Goal: Transaction & Acquisition: Obtain resource

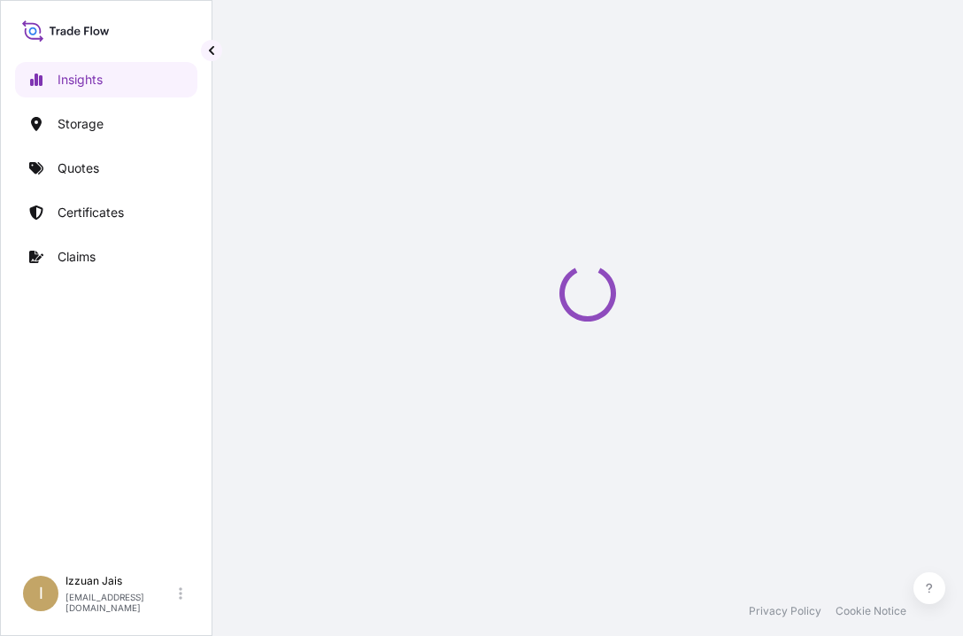
select select "2025"
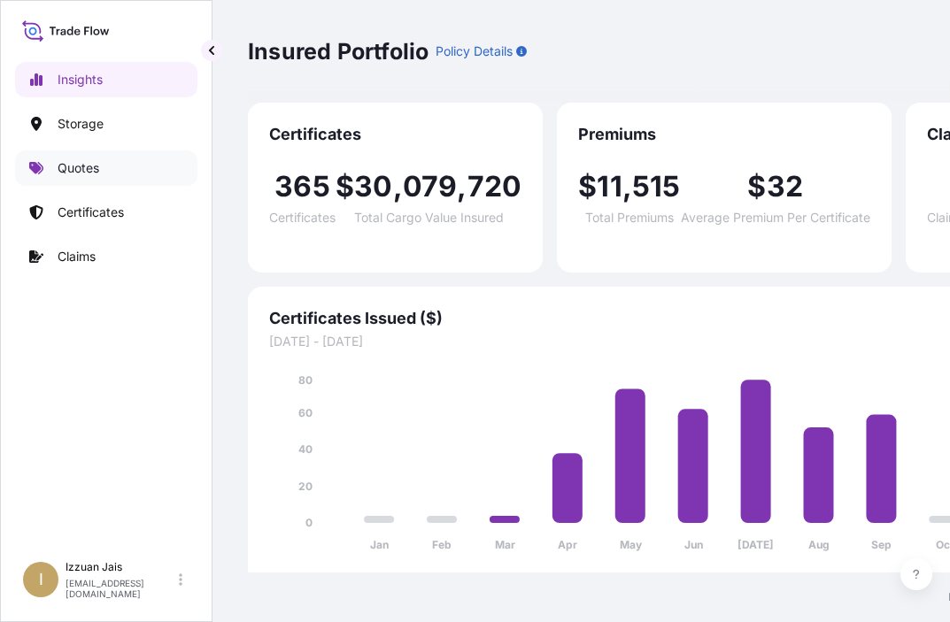
click at [79, 167] on p "Quotes" at bounding box center [79, 168] width 42 height 18
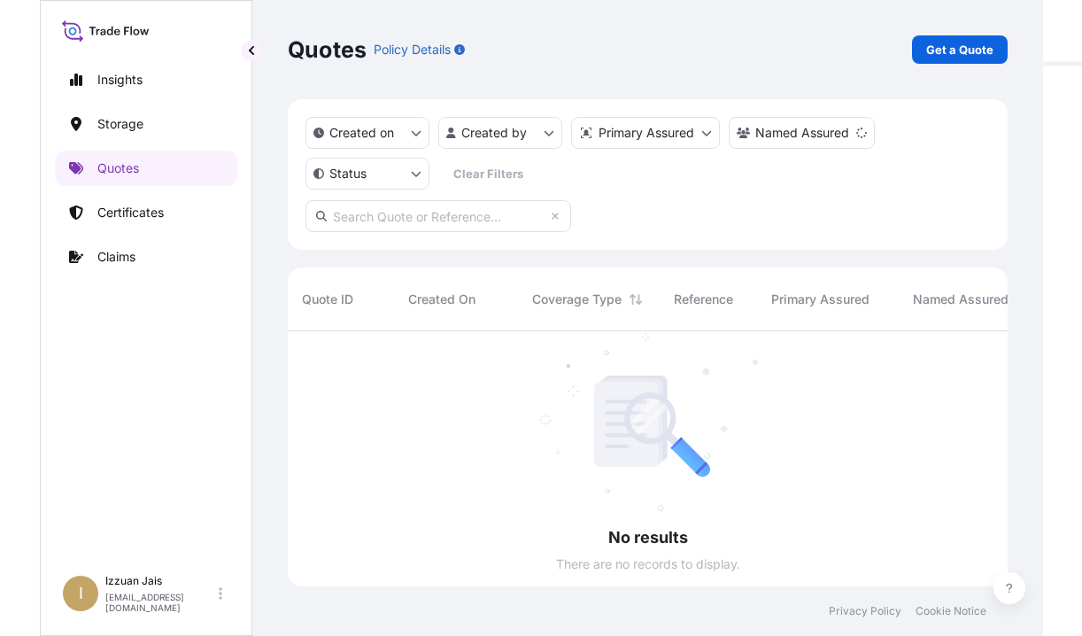
scroll to position [309, 785]
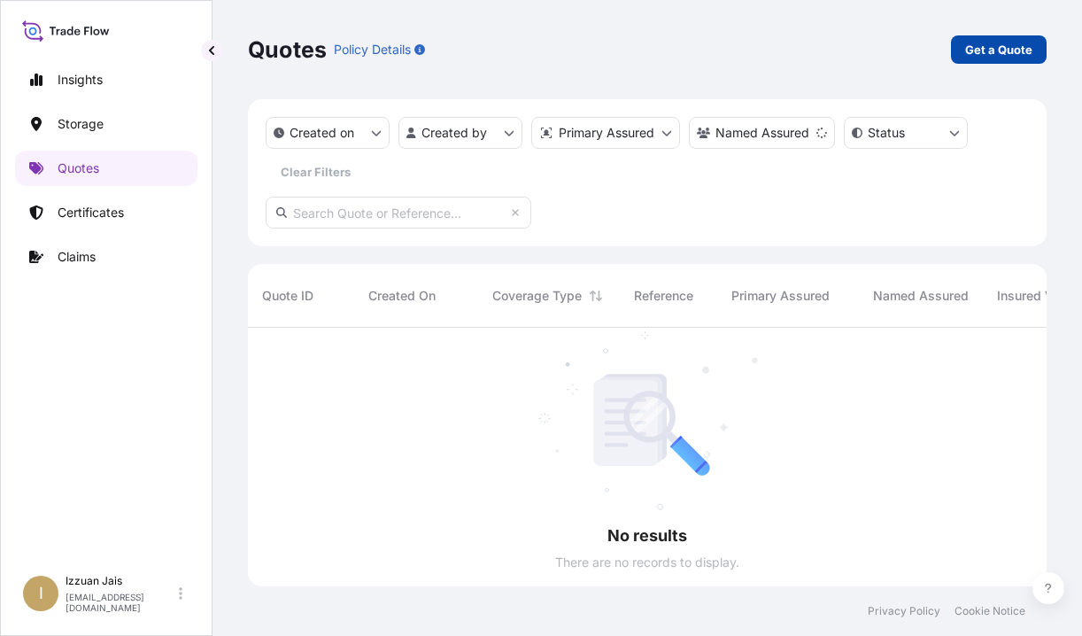
click at [962, 52] on p "Get a Quote" at bounding box center [998, 50] width 67 height 18
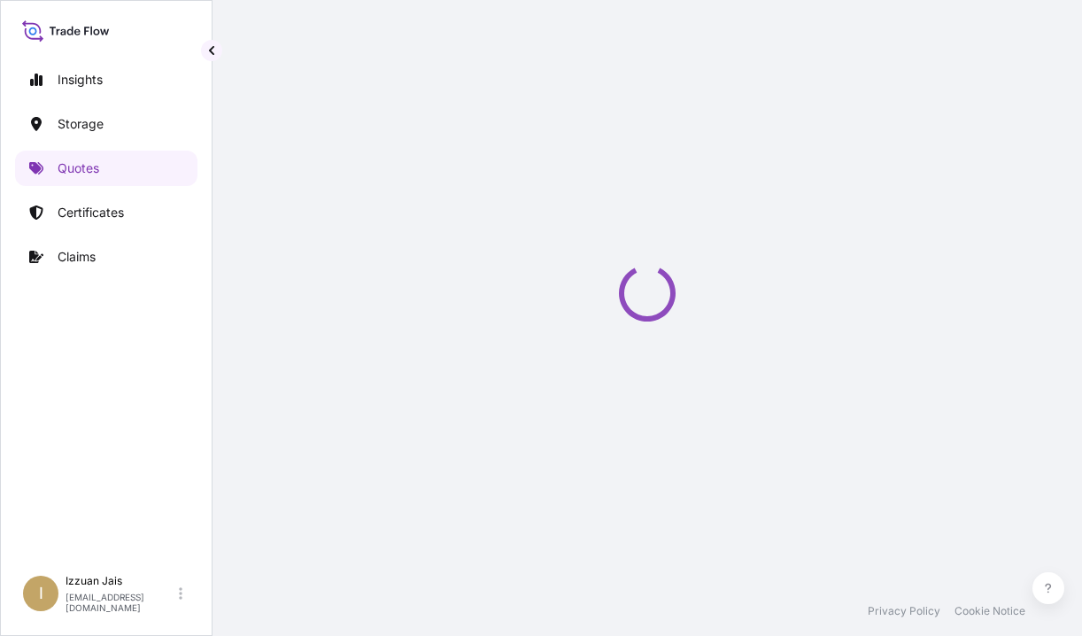
scroll to position [28, 0]
select select "Water"
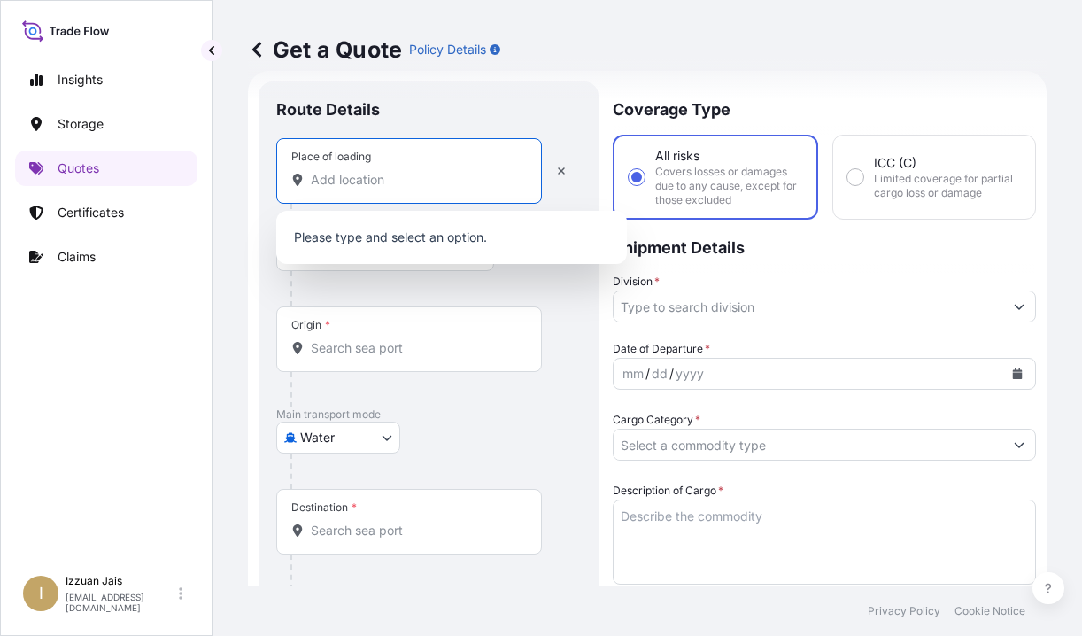
click at [340, 182] on input "Place of loading" at bounding box center [415, 180] width 209 height 18
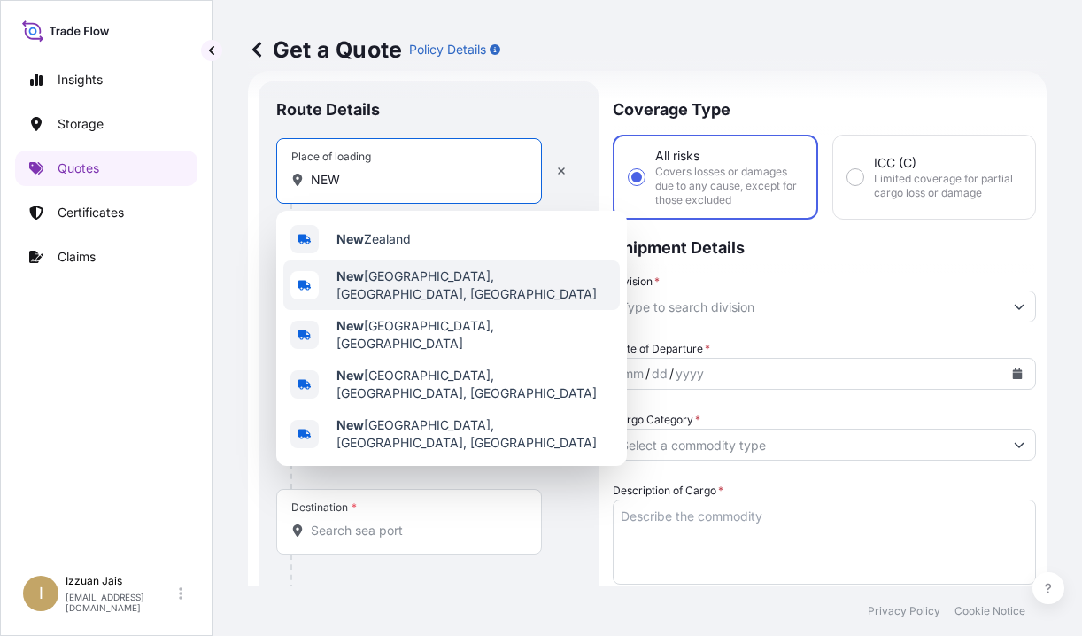
click at [373, 284] on span "New York, NY, USA" at bounding box center [474, 284] width 276 height 35
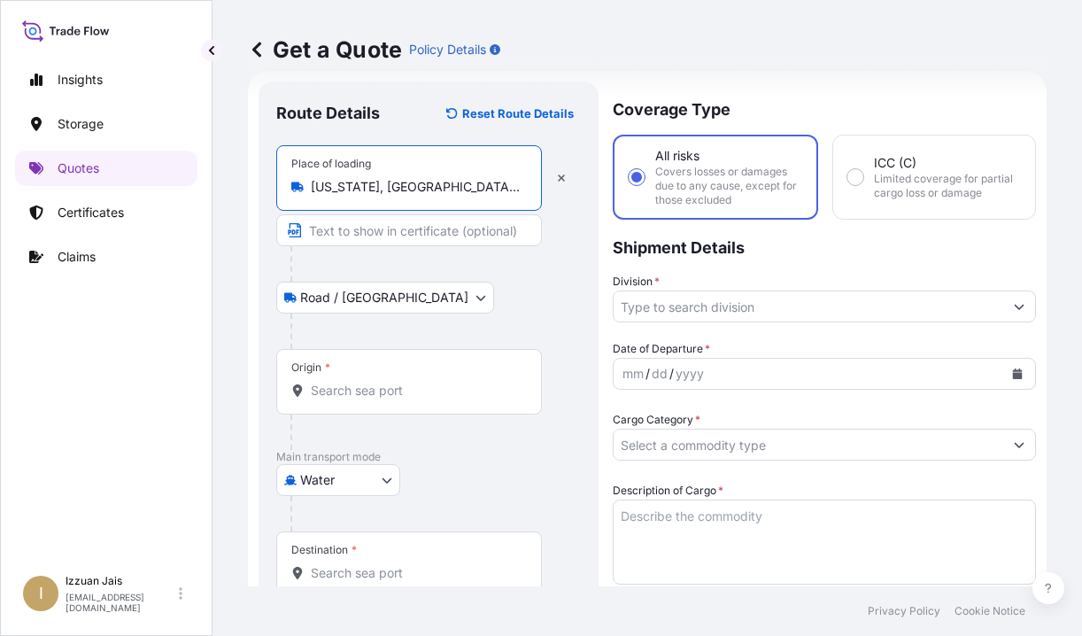
type input "New York, NY, USA"
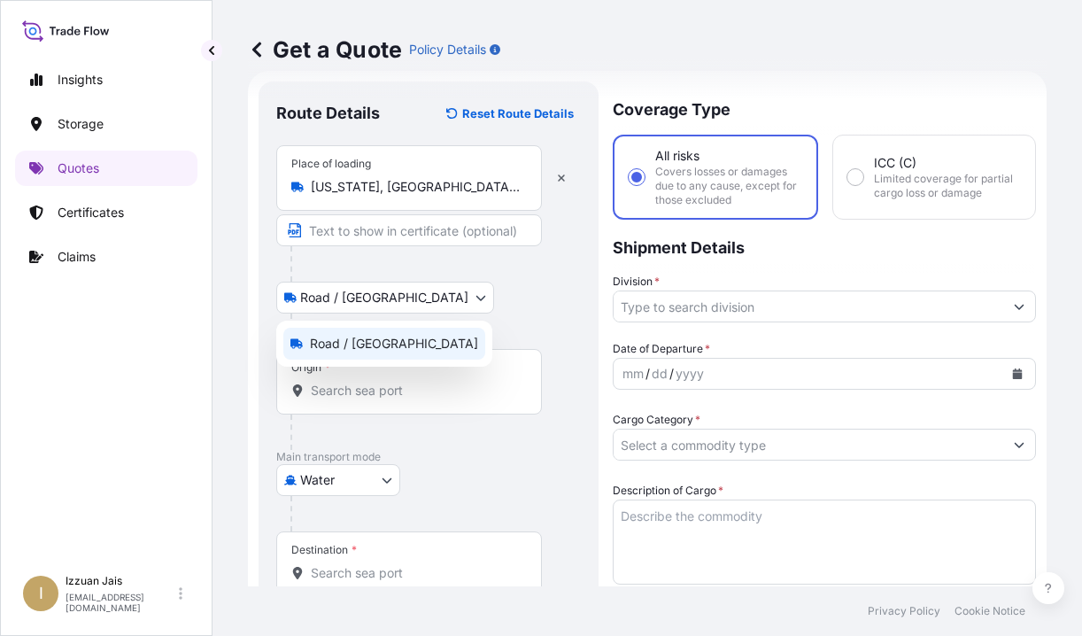
click at [339, 305] on body "Insights Storage Quotes Certificates Claims I Izzuan Jais izzuan.jais@psabdp.co…" at bounding box center [541, 318] width 1082 height 636
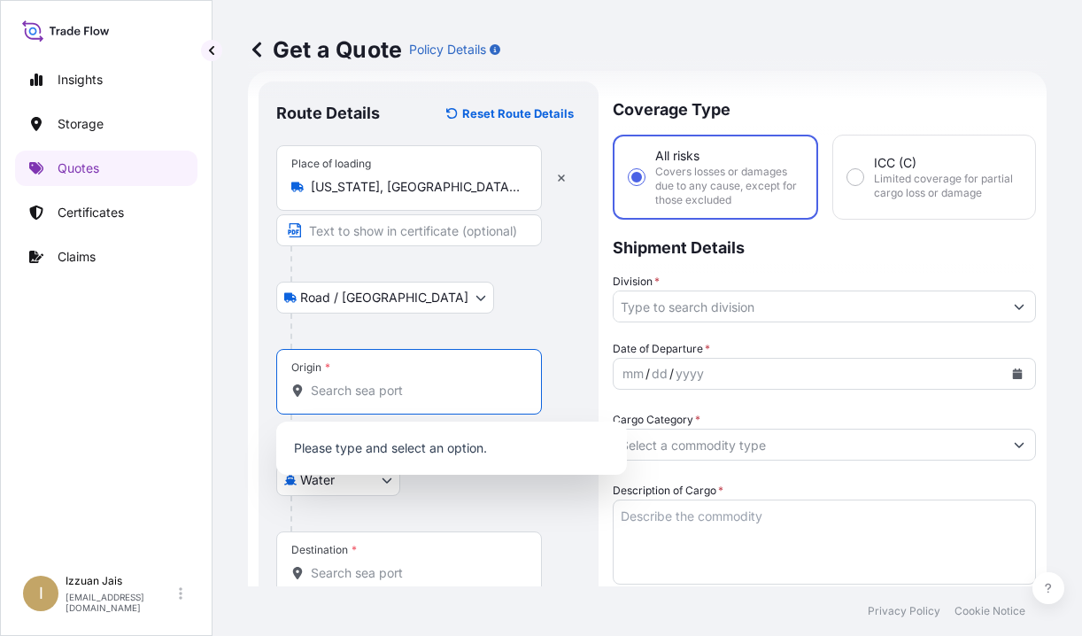
click at [375, 387] on input "Origin *" at bounding box center [415, 391] width 209 height 18
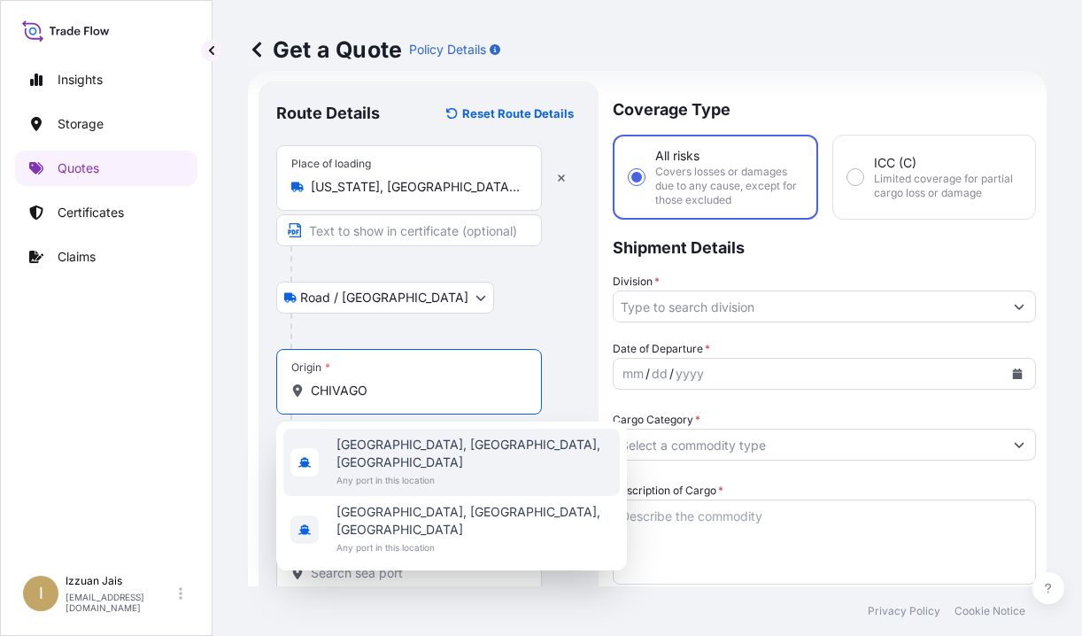
click at [379, 439] on span "Chicago, IL, USA" at bounding box center [474, 453] width 276 height 35
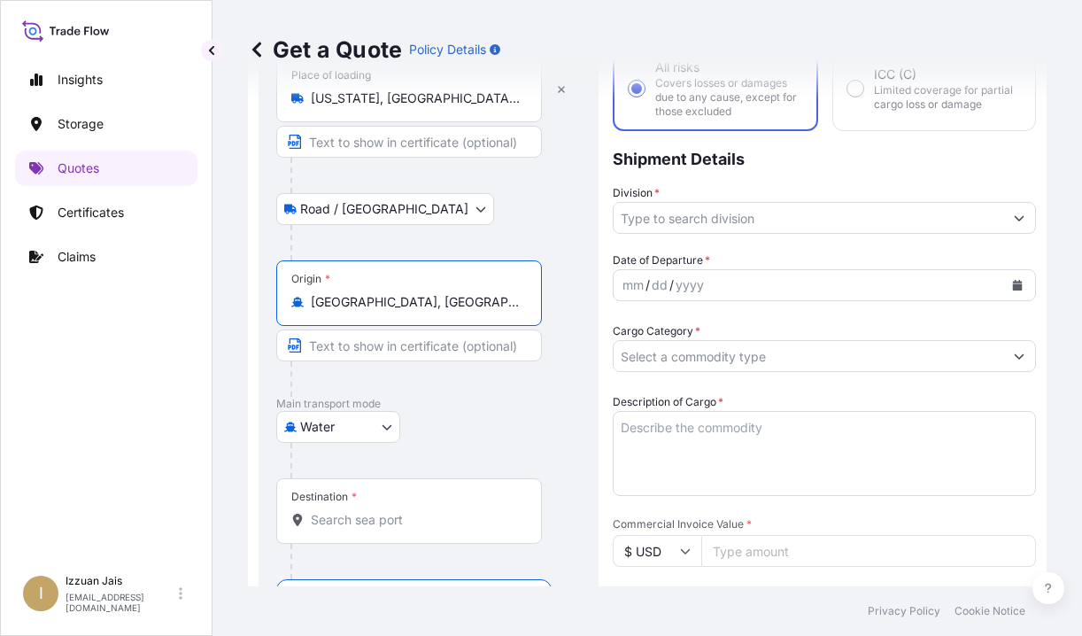
scroll to position [205, 0]
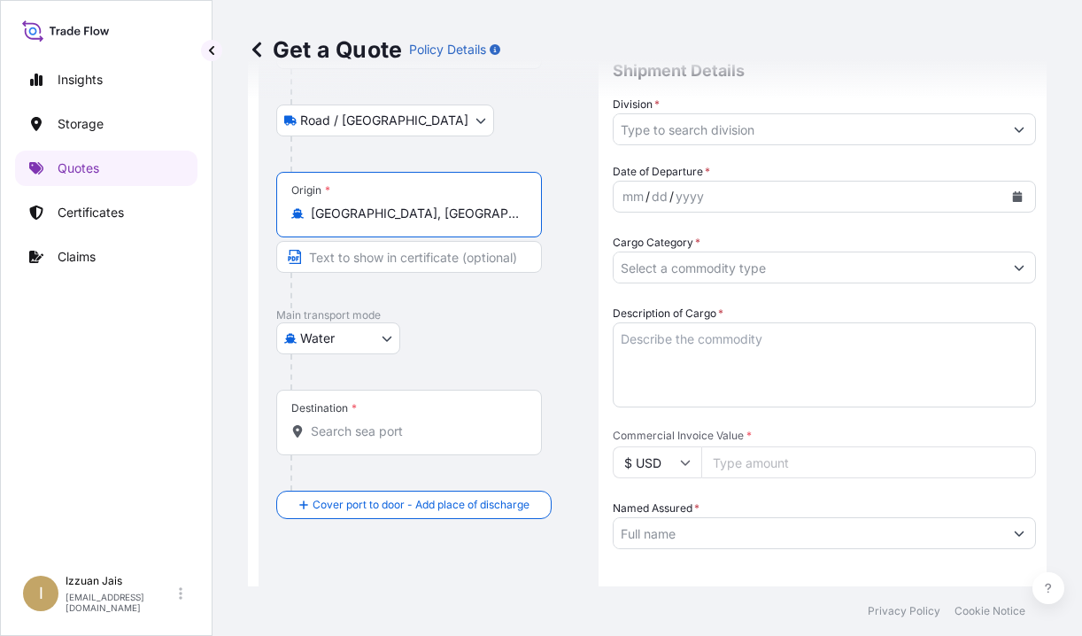
type input "Chicago, IL, USA"
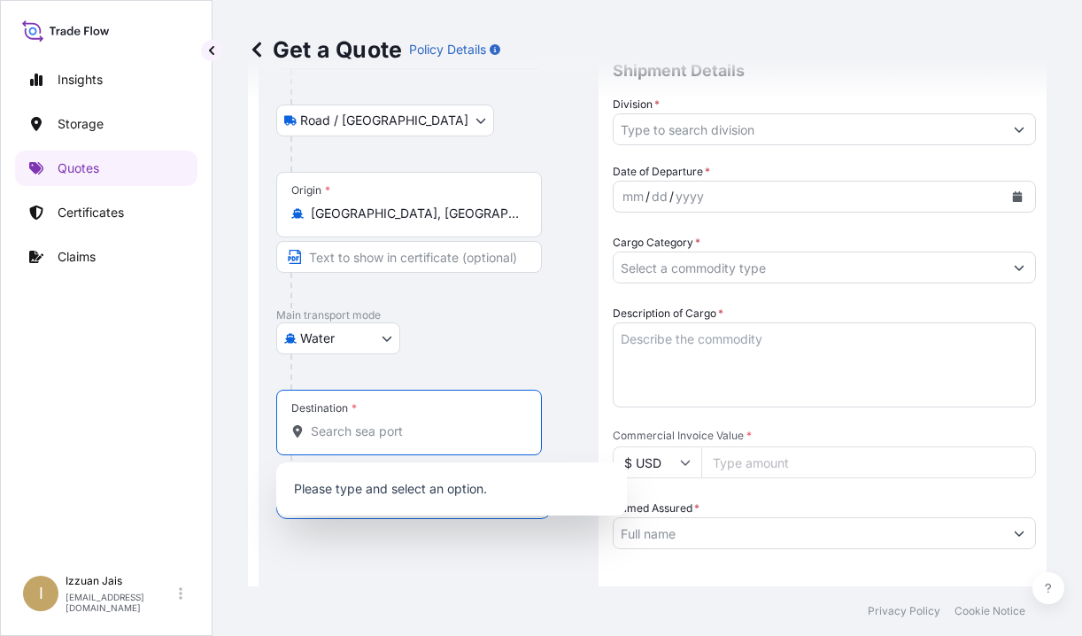
click at [359, 429] on input "Destination *" at bounding box center [415, 431] width 209 height 18
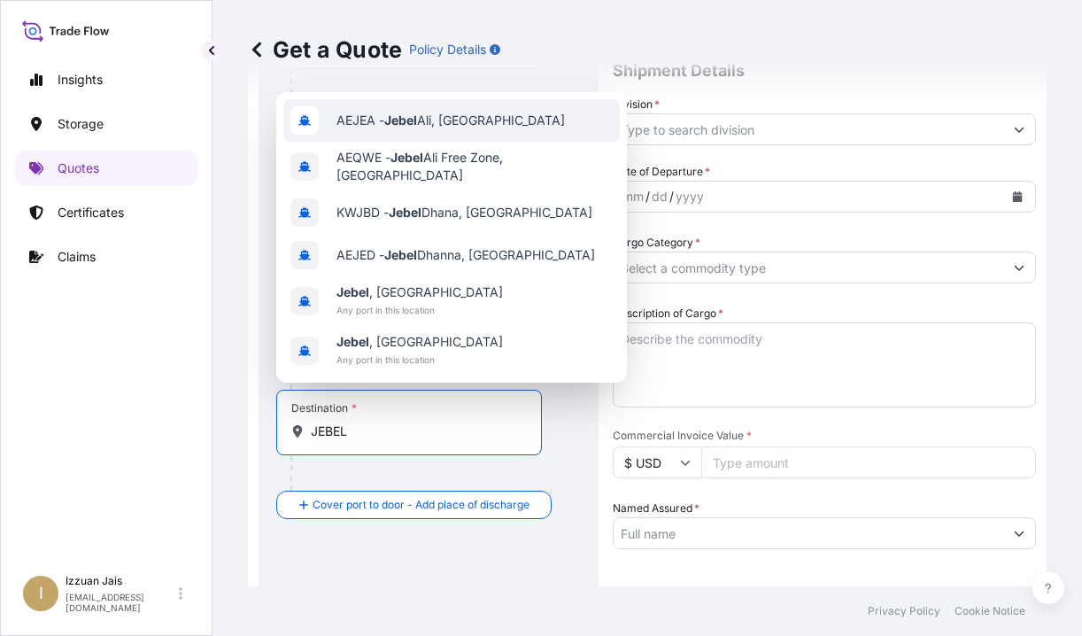
click at [428, 126] on span "AEJEA - Jebel Ali, United Arab Emirates" at bounding box center [450, 121] width 228 height 18
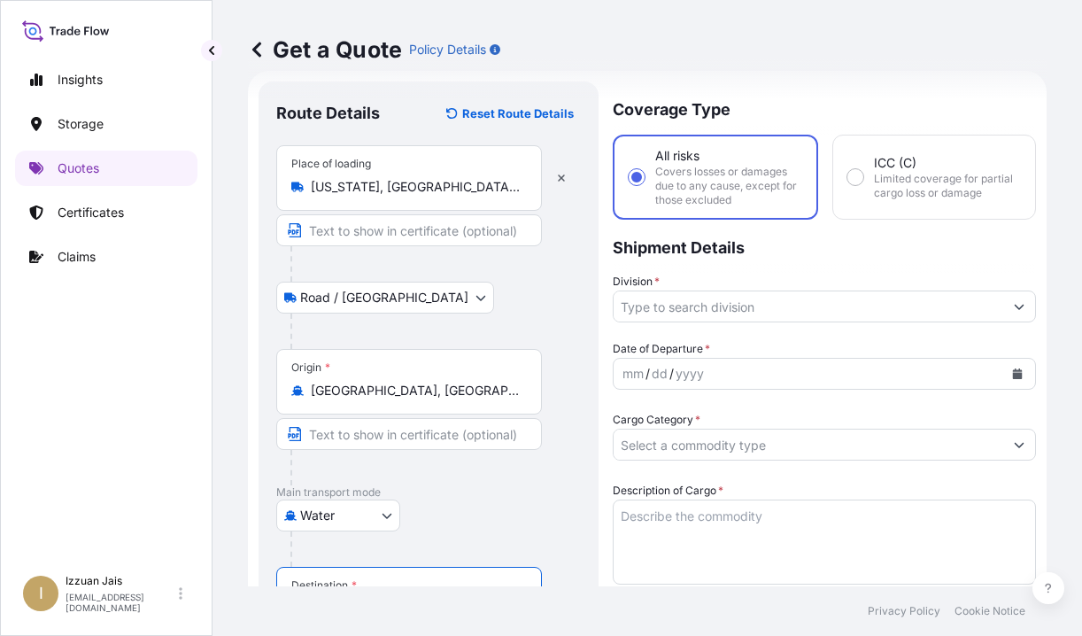
scroll to position [0, 0]
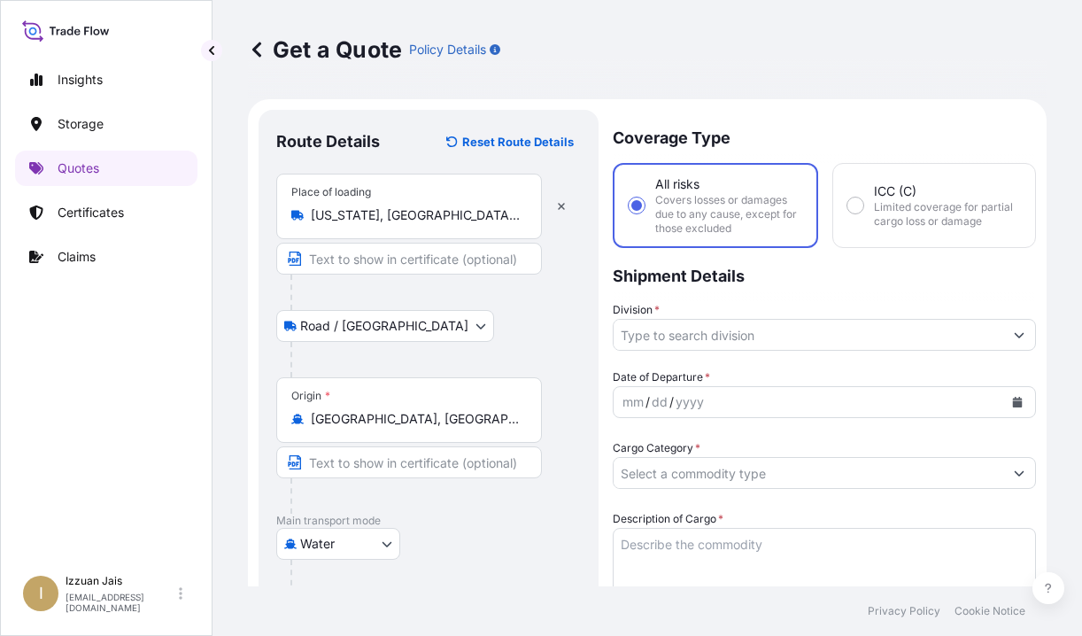
type input "AEJEA - Jebel Ali, United Arab Emirates"
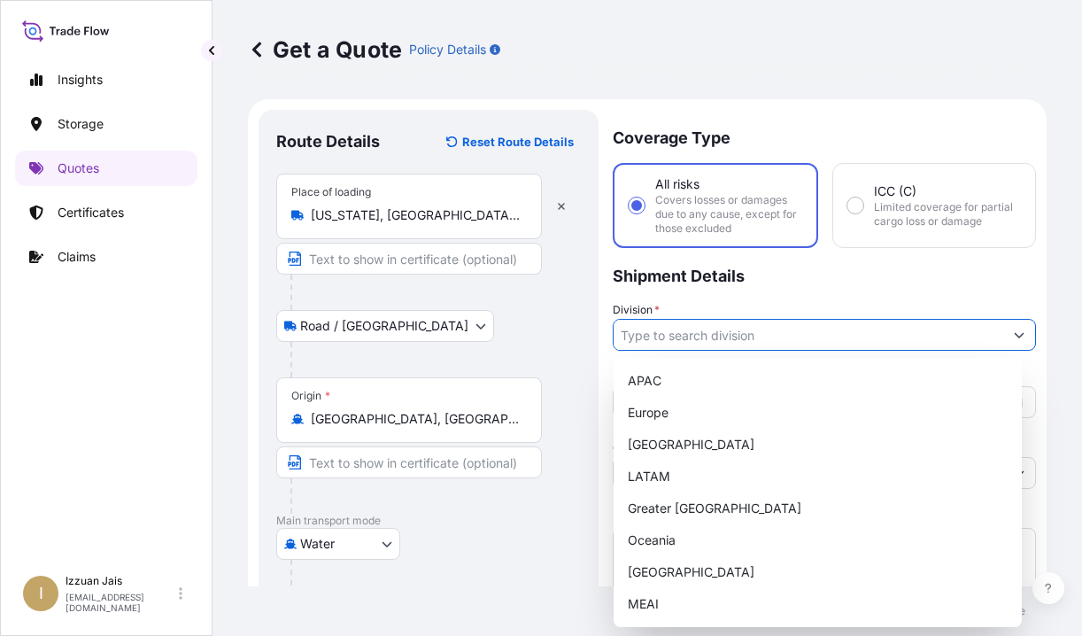
click at [655, 340] on input "Division *" at bounding box center [808, 335] width 390 height 32
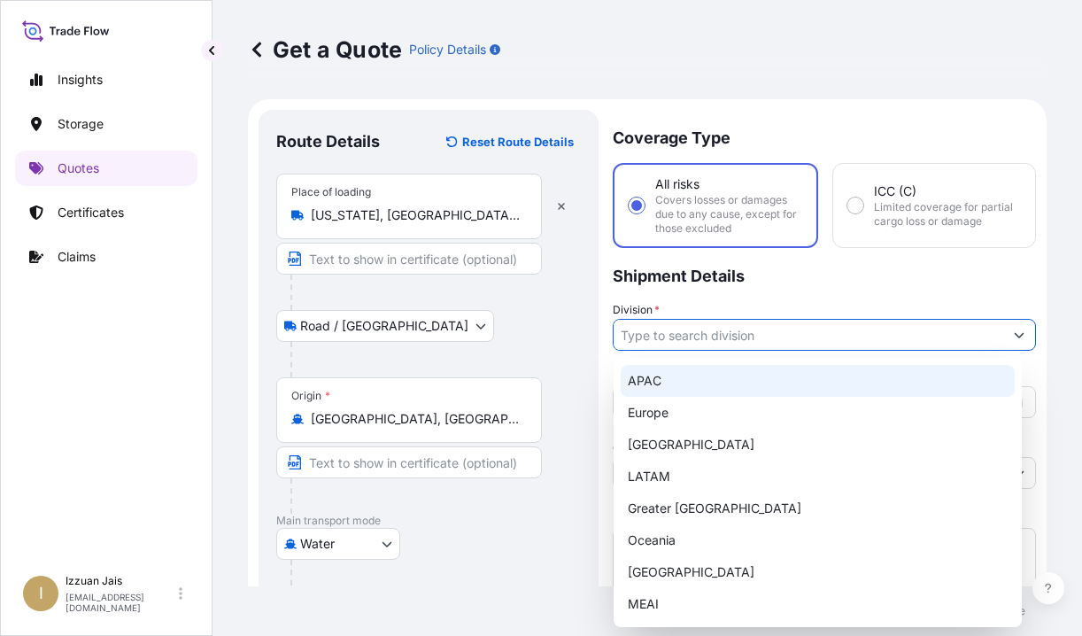
click at [654, 388] on div "APAC" at bounding box center [818, 381] width 394 height 32
type input "APAC"
click at [672, 382] on div "APAC" at bounding box center [818, 381] width 394 height 32
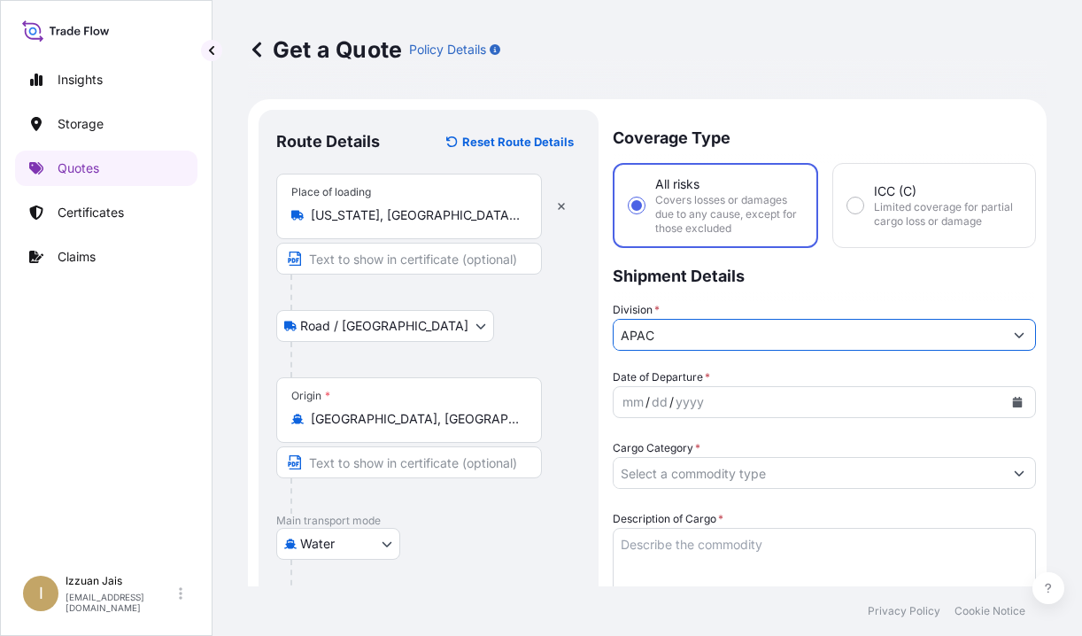
scroll to position [177, 0]
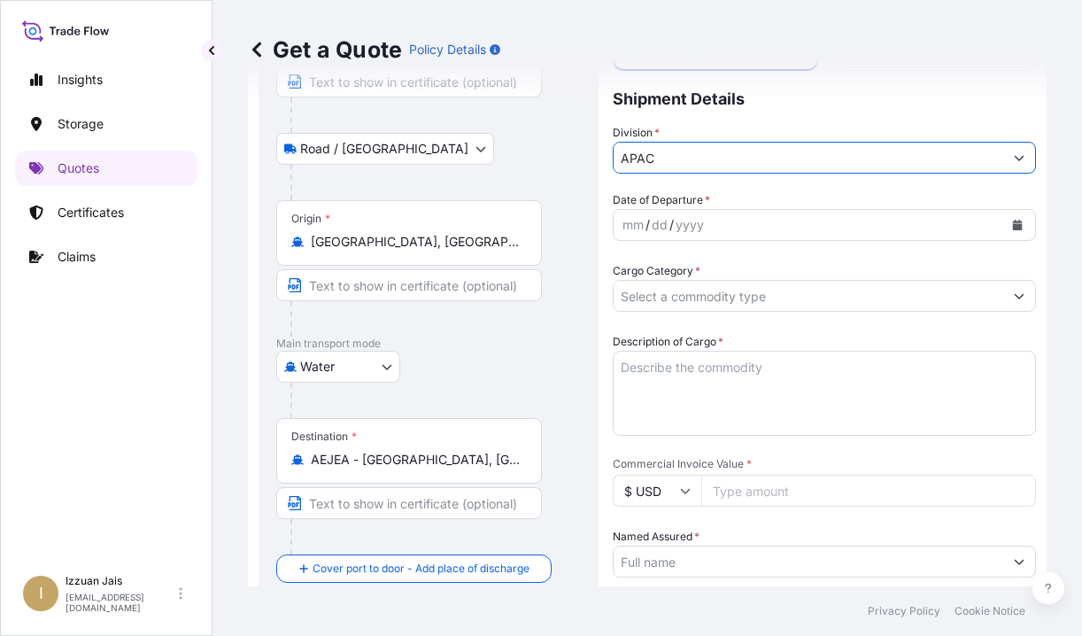
click at [712, 228] on div "mm / dd / yyyy" at bounding box center [808, 225] width 390 height 32
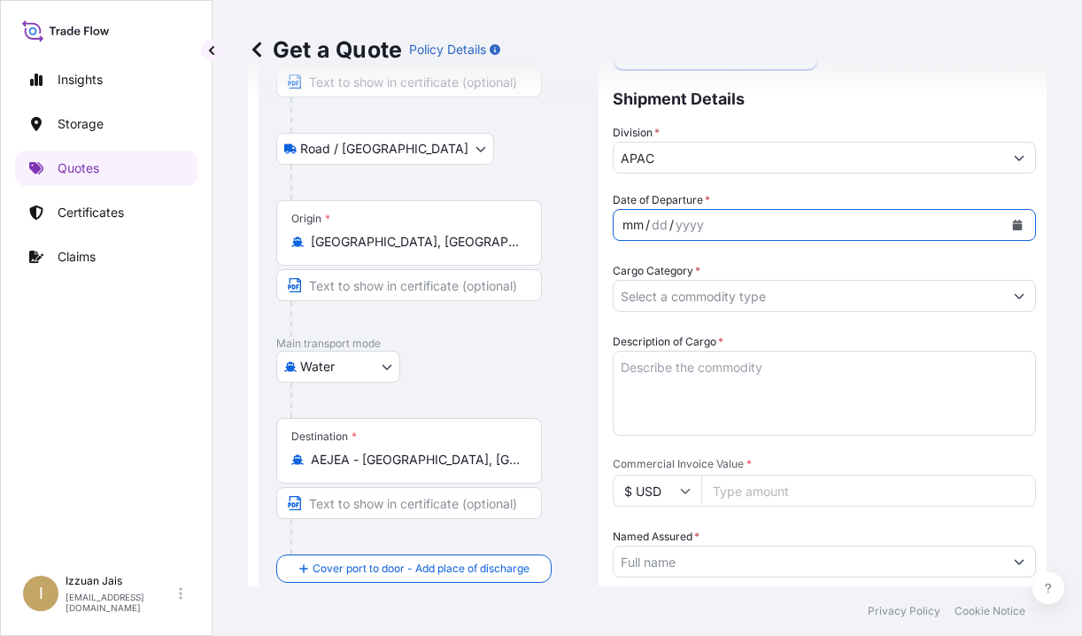
click at [962, 226] on icon "Calendar" at bounding box center [1018, 225] width 10 height 11
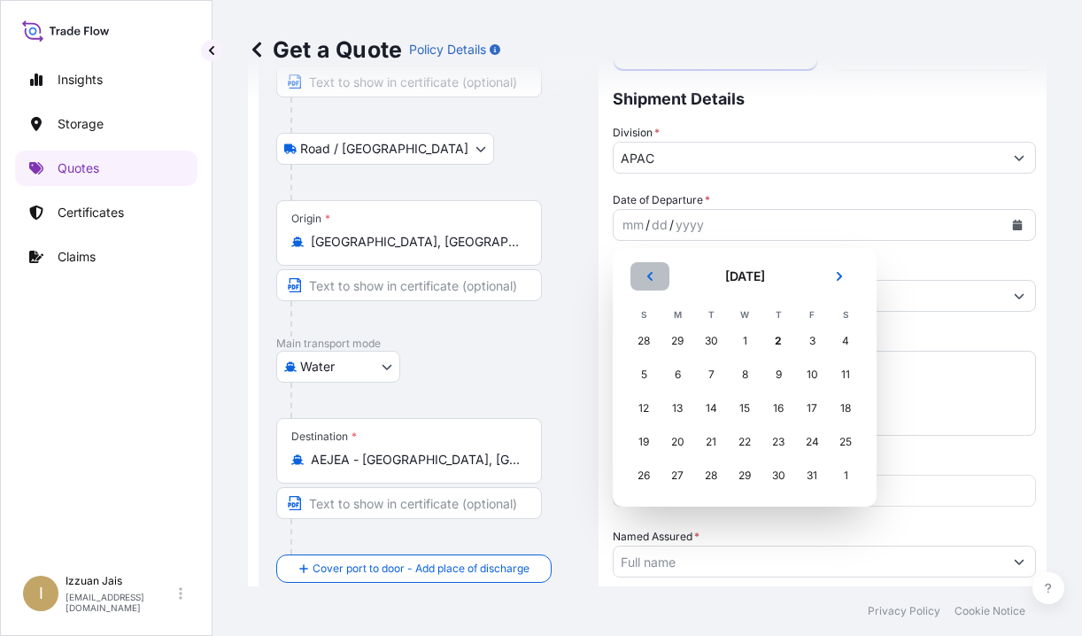
click at [647, 277] on icon "Previous" at bounding box center [649, 276] width 11 height 11
click at [703, 471] on div "30" at bounding box center [711, 475] width 32 height 32
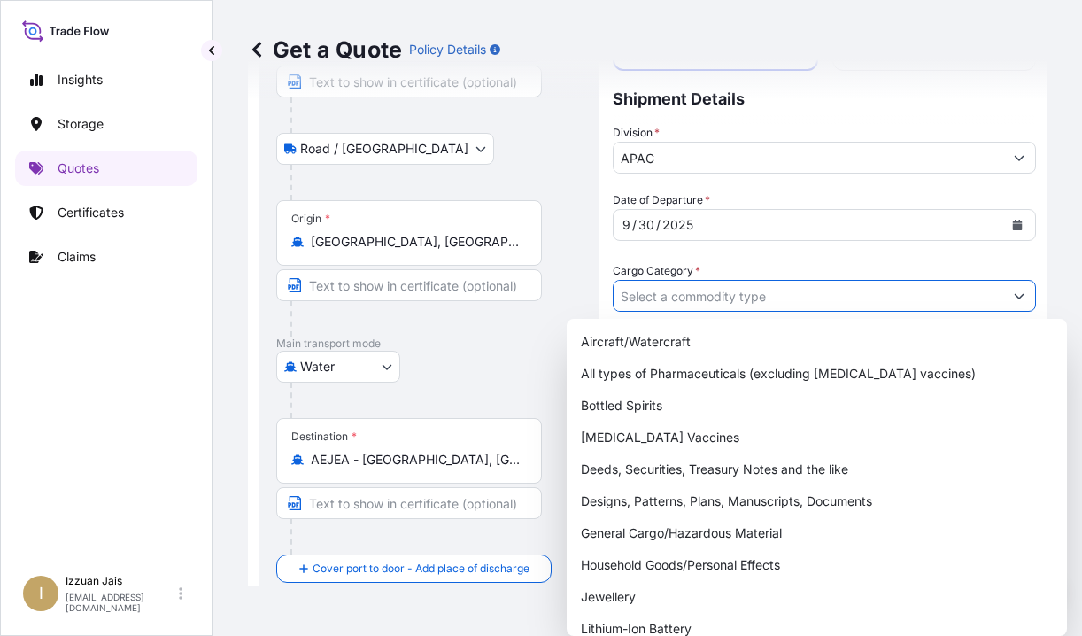
click at [637, 294] on input "Cargo Category *" at bounding box center [808, 296] width 390 height 32
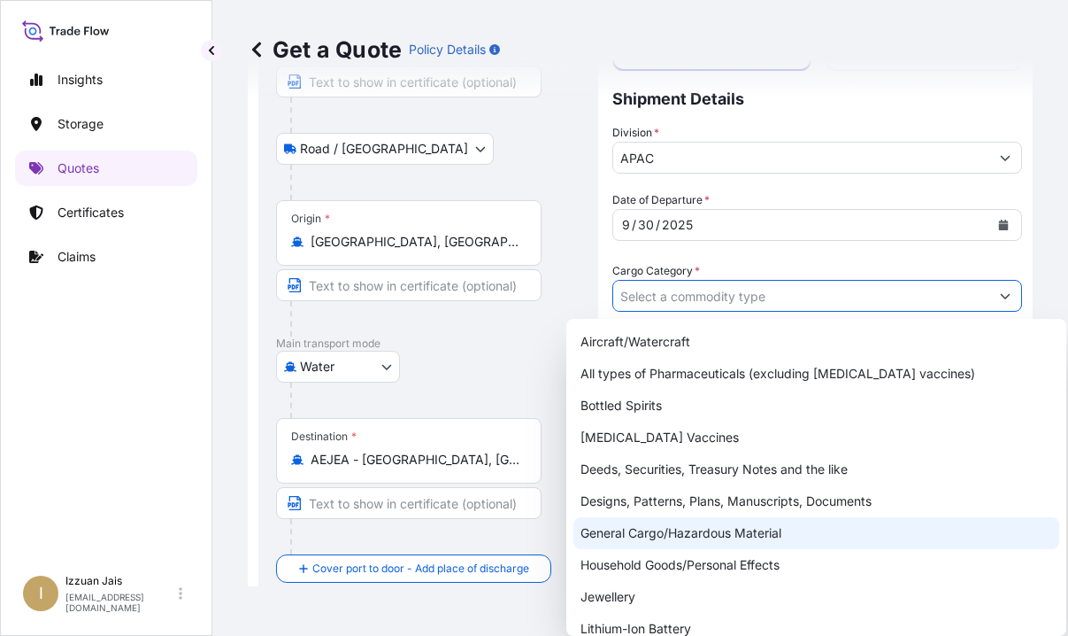
click at [670, 528] on div "General Cargo/Hazardous Material" at bounding box center [817, 533] width 486 height 32
type input "General Cargo/Hazardous Material"
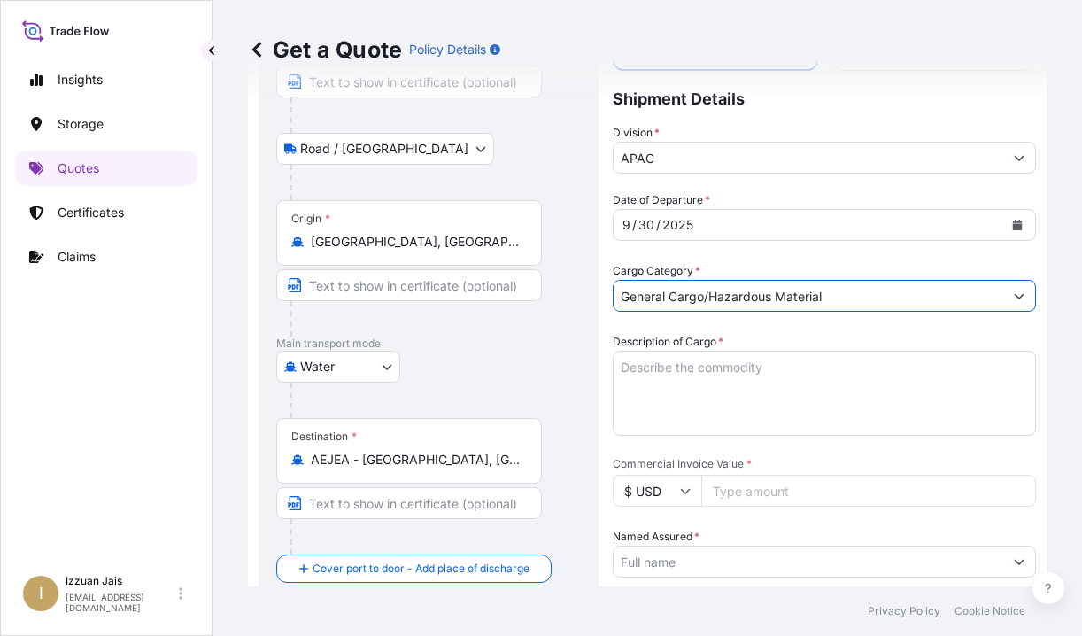
click at [675, 374] on textarea "Description of Cargo *" at bounding box center [824, 393] width 423 height 85
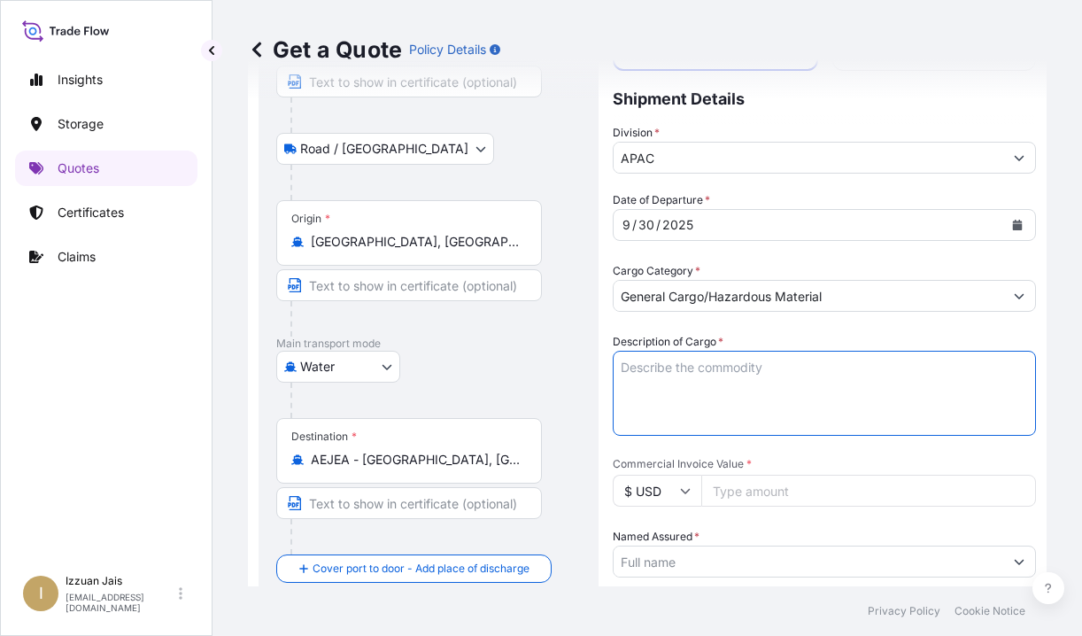
click at [675, 374] on textarea "Description of Cargo *" at bounding box center [824, 393] width 423 height 85
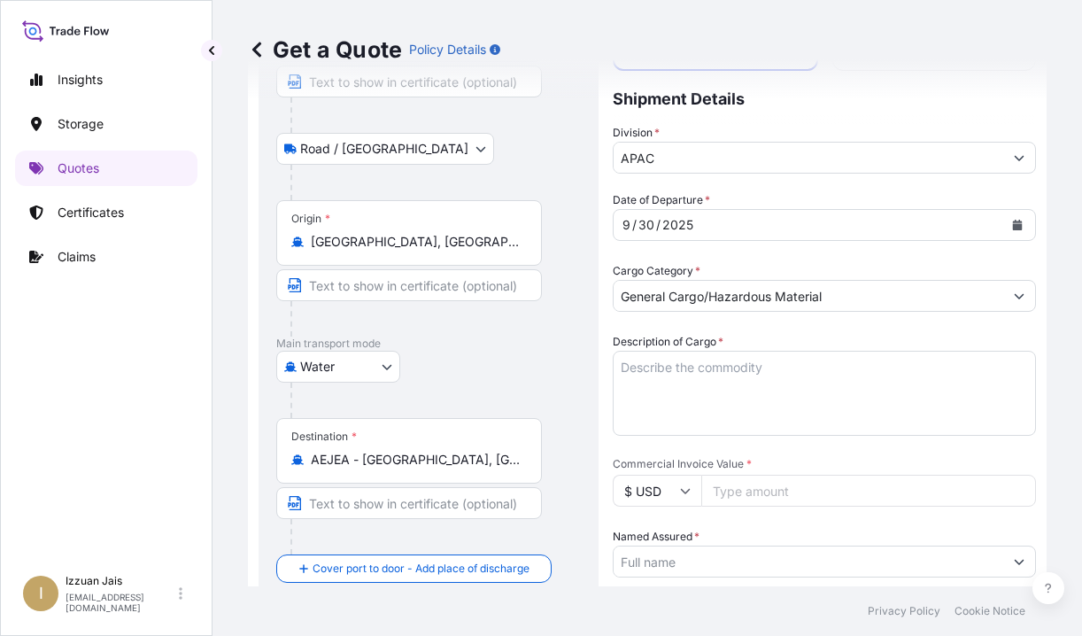
click at [73, 318] on div "Insights Storage Quotes Certificates Claims" at bounding box center [106, 306] width 182 height 520
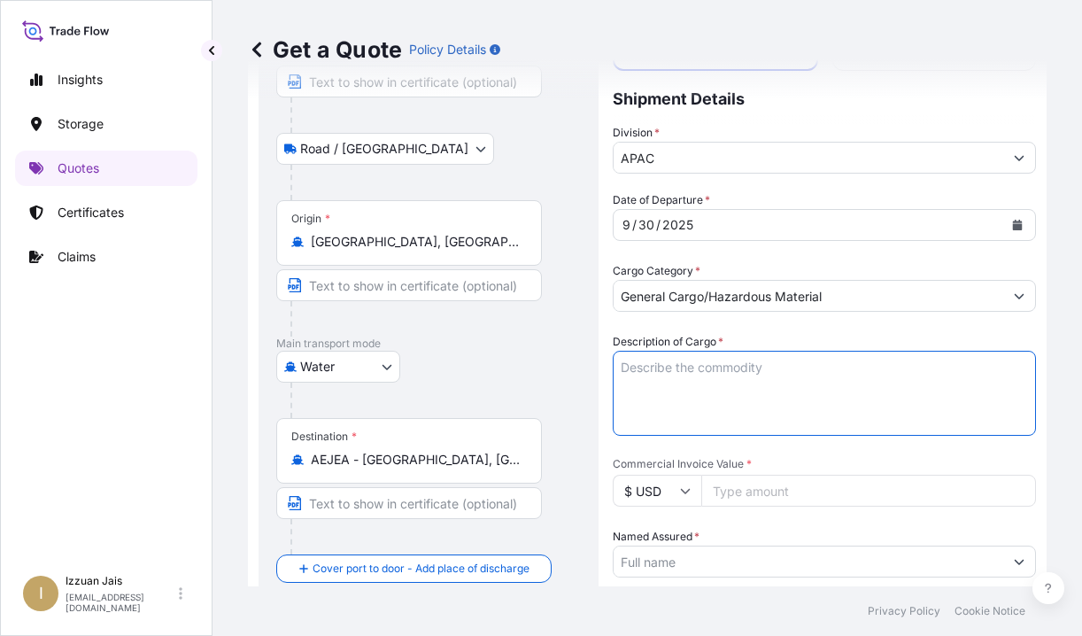
click at [644, 371] on textarea "Description of Cargo *" at bounding box center [824, 393] width 423 height 85
paste textarea "24 PACKAGES LOADED ONTO 6 PALLETS LOADED INTO 1 20' CONTAINER(S) LIQUID LAUNDRY…"
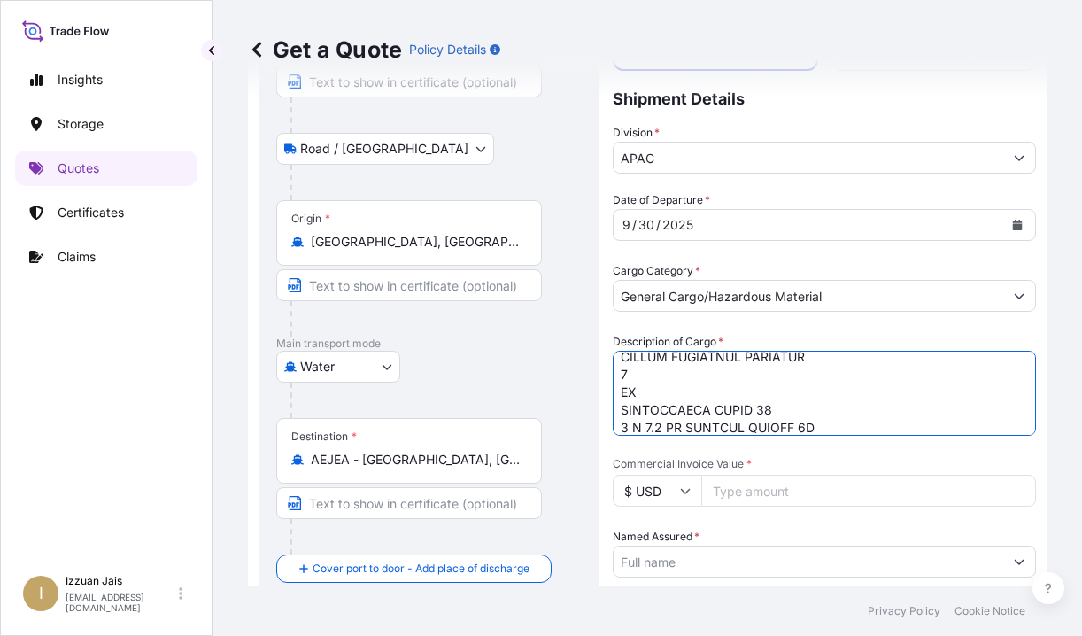
scroll to position [1135, 0]
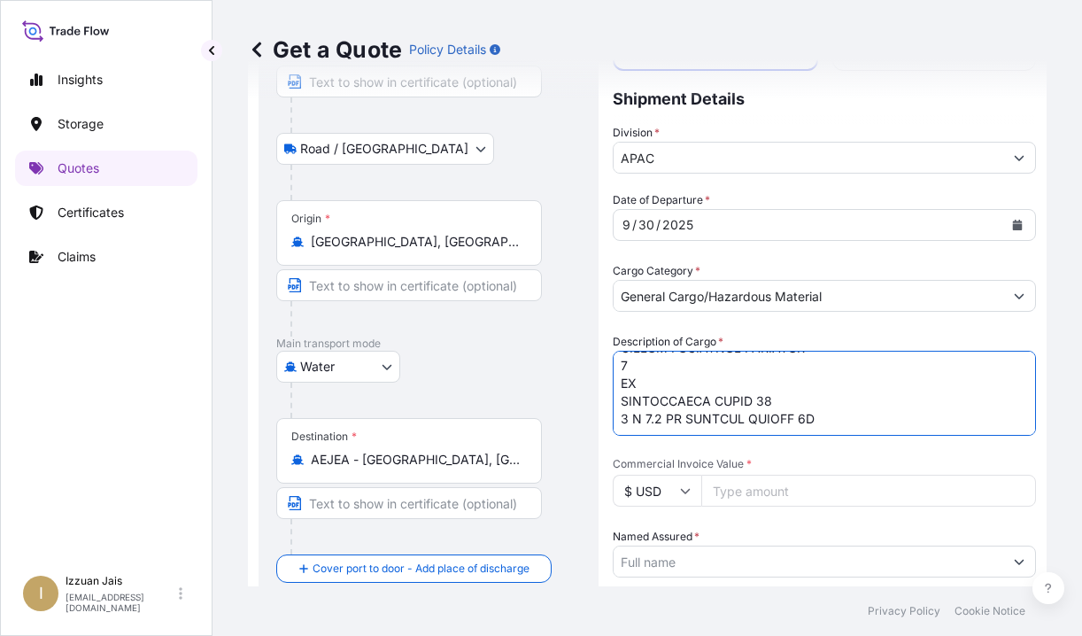
click at [722, 492] on input "Commercial Invoice Value *" at bounding box center [868, 490] width 335 height 32
click at [845, 410] on textarea "Description of Cargo *" at bounding box center [824, 393] width 423 height 85
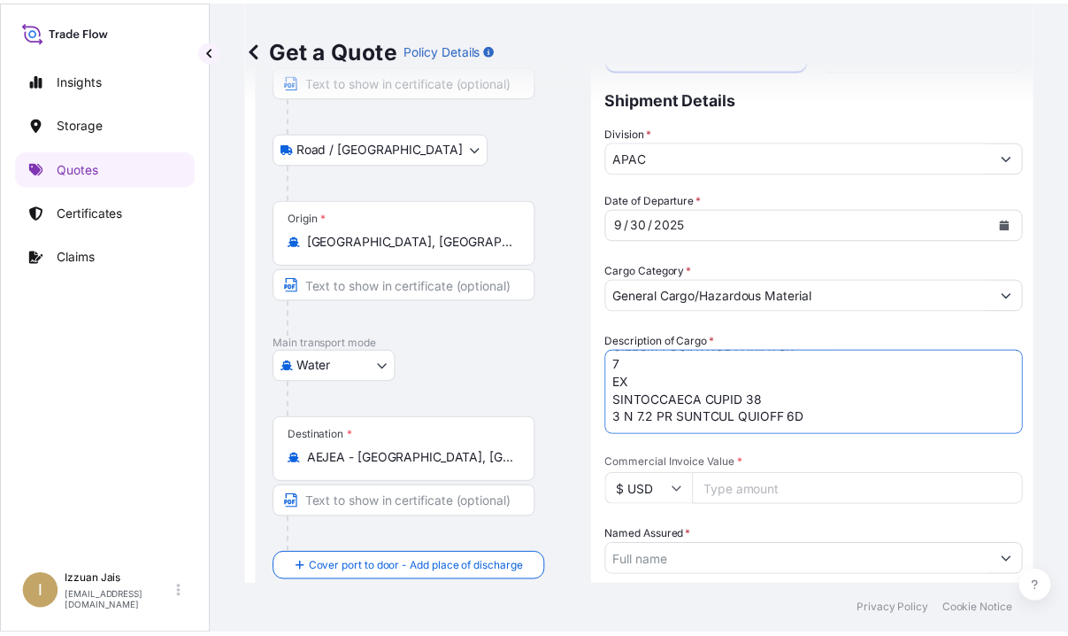
scroll to position [1161, 0]
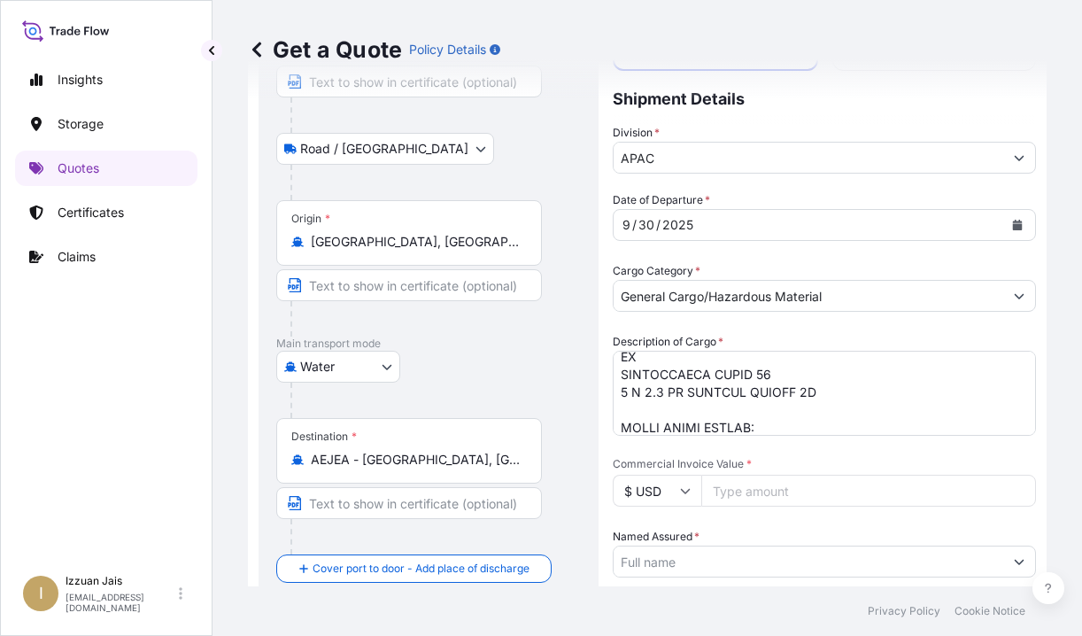
click at [133, 482] on div "Insights Storage Quotes Certificates Claims" at bounding box center [106, 306] width 182 height 520
click at [771, 424] on textarea "Description of Cargo *" at bounding box center [824, 393] width 423 height 85
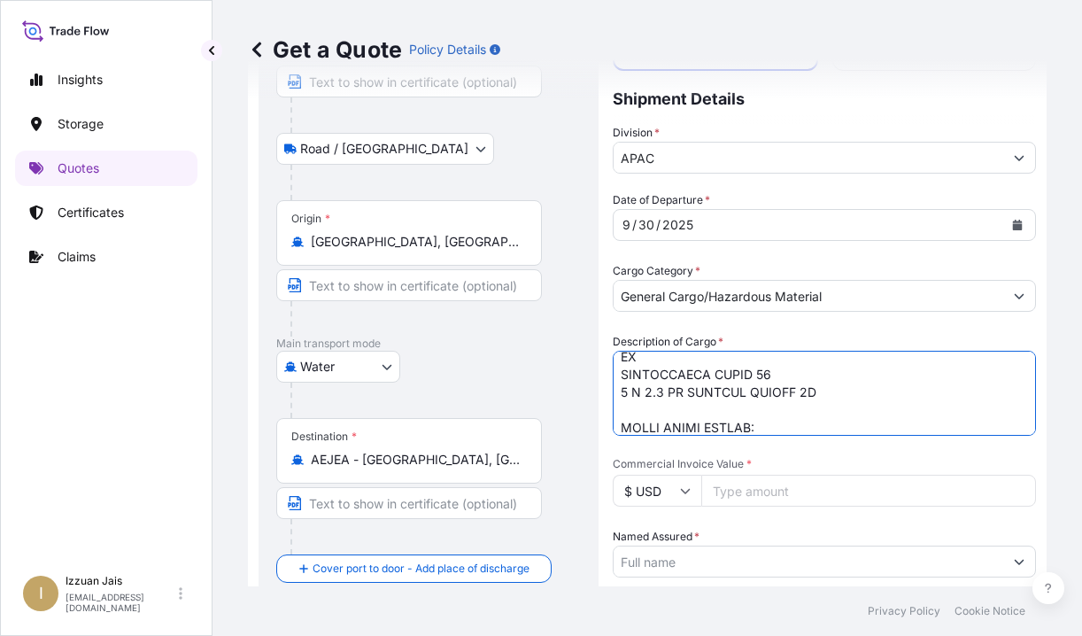
paste textarea "4,403.4760"
type textarea "1 X 20' CONTAINER THAT CONTAINS 24 PACKAGES LOADED ONTO 6 PALLETS LOADED INTO 1…"
click at [735, 495] on input "Commercial Invoice Value *" at bounding box center [868, 490] width 335 height 32
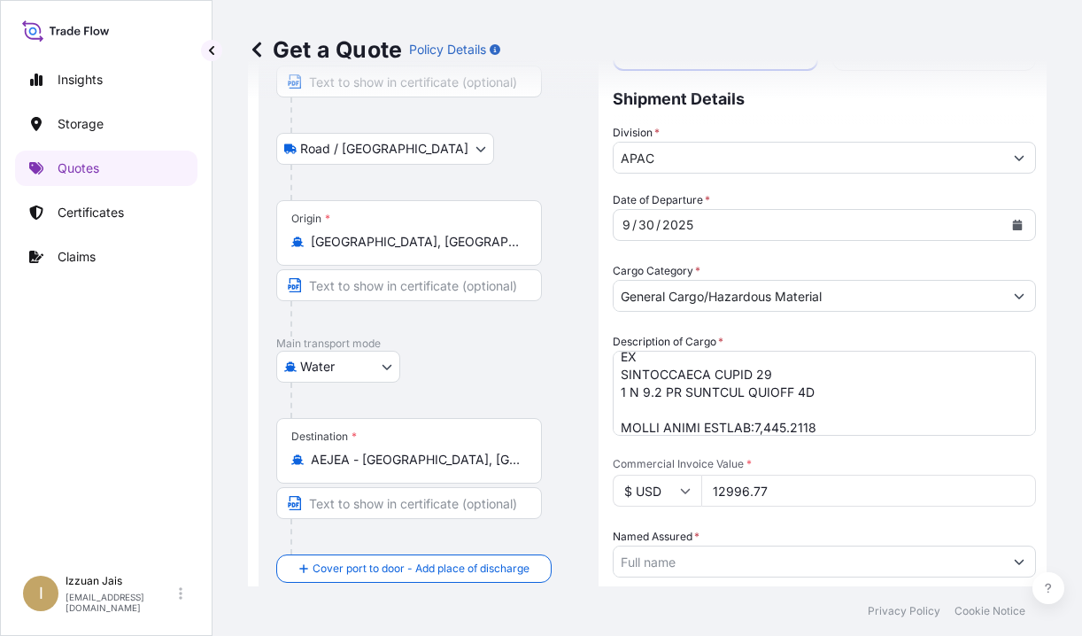
type input "12996.77"
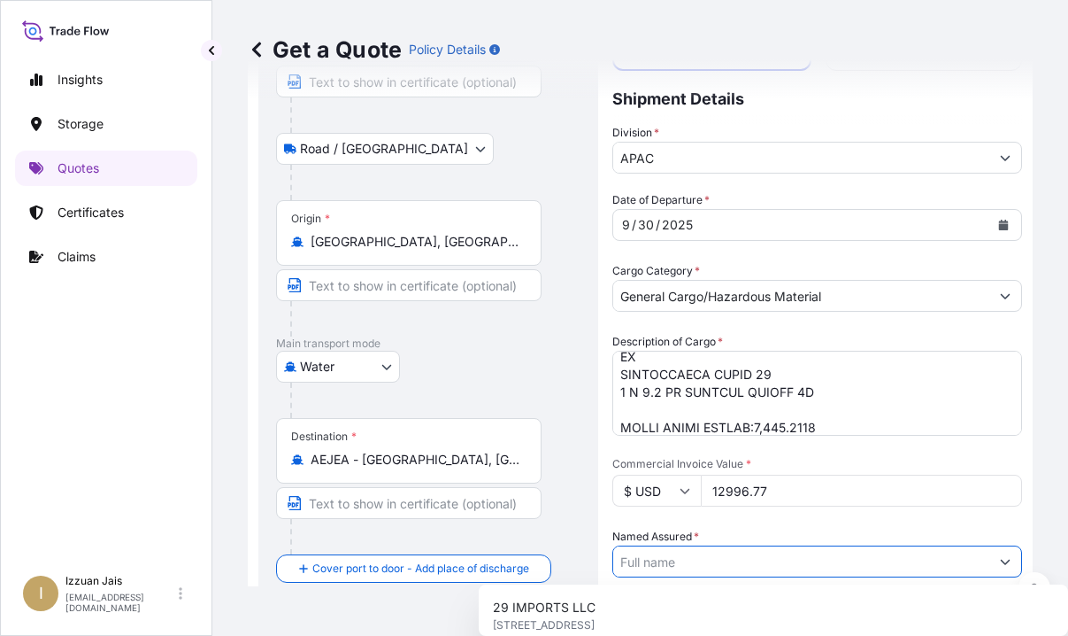
click at [726, 560] on input "Named Assured *" at bounding box center [801, 561] width 376 height 32
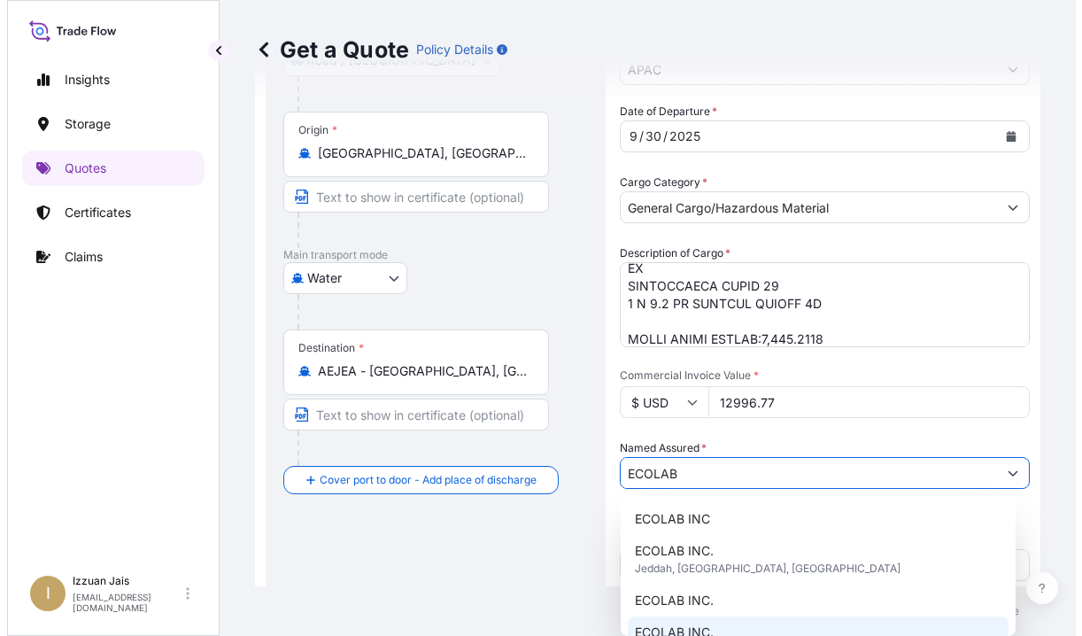
scroll to position [177, 0]
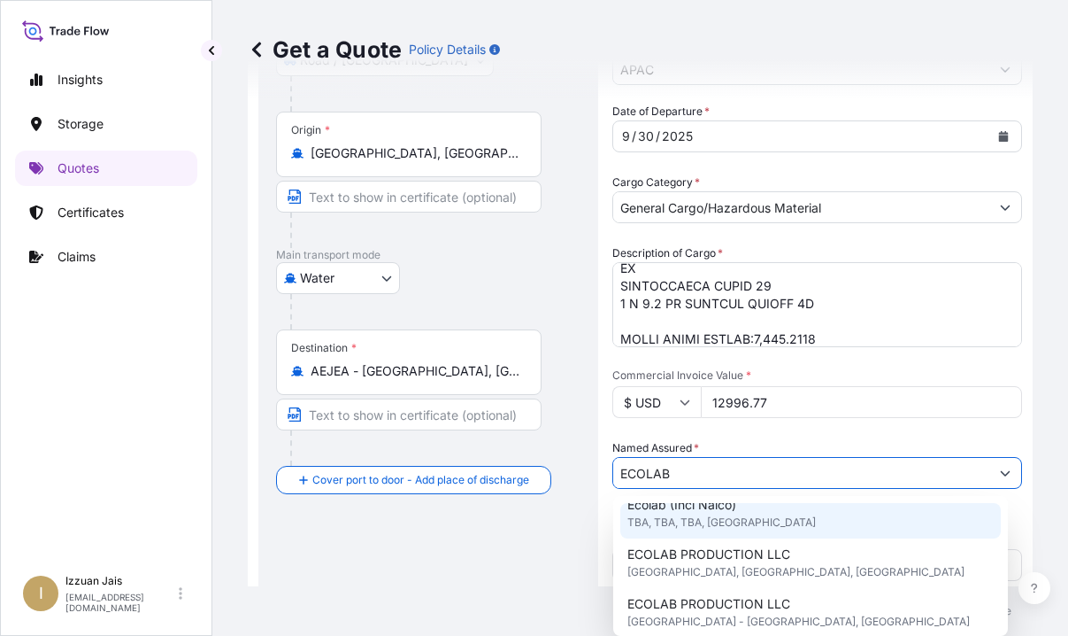
click at [796, 524] on span "TBA, TBA, TBA, United States of America" at bounding box center [722, 522] width 189 height 18
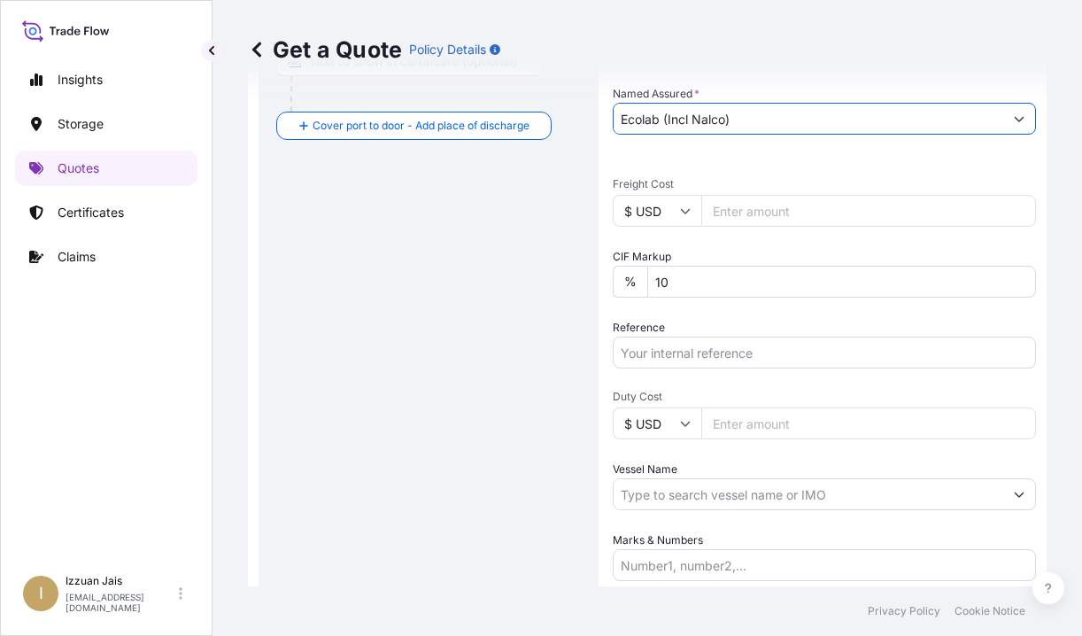
scroll to position [531, 0]
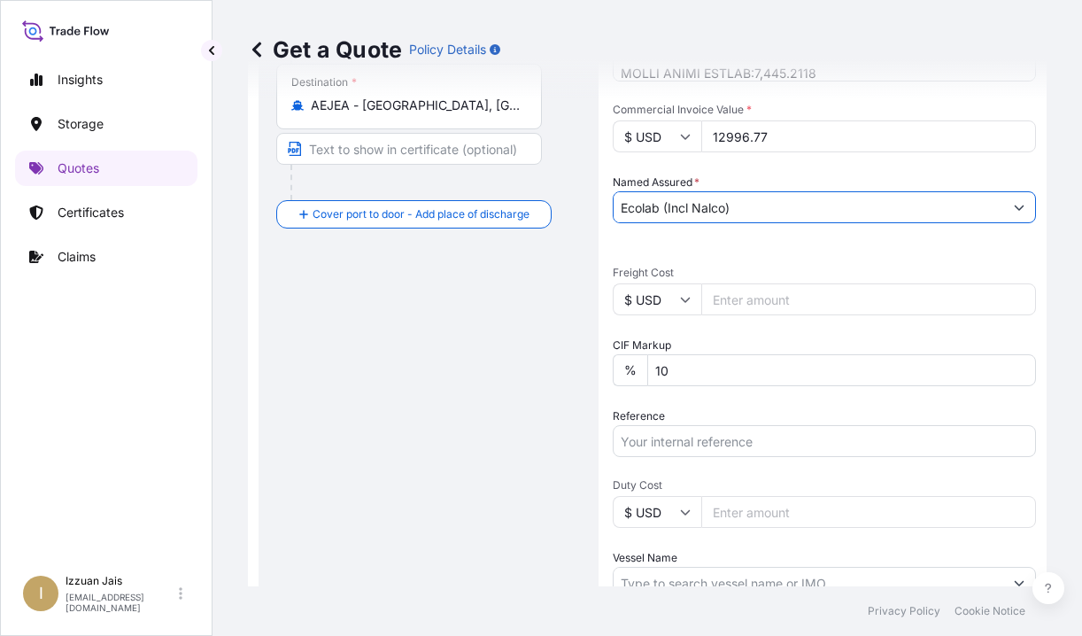
type input "Ecolab (Incl Nalco)"
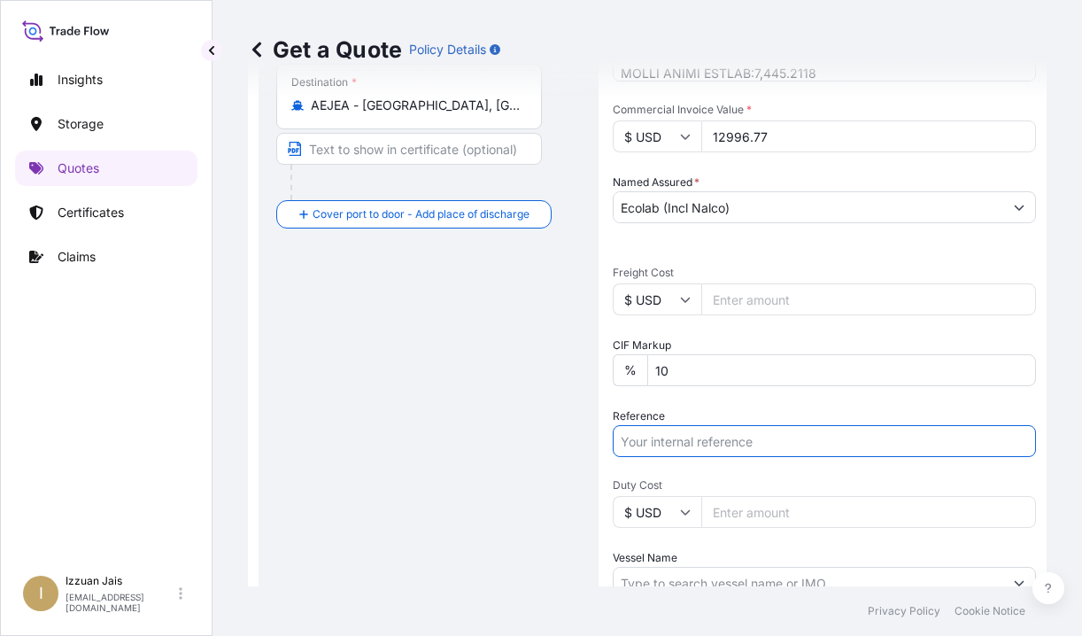
click at [739, 443] on input "Reference" at bounding box center [824, 441] width 423 height 32
click at [663, 436] on input "Reference" at bounding box center [824, 441] width 423 height 32
paste input "US30220875078"
type input "US30220875078"
click at [744, 511] on input "Duty Cost" at bounding box center [868, 512] width 335 height 32
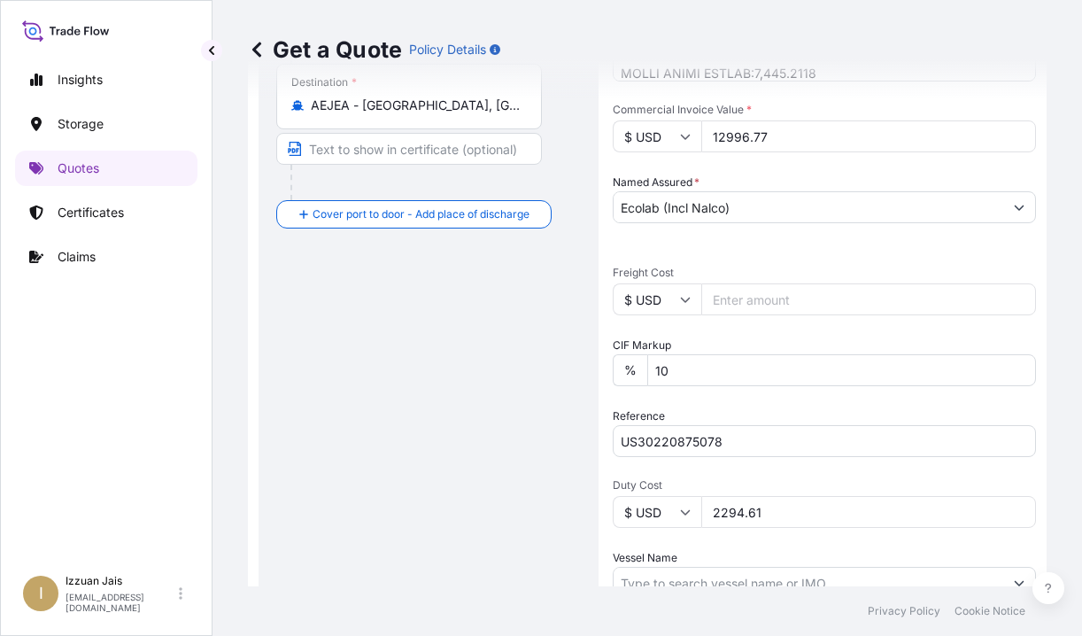
scroll to position [708, 0]
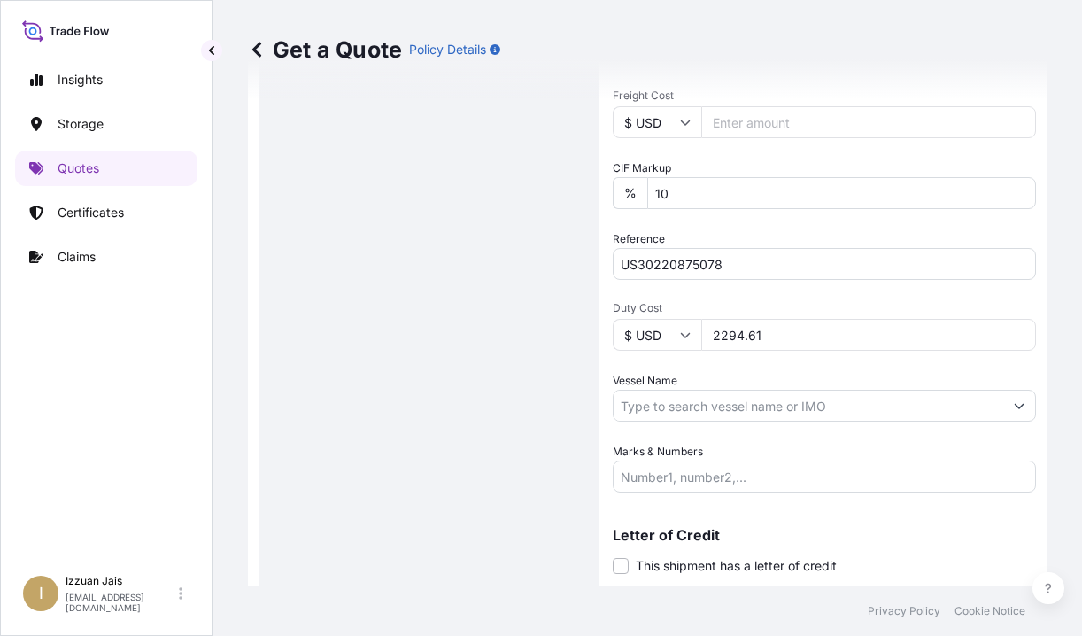
type input "2294.61"
click at [453, 280] on div "Route Details Reset Route Details Place of loading New York, NY, USA Road / Inl…" at bounding box center [428, 12] width 305 height 1187
click at [653, 408] on input "Vessel Name" at bounding box center [808, 406] width 390 height 32
paste input "ONE GRUS"
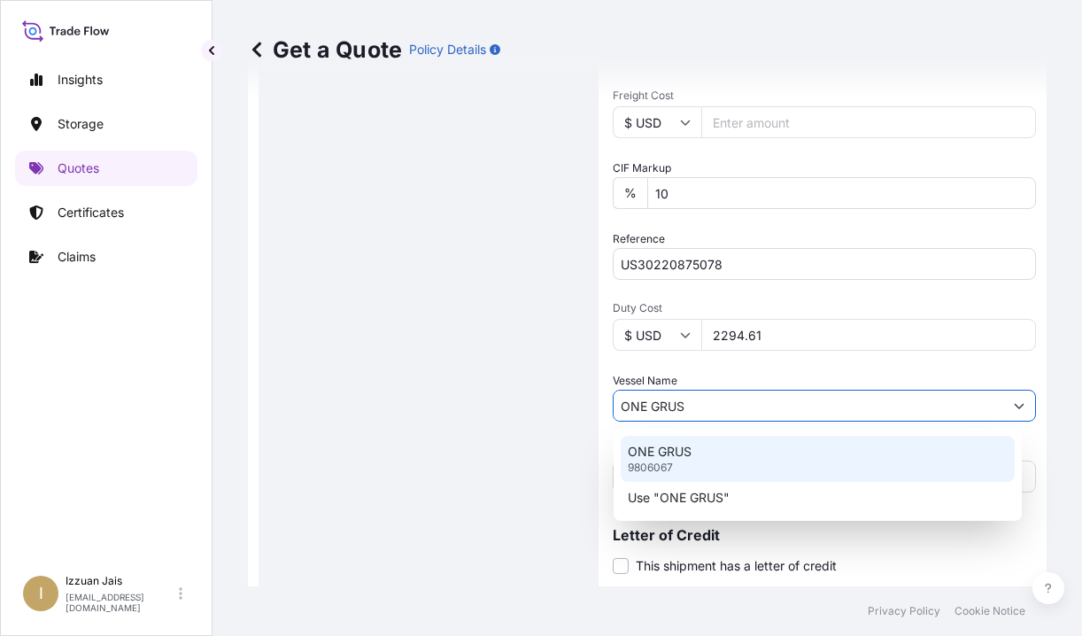
click at [658, 460] on p "9806067" at bounding box center [650, 467] width 45 height 14
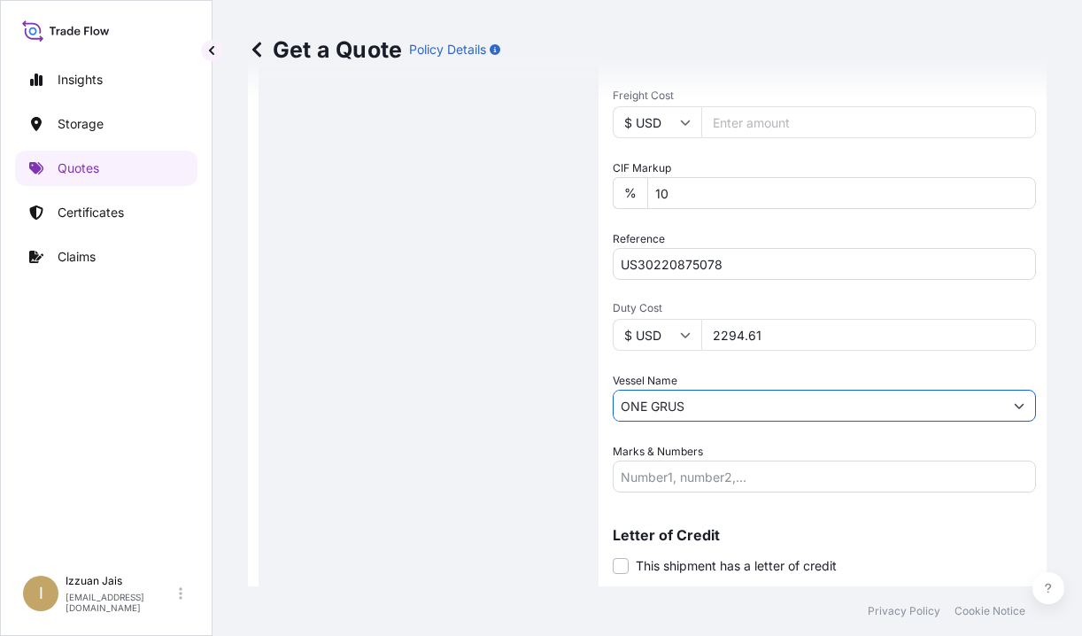
scroll to position [757, 0]
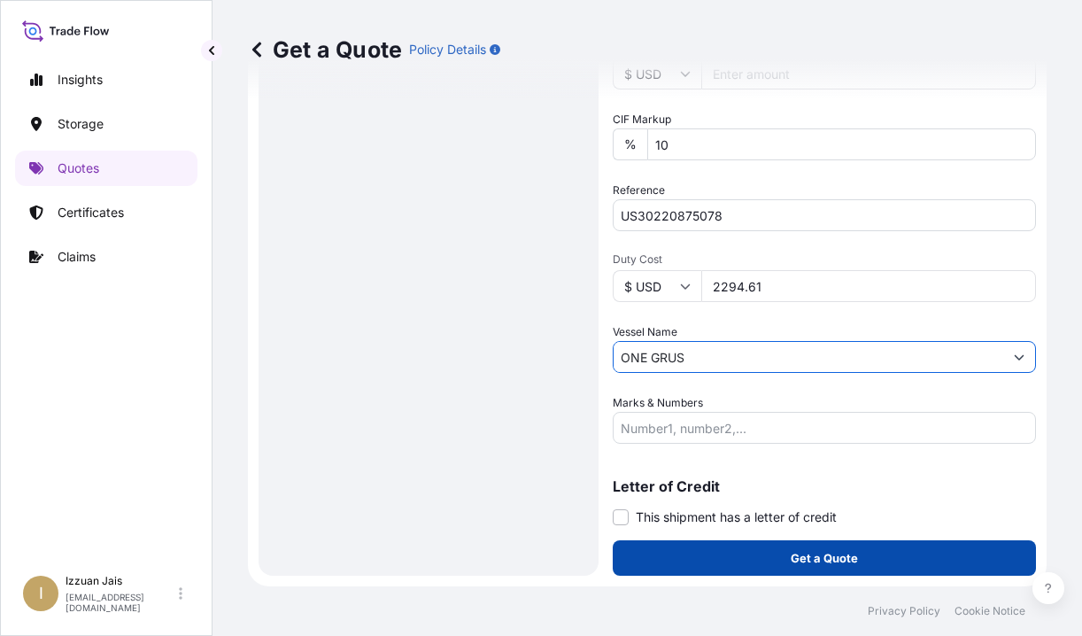
type input "ONE GRUS"
click at [890, 563] on button "Get a Quote" at bounding box center [824, 557] width 423 height 35
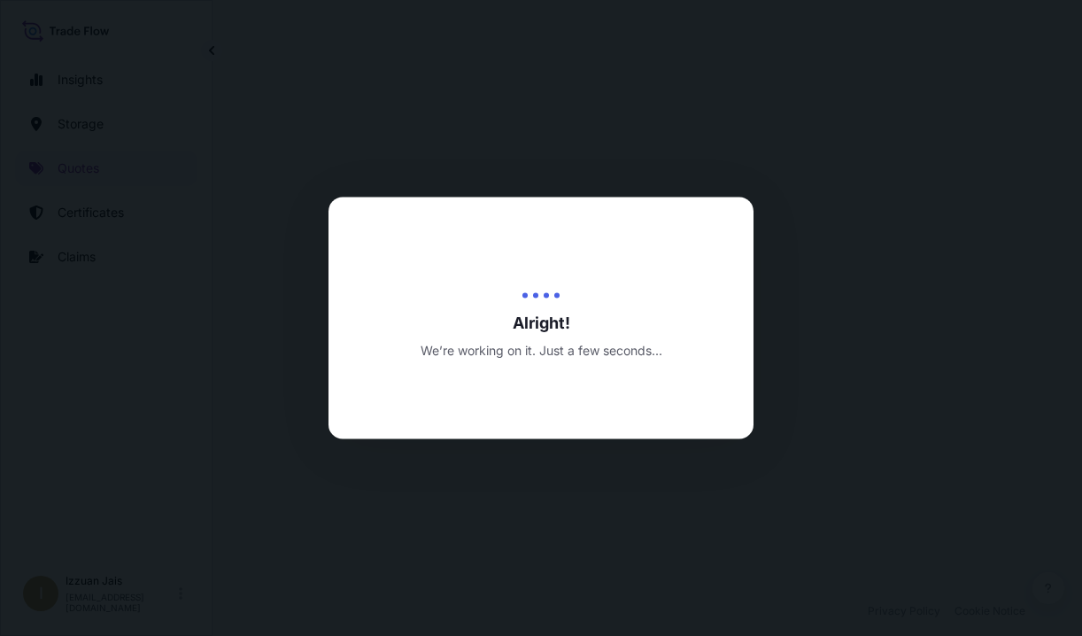
select select "Road / Inland"
select select "Water"
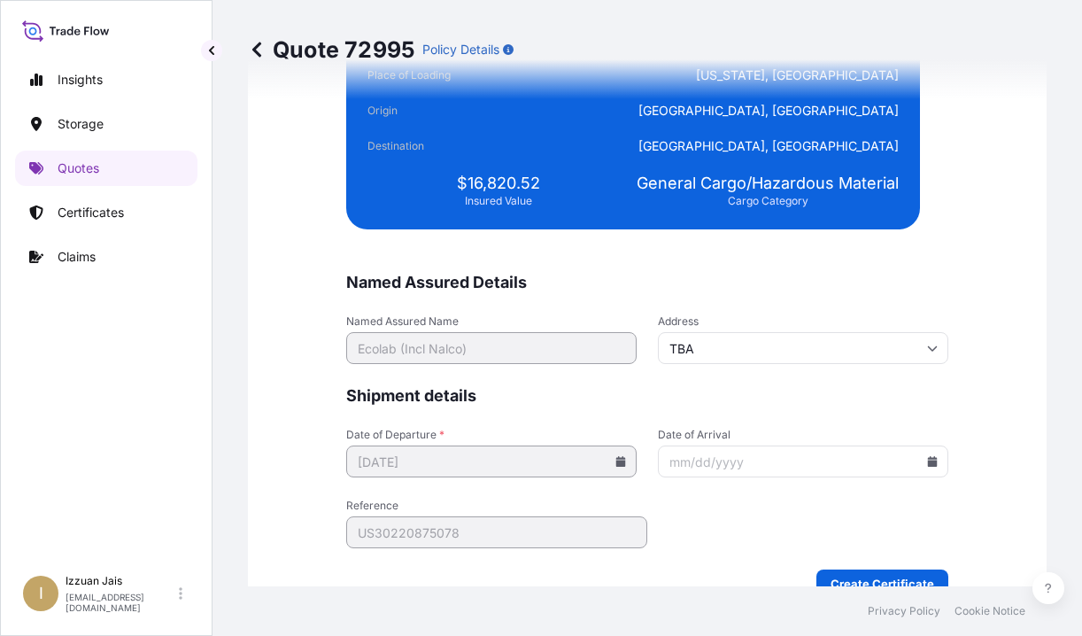
scroll to position [4394, 0]
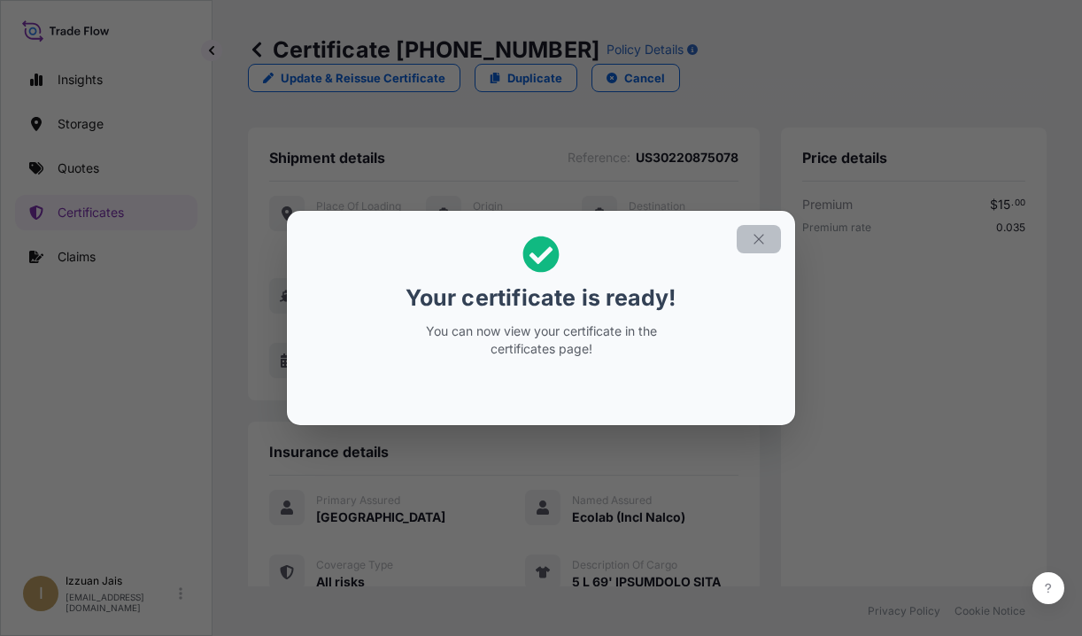
click at [758, 237] on icon "button" at bounding box center [759, 239] width 16 height 16
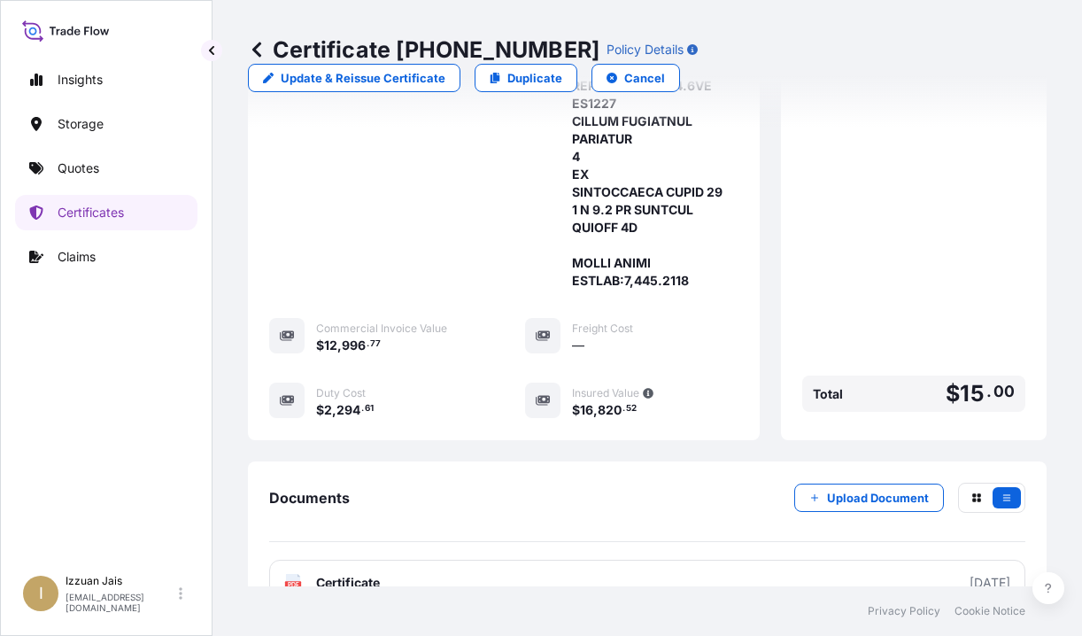
scroll to position [2117, 0]
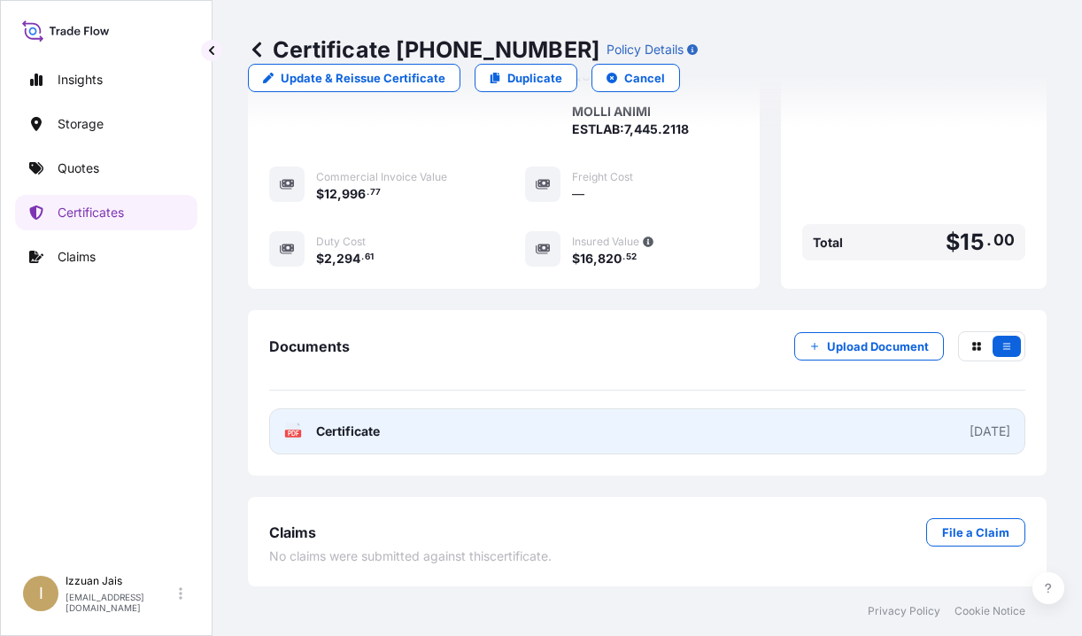
click at [358, 434] on span "Certificate" at bounding box center [348, 431] width 64 height 18
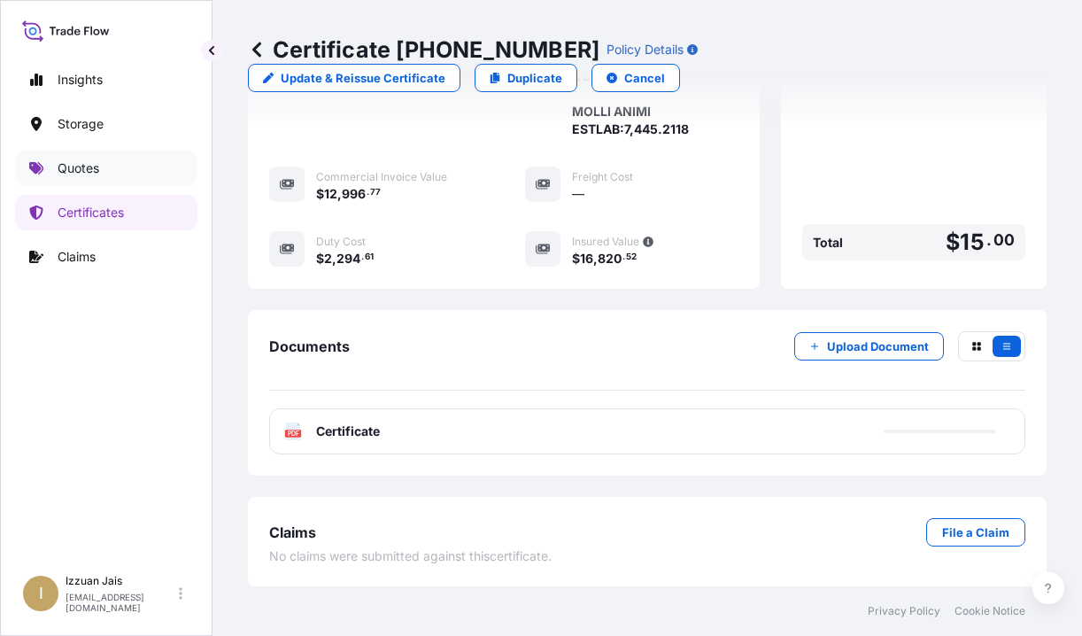
click at [82, 173] on p "Quotes" at bounding box center [79, 168] width 42 height 18
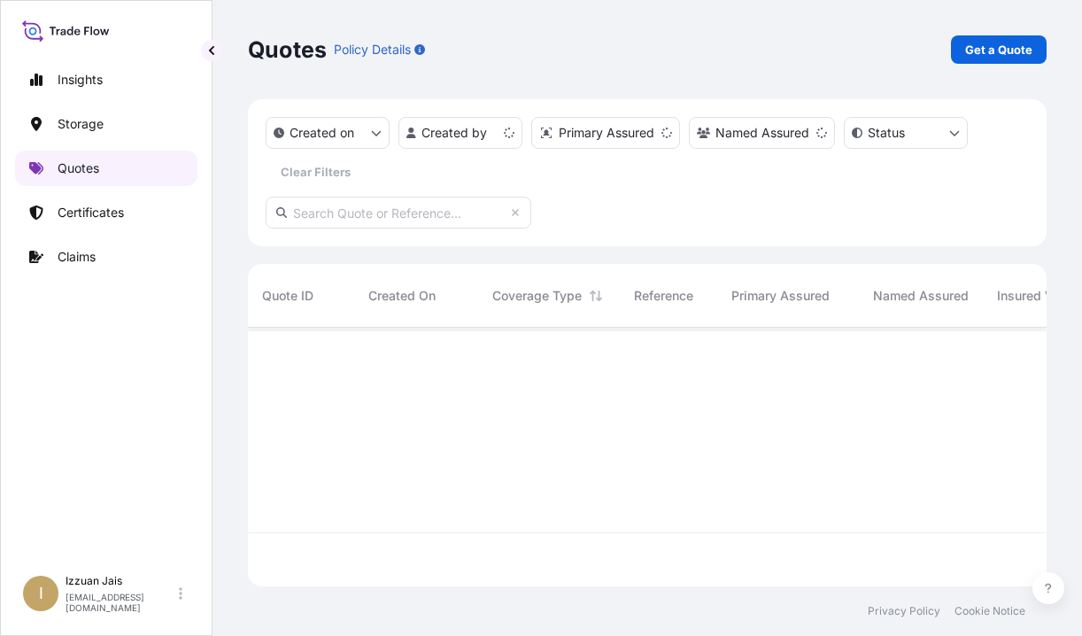
scroll to position [255, 785]
click at [962, 58] on p "Get a Quote" at bounding box center [998, 50] width 67 height 18
select select "Water"
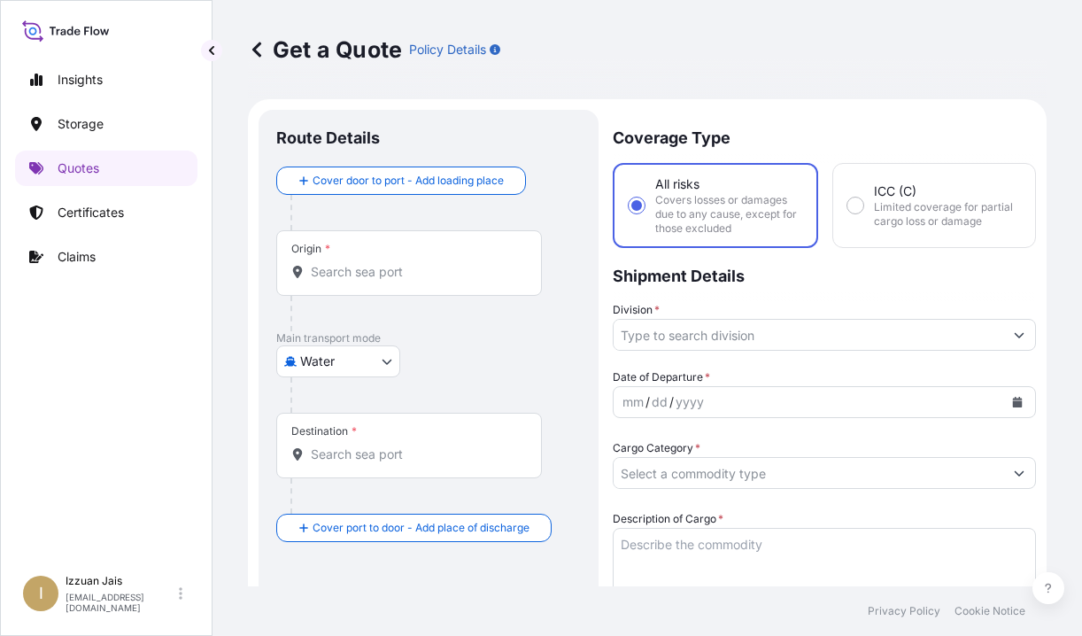
scroll to position [28, 0]
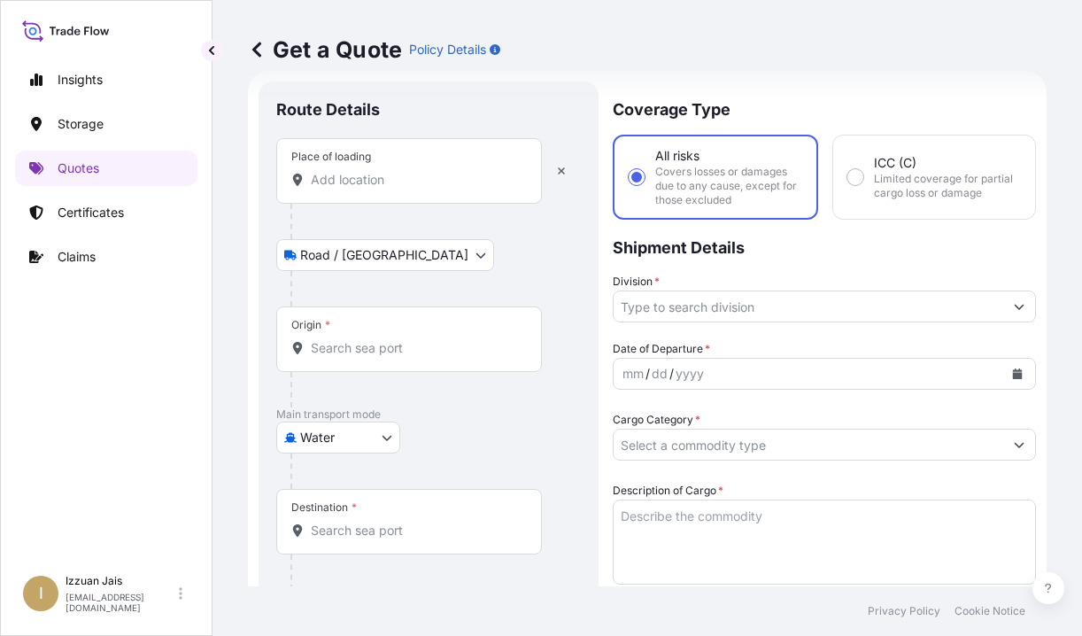
click at [326, 172] on input "Place of loading" at bounding box center [415, 180] width 209 height 18
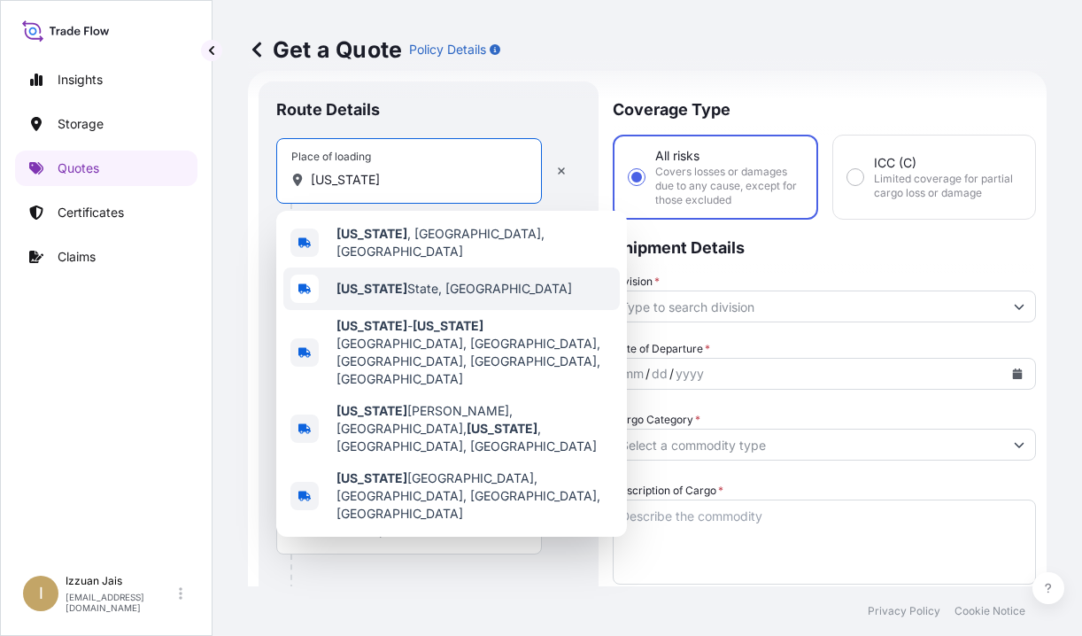
click at [365, 281] on b "New York" at bounding box center [371, 288] width 71 height 15
type input "New York State, USA"
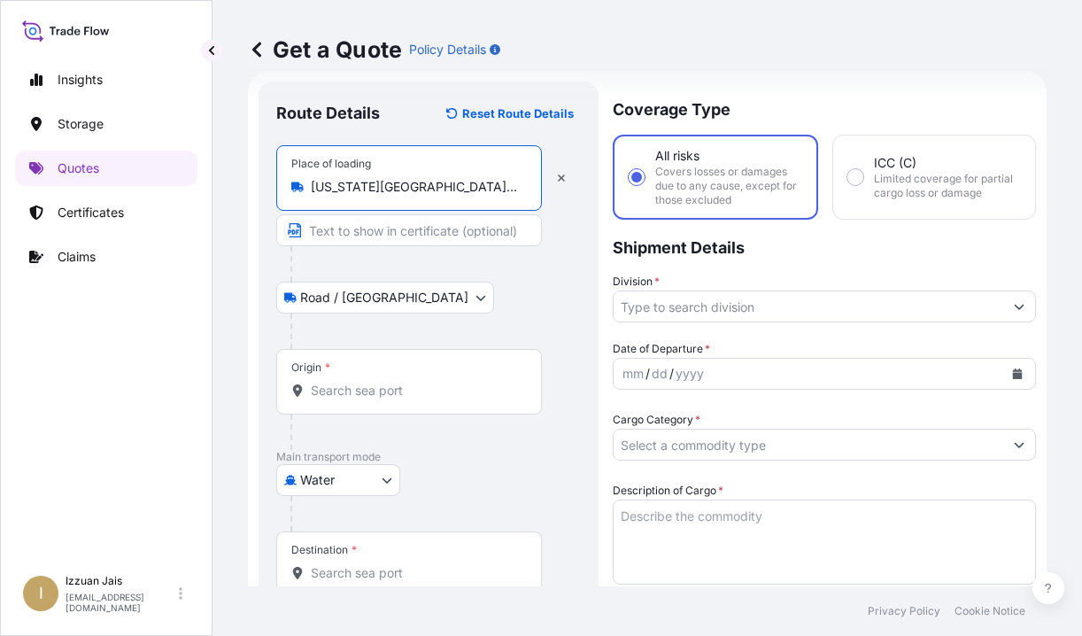
click at [375, 186] on input "New York State, USA" at bounding box center [415, 187] width 209 height 18
drag, startPoint x: 443, startPoint y: 192, endPoint x: 281, endPoint y: 196, distance: 162.0
click at [281, 196] on div "Place of loading New York State, USA" at bounding box center [409, 178] width 266 height 66
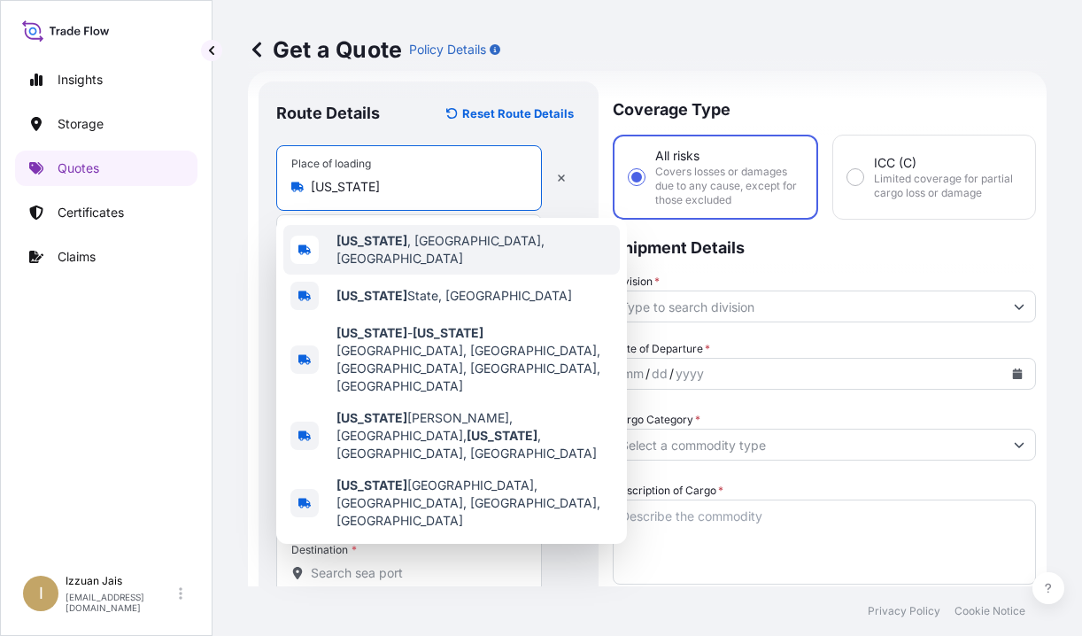
click at [374, 253] on span "New York , NY, USA" at bounding box center [474, 249] width 276 height 35
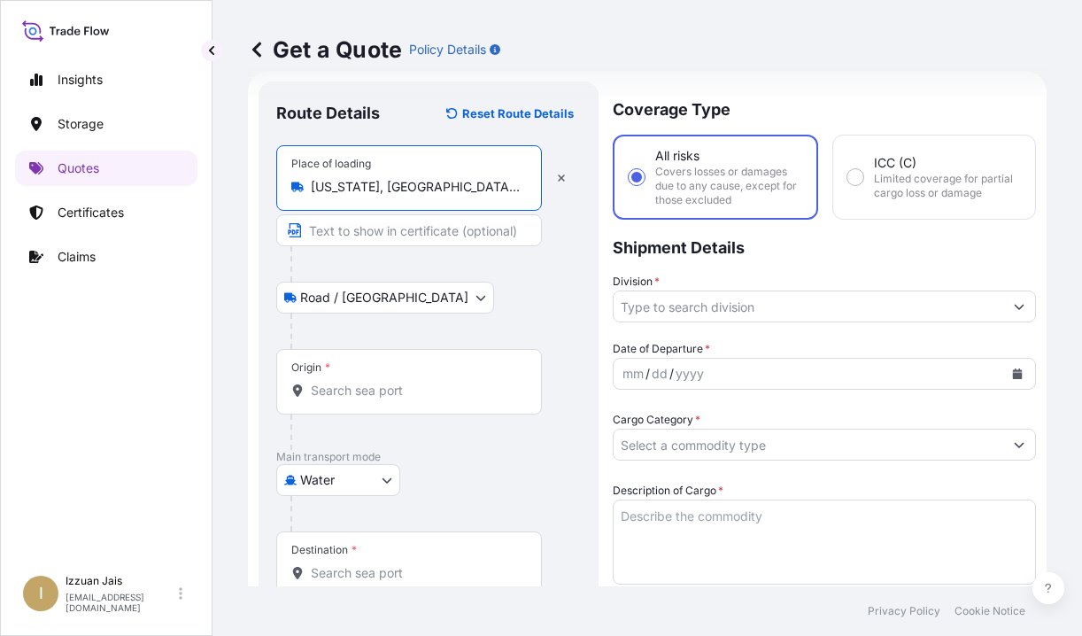
type input "New York, NY, USA"
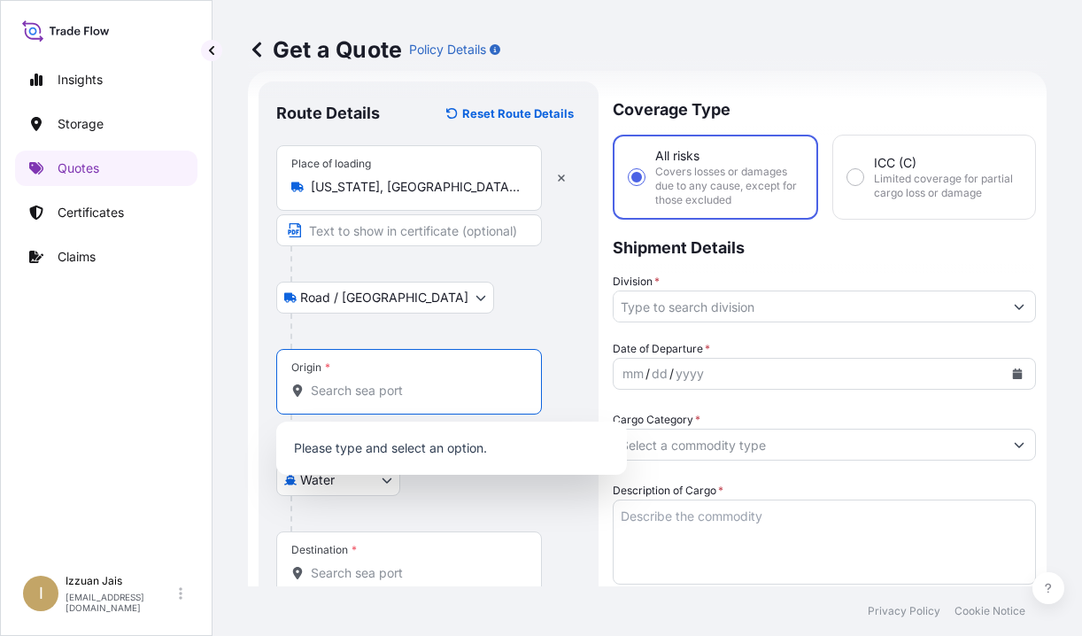
click at [348, 392] on input "Origin *" at bounding box center [415, 391] width 209 height 18
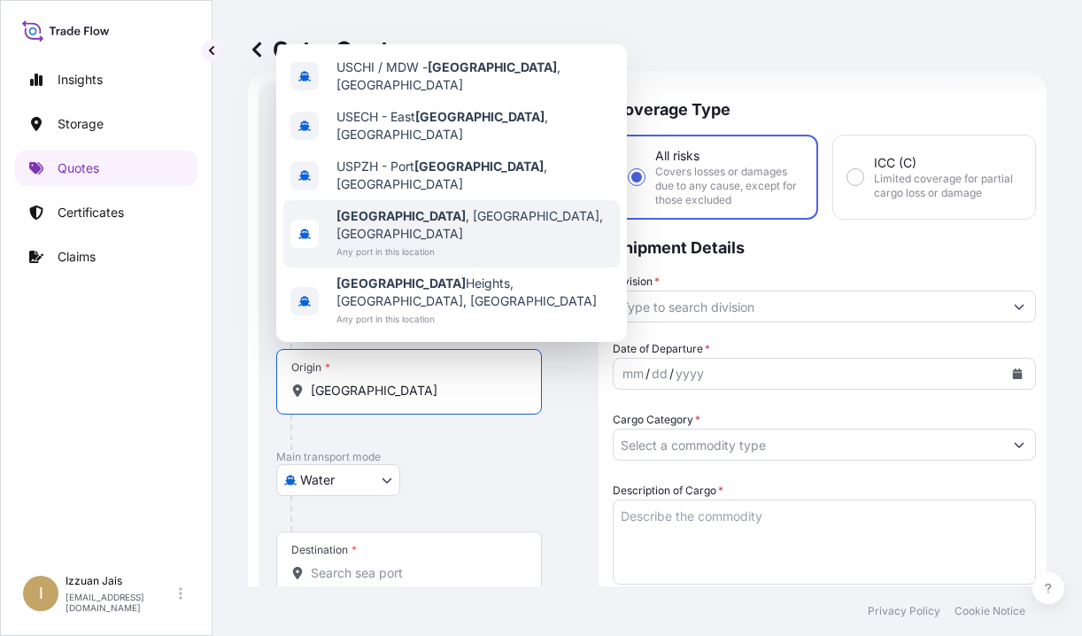
click at [362, 223] on b "Chicago" at bounding box center [400, 215] width 129 height 15
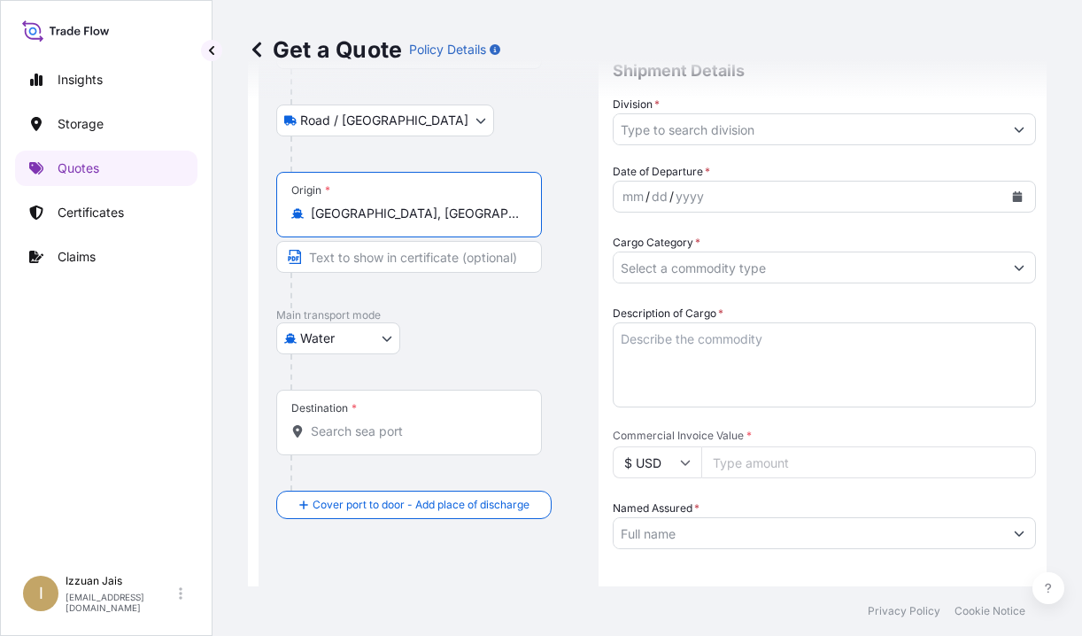
scroll to position [294, 0]
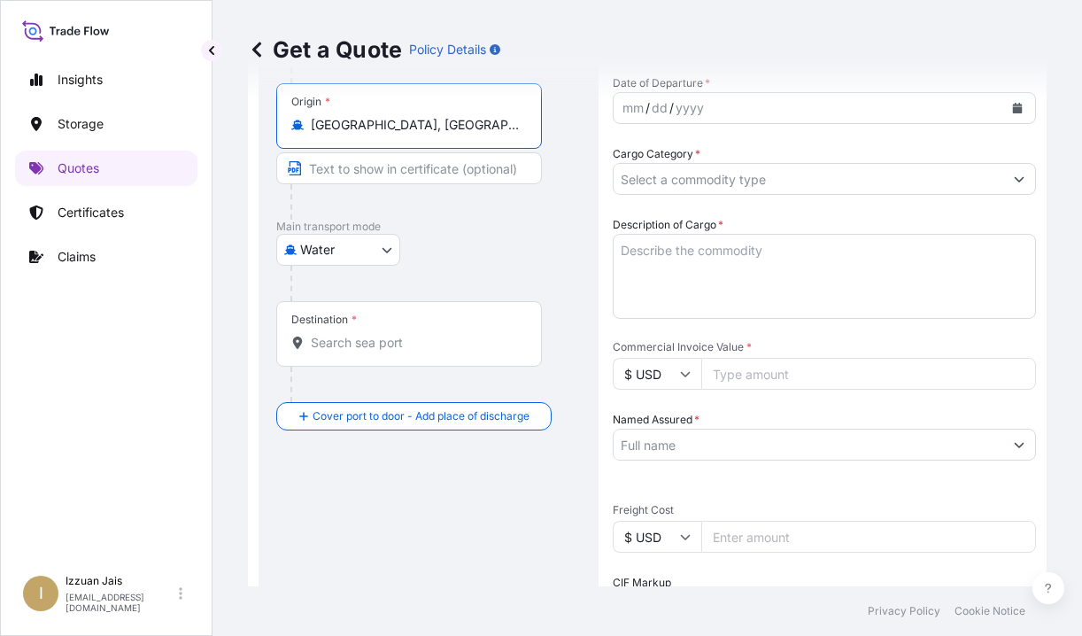
type input "Chicago, IL, USA"
click at [357, 345] on input "Destination *" at bounding box center [415, 343] width 209 height 18
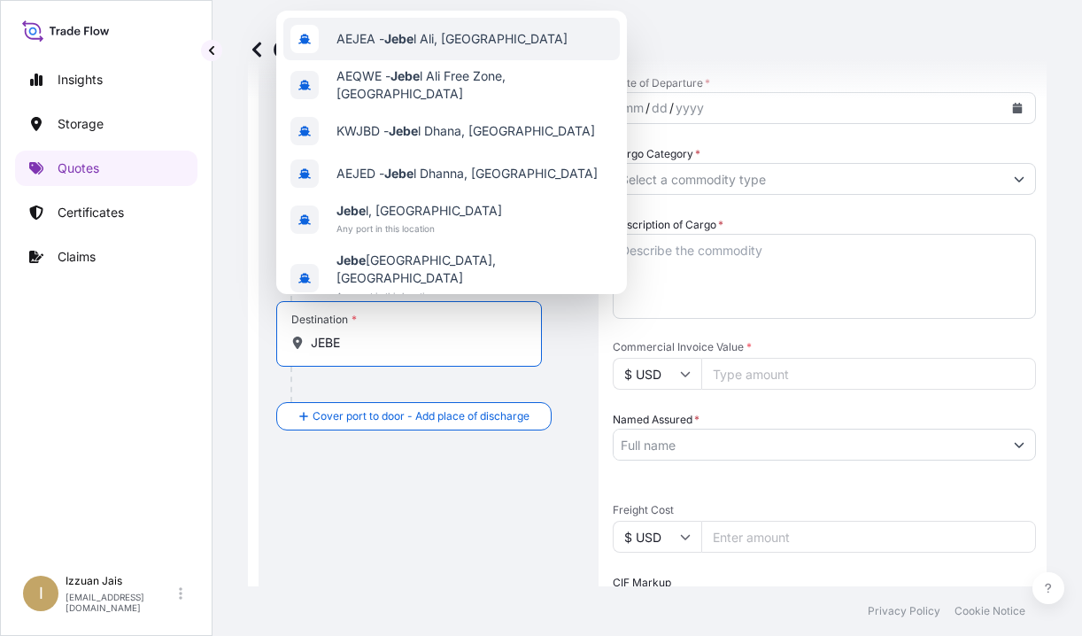
click at [364, 43] on span "AEJEA - Jebe l Ali, United Arab Emirates" at bounding box center [451, 39] width 231 height 18
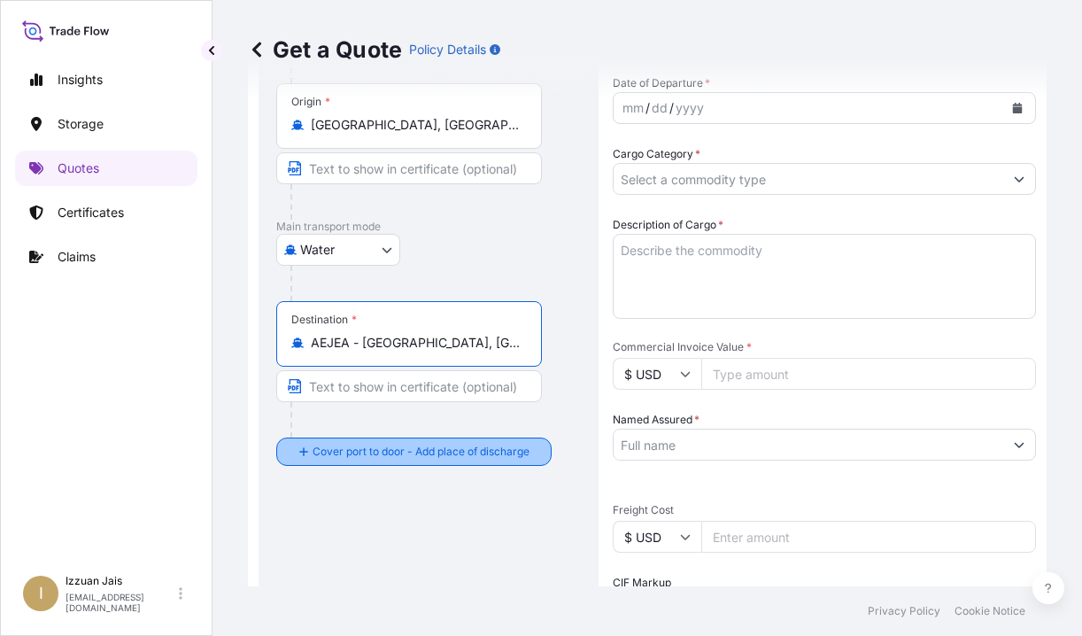
type input "AEJEA - Jebel Ali, United Arab Emirates"
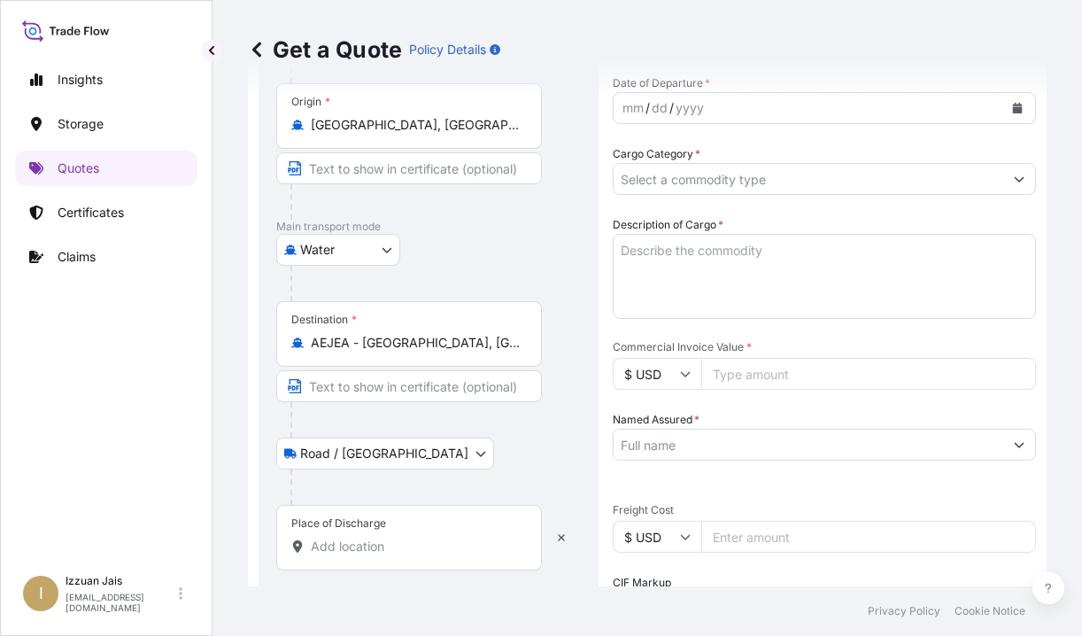
scroll to position [205, 0]
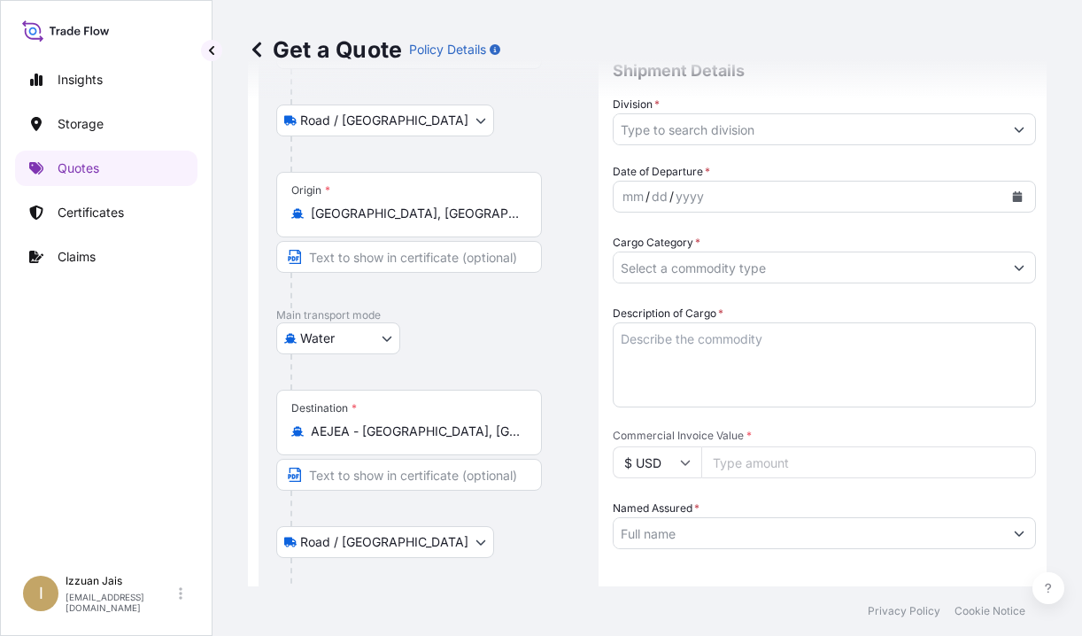
click at [342, 119] on body "Insights Storage Quotes Certificates Claims I Izzuan Jais izzuan.jais@psabdp.co…" at bounding box center [541, 318] width 1082 height 636
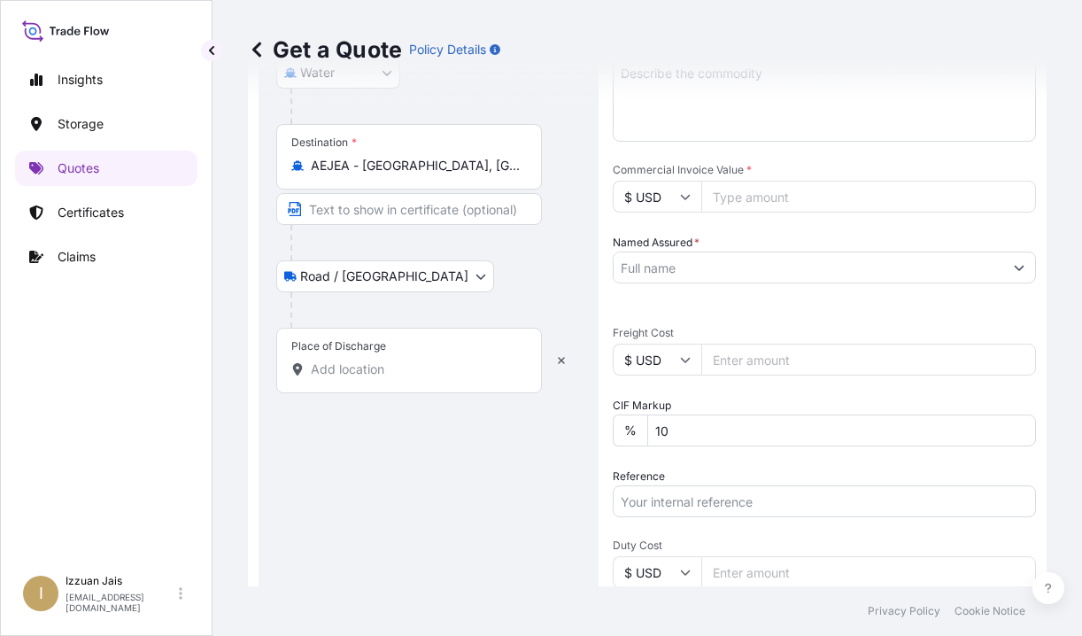
scroll to position [559, 0]
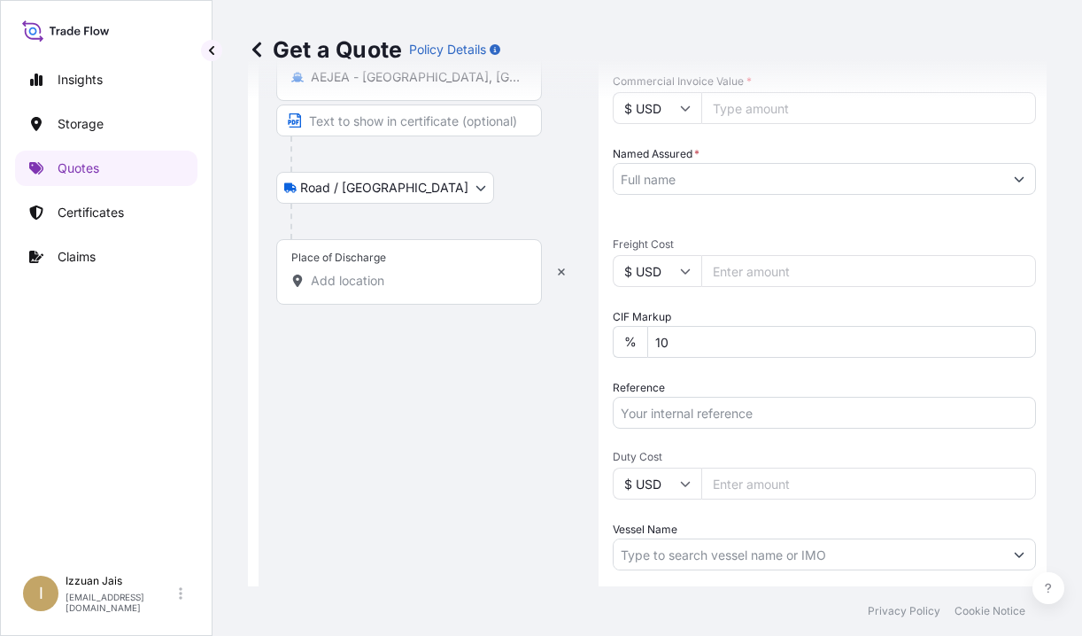
click at [359, 365] on div "Route Details Reset Route Details Place of loading New York, NY, USA Road / Inl…" at bounding box center [428, 161] width 305 height 1187
click at [355, 279] on input "Place of Discharge" at bounding box center [415, 281] width 209 height 18
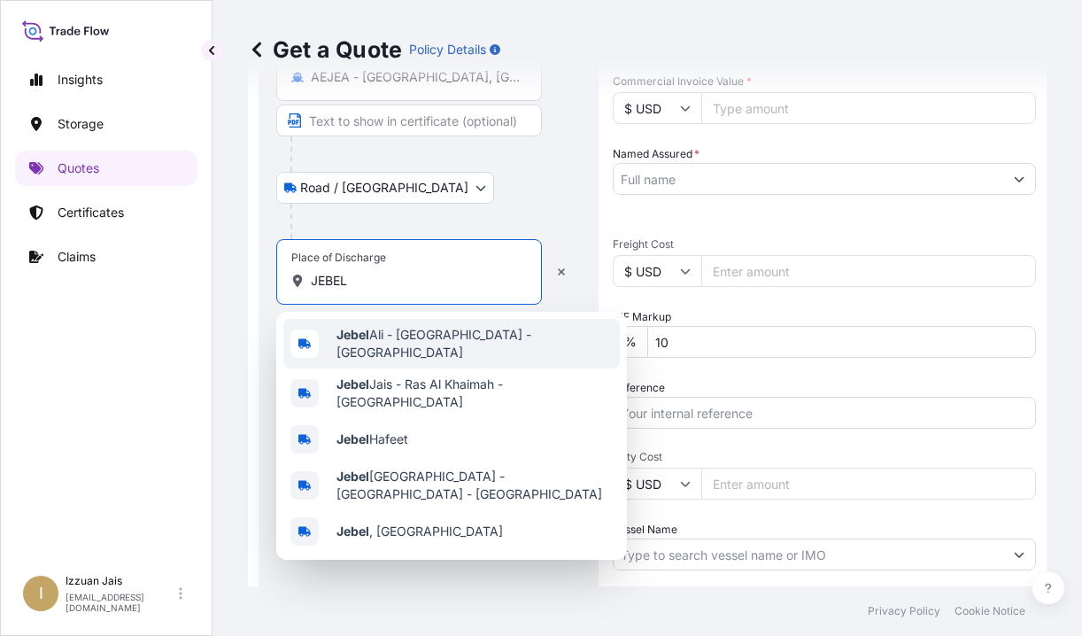
click at [381, 349] on div "Jebel Ali - Dubai - United Arab Emirates" at bounding box center [451, 344] width 336 height 50
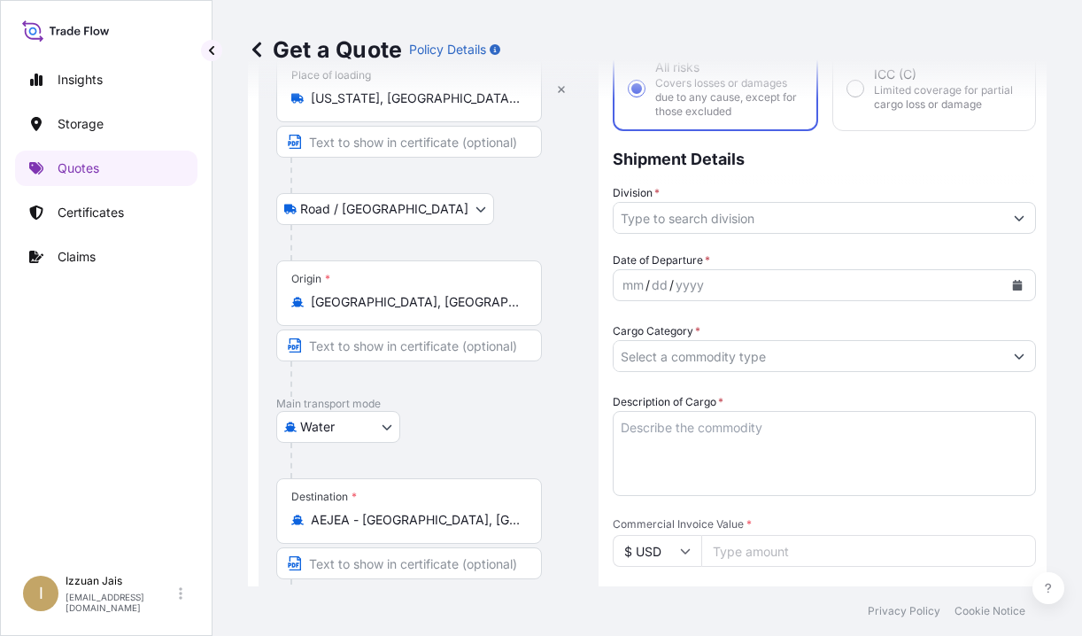
scroll to position [0, 0]
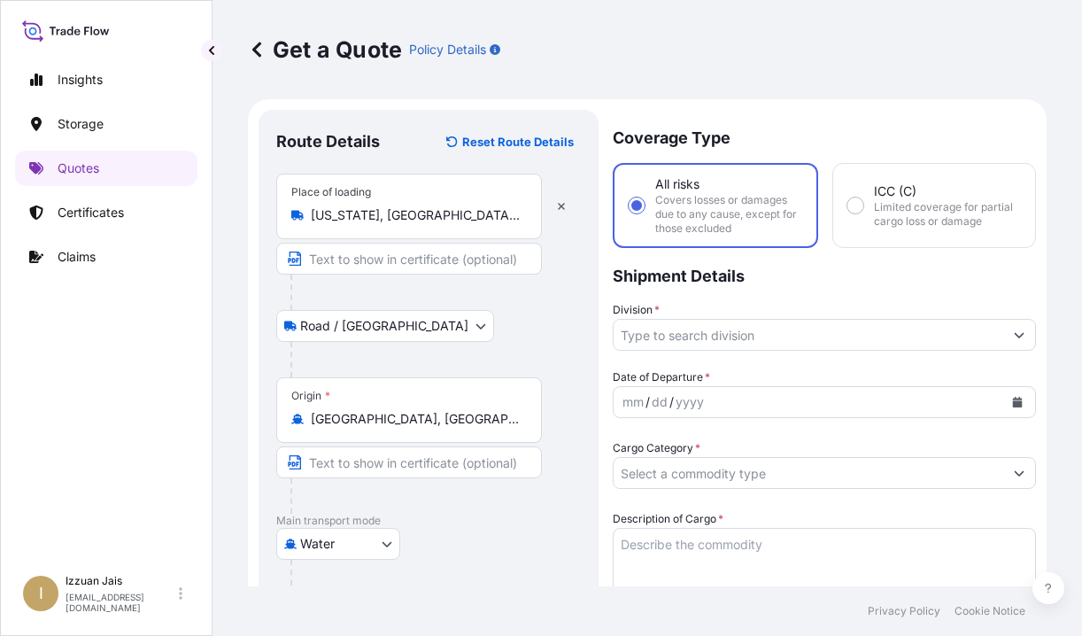
type input "Jebel Ali - Dubai - United Arab Emirates"
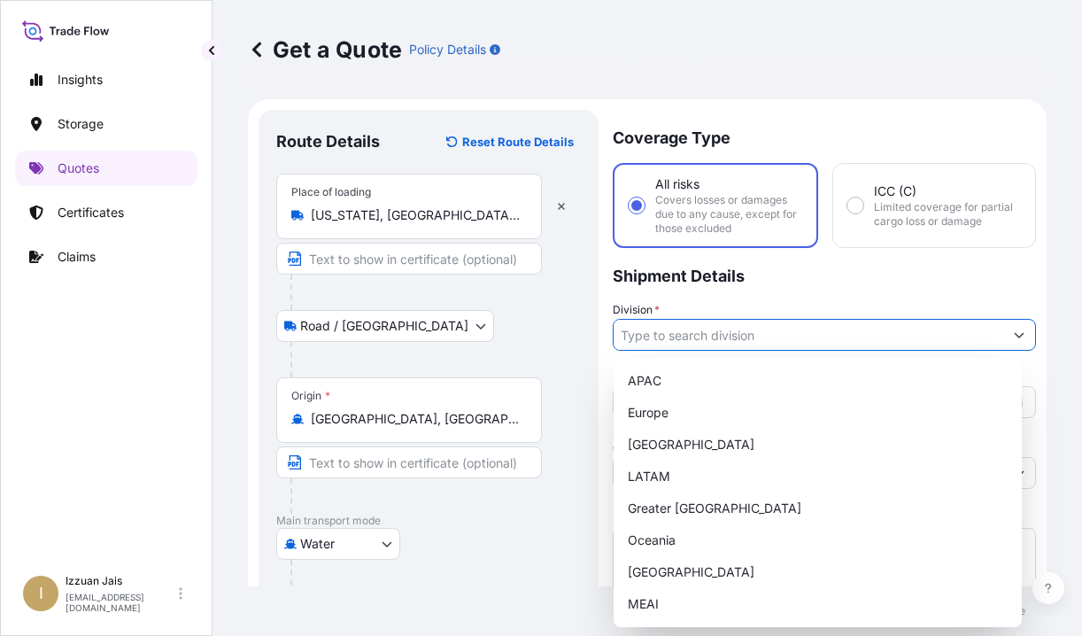
click at [676, 331] on input "Division *" at bounding box center [808, 335] width 390 height 32
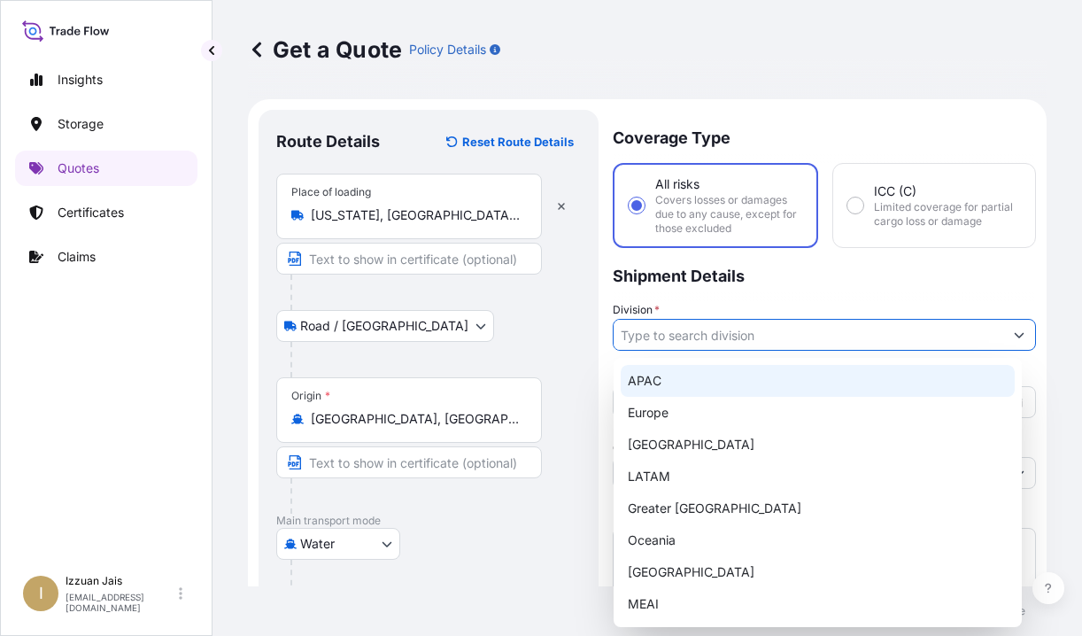
click at [653, 378] on div "APAC" at bounding box center [818, 381] width 394 height 32
type input "APAC"
click at [962, 310] on div "Get a Quote Policy Details Route Details Reset Route Details Place of loading N…" at bounding box center [646, 293] width 869 height 586
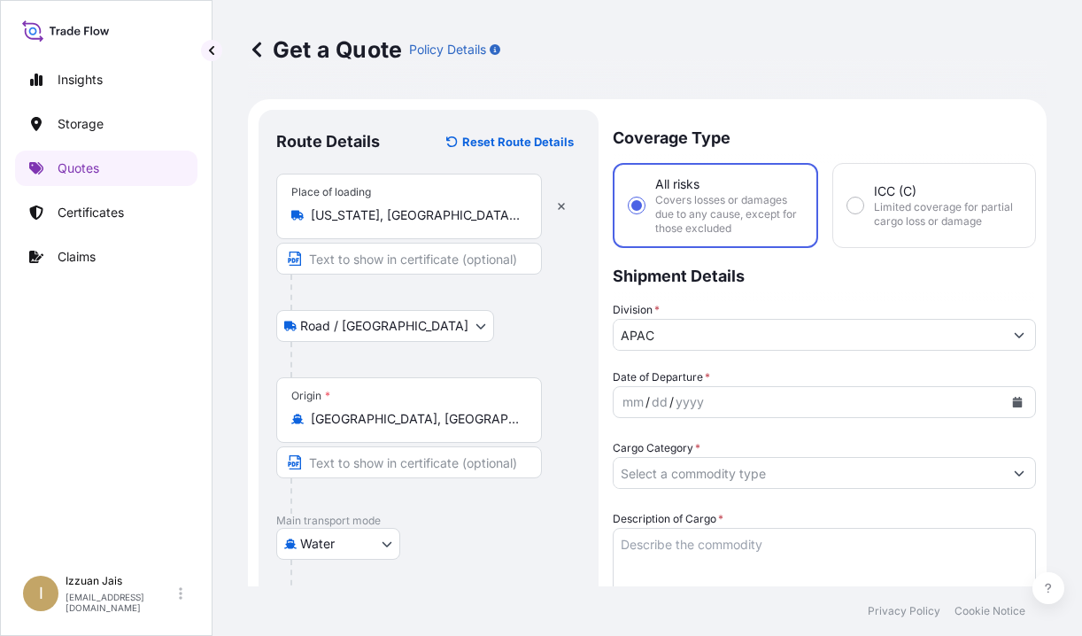
scroll to position [266, 0]
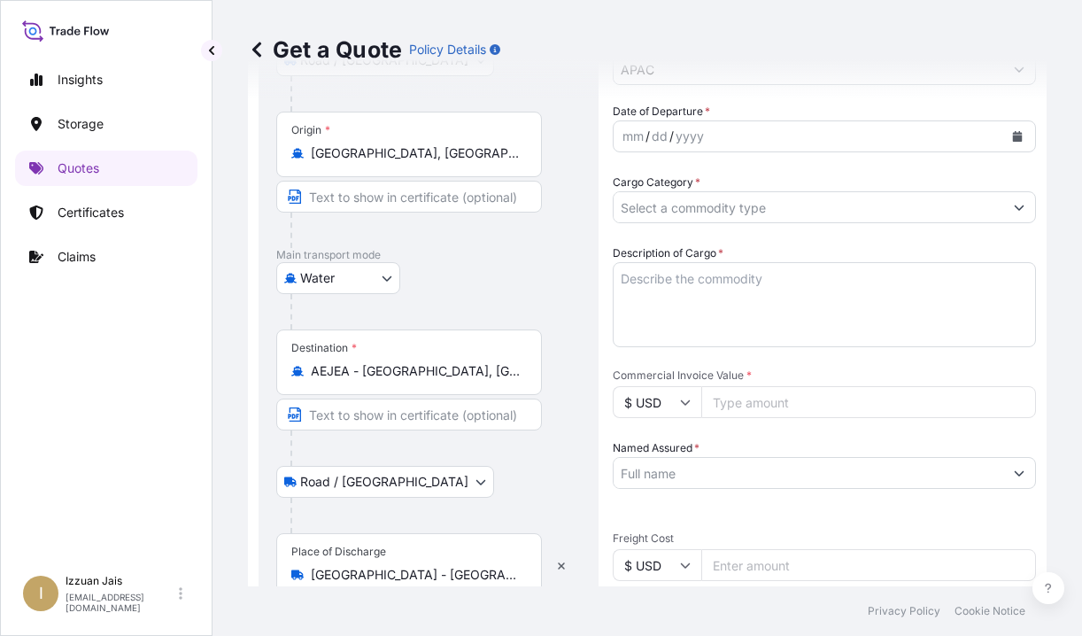
click at [962, 136] on icon "Calendar" at bounding box center [1018, 136] width 10 height 11
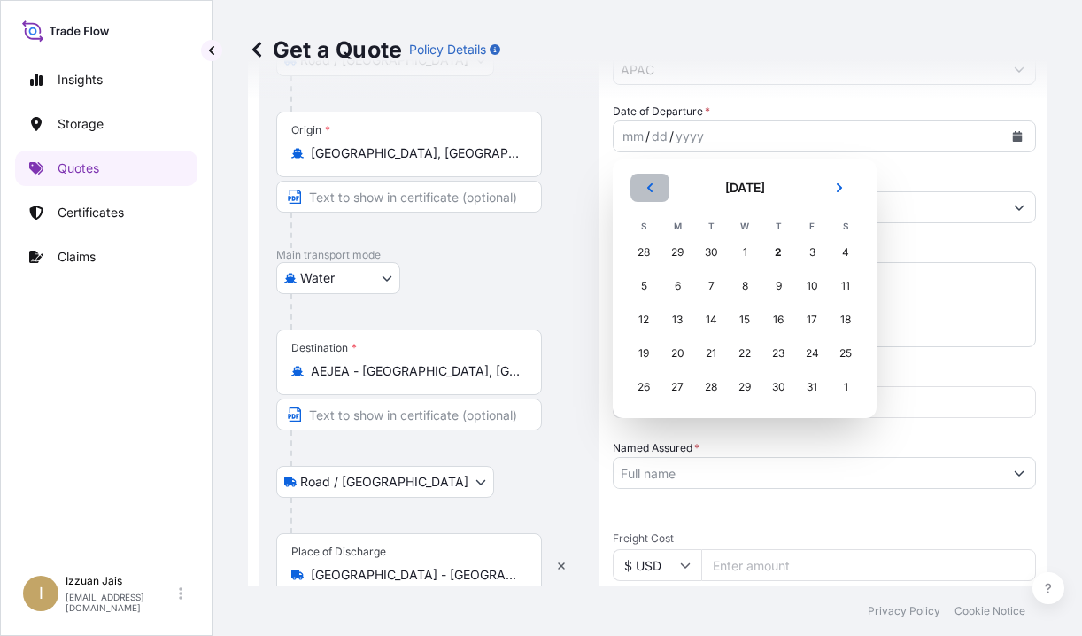
click at [654, 188] on icon "Previous" at bounding box center [649, 187] width 11 height 11
click at [706, 385] on div "30" at bounding box center [711, 387] width 32 height 32
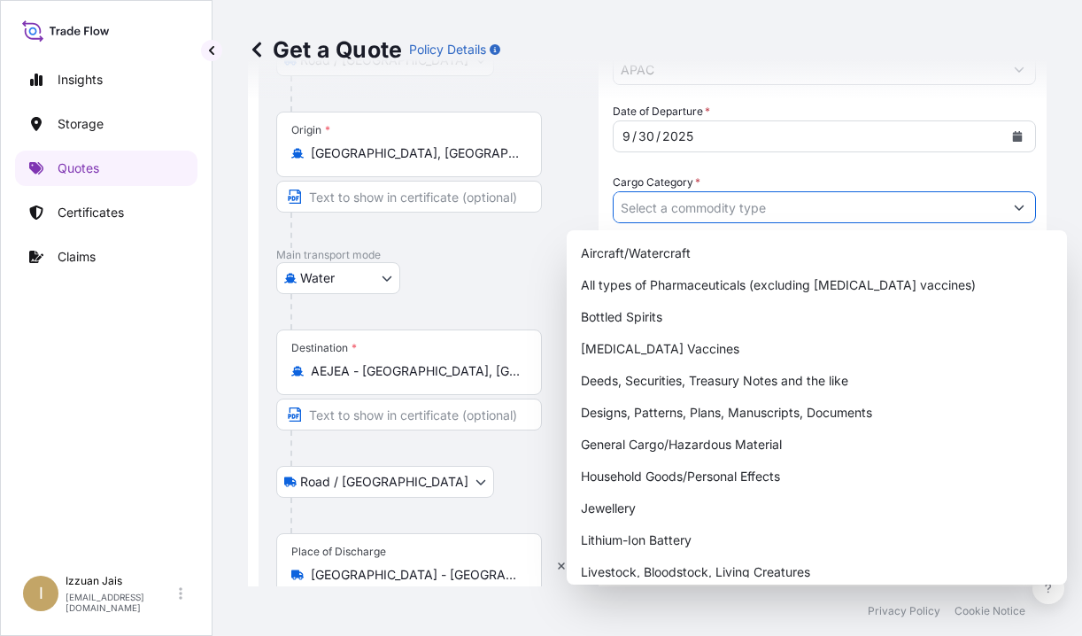
click at [670, 211] on input "Cargo Category *" at bounding box center [808, 207] width 390 height 32
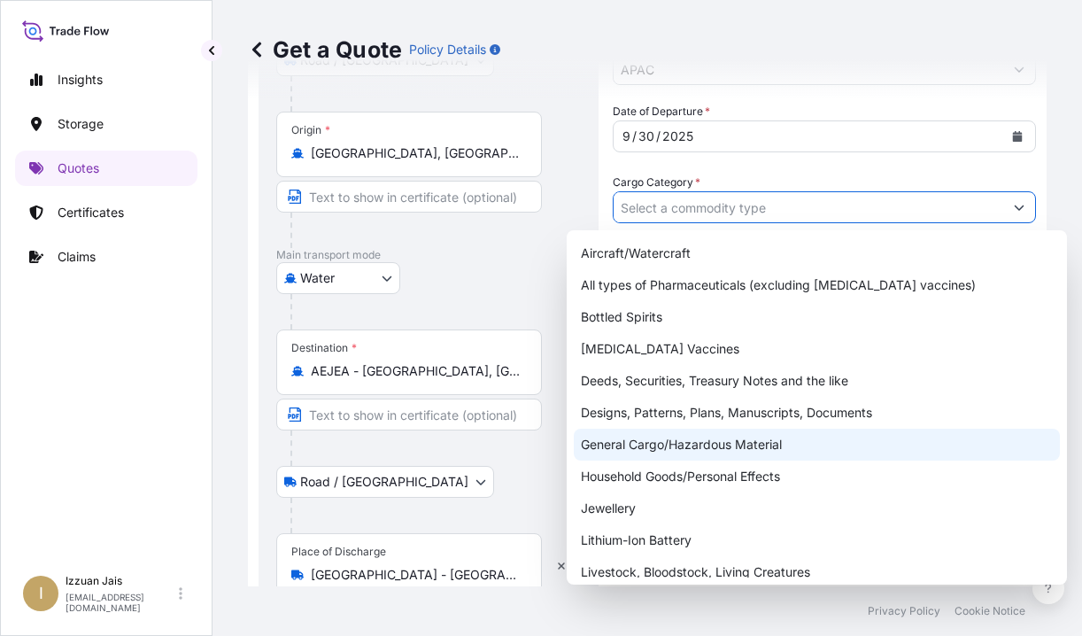
click at [660, 448] on div "General Cargo/Hazardous Material" at bounding box center [817, 444] width 486 height 32
type input "General Cargo/Hazardous Material"
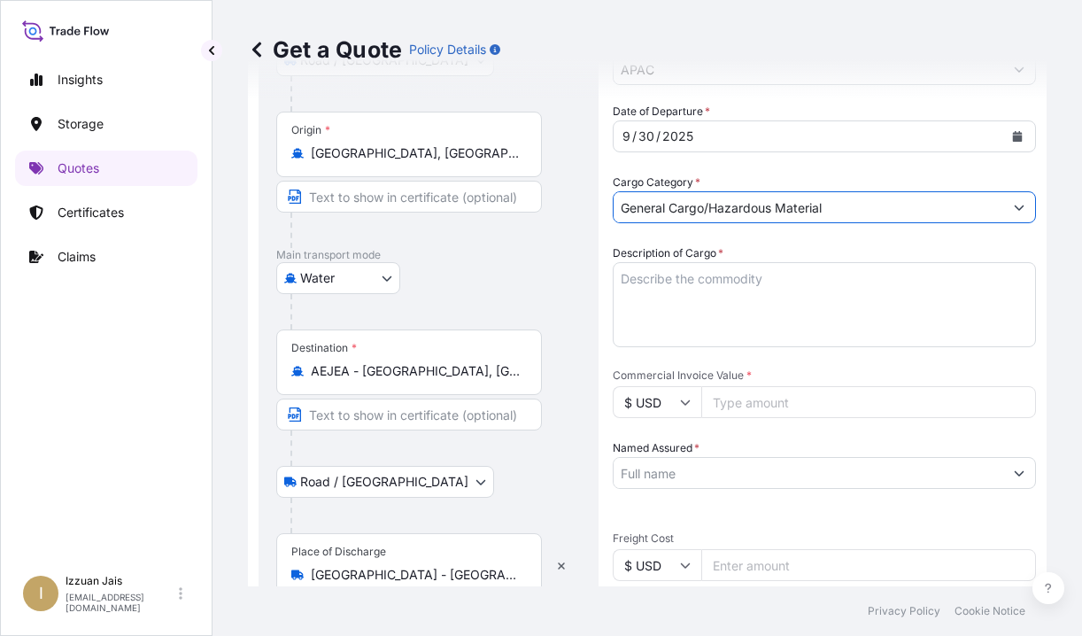
click at [660, 289] on textarea "Description of Cargo *" at bounding box center [824, 304] width 423 height 85
click at [110, 307] on div "Insights Storage Quotes Certificates Claims" at bounding box center [106, 306] width 182 height 520
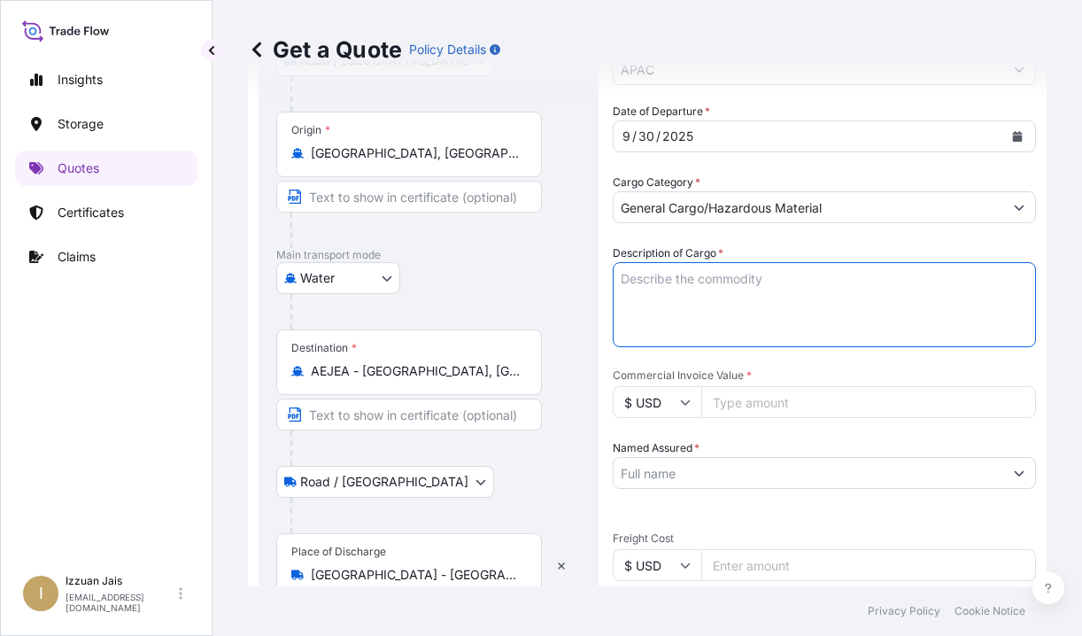
click at [687, 307] on textarea "Description of Cargo *" at bounding box center [824, 304] width 423 height 85
paste textarea "1 20' CONTAINER(S) 63 CARTONS LOADED ONTO 10 PALLETS LOADED INTO 1 20' CONTAINE…"
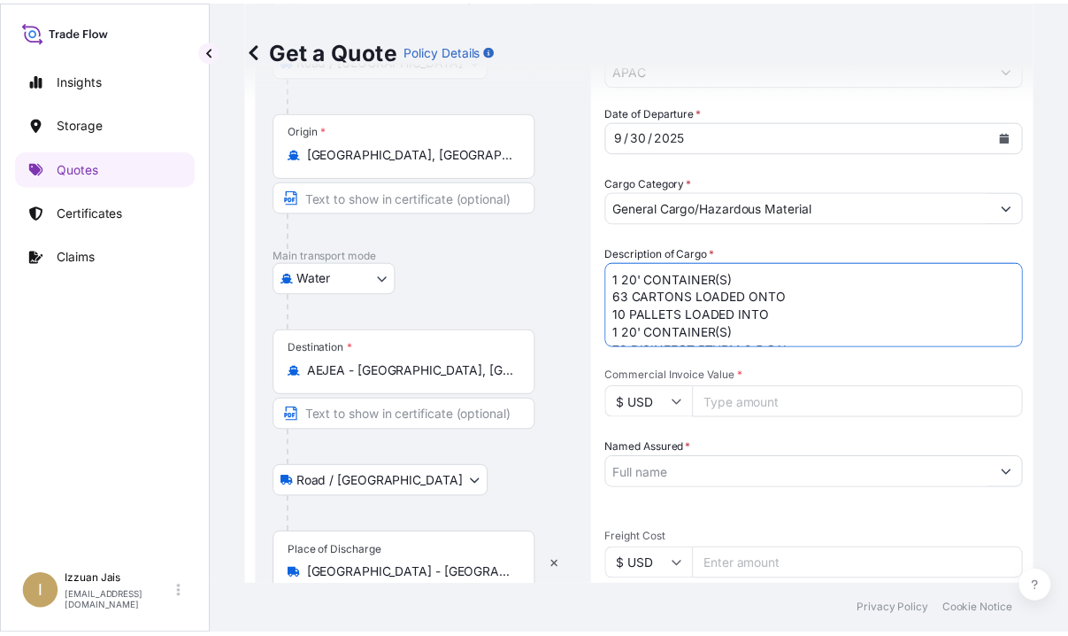
scroll to position [312, 0]
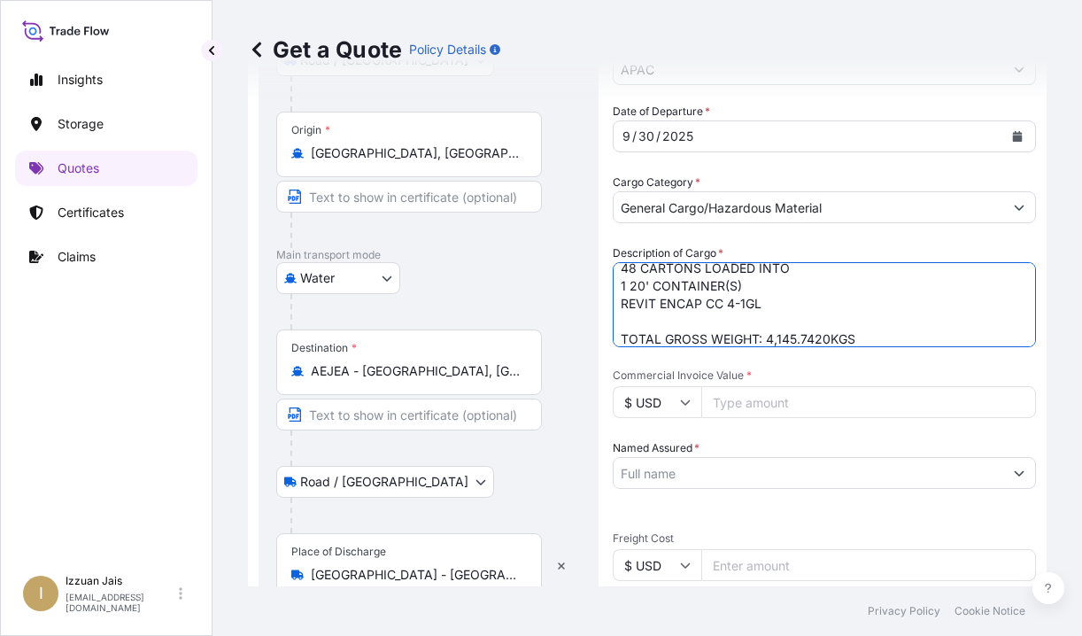
type textarea "1 20' CONTAINER(S) 63 CARTONS LOADED ONTO 10 PALLETS LOADED INTO 1 20' CONTAINE…"
click at [727, 399] on input "Commercial Invoice Value *" at bounding box center [868, 402] width 335 height 32
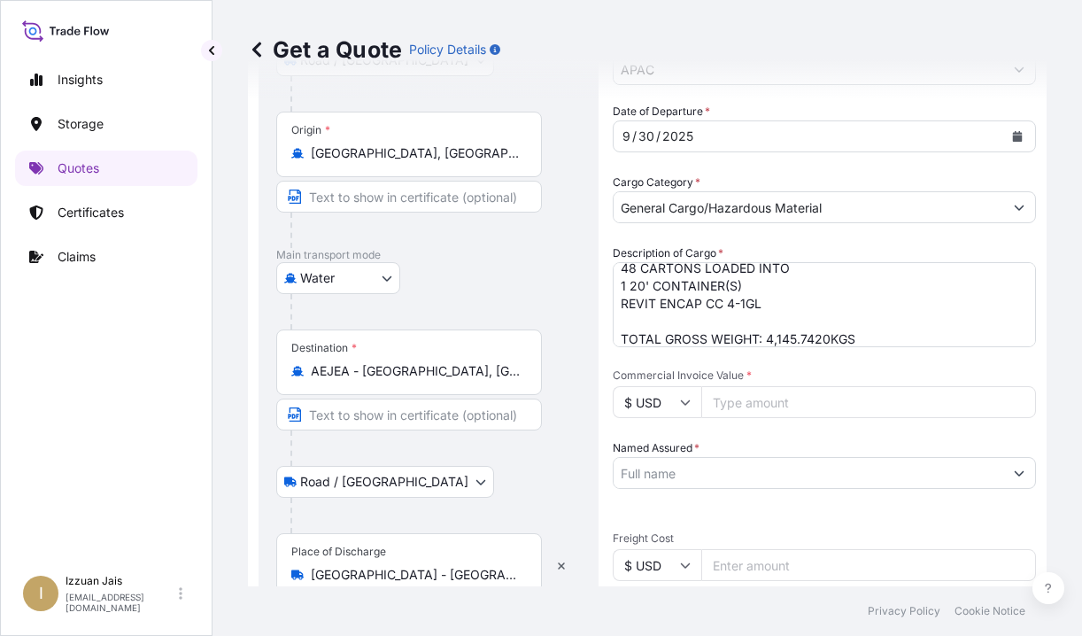
click at [730, 399] on input "Commercial Invoice Value *" at bounding box center [868, 402] width 335 height 32
type input "13957.22"
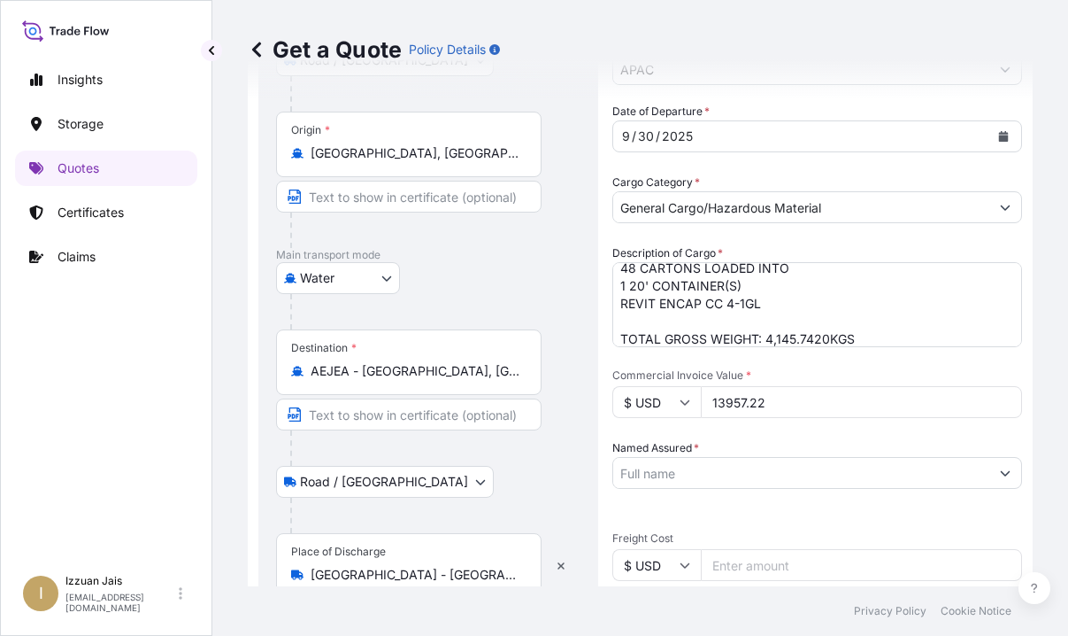
click at [717, 473] on input "Named Assured *" at bounding box center [801, 473] width 376 height 32
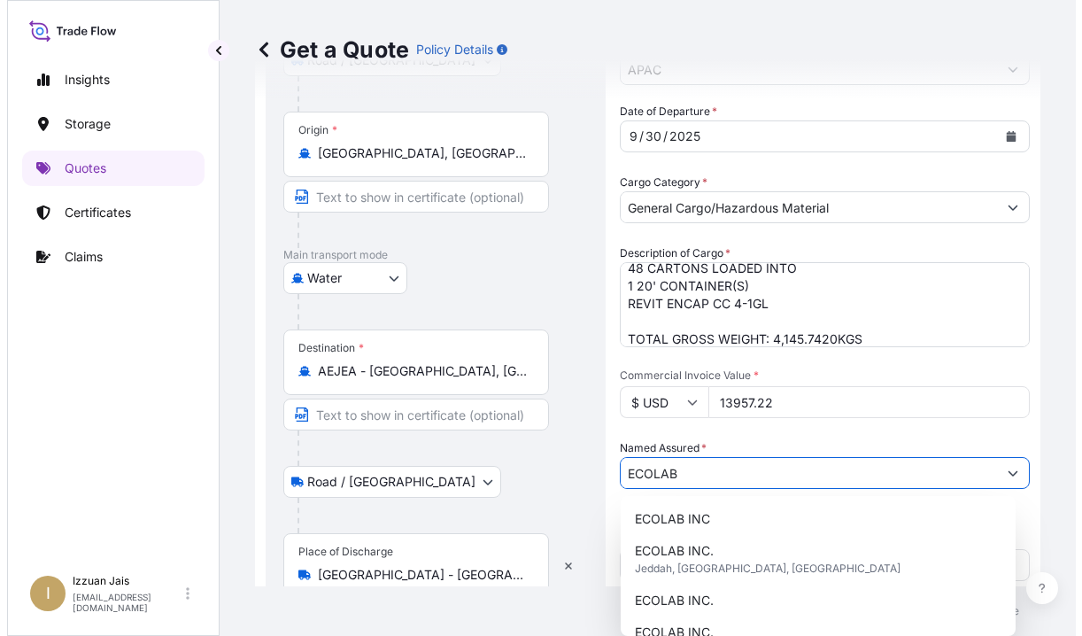
scroll to position [89, 0]
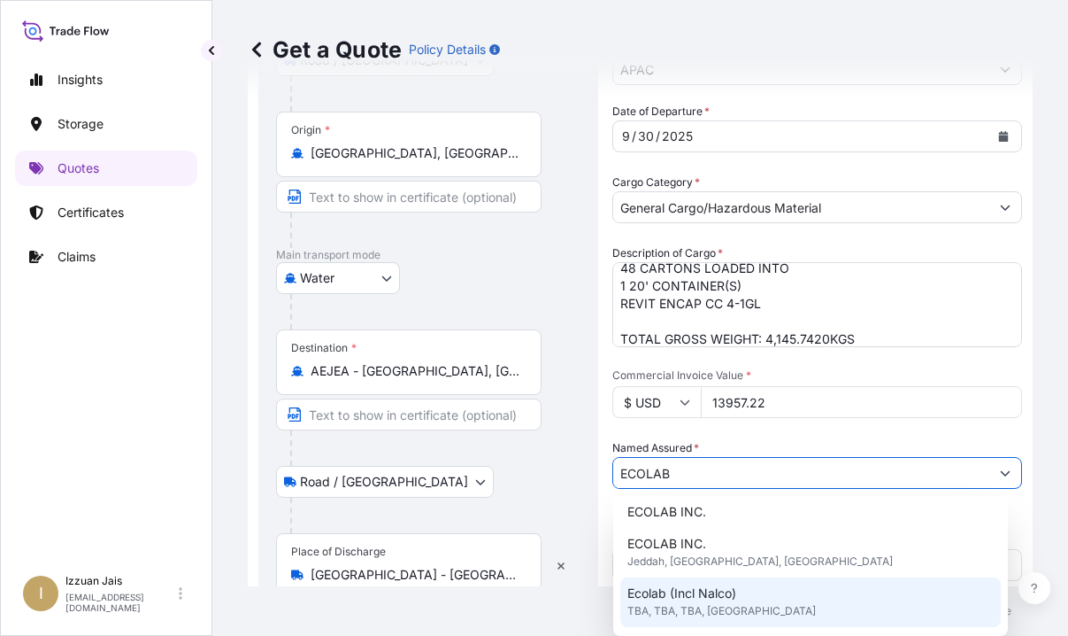
click at [700, 599] on span "Ecolab (Incl Nalco)" at bounding box center [682, 593] width 109 height 18
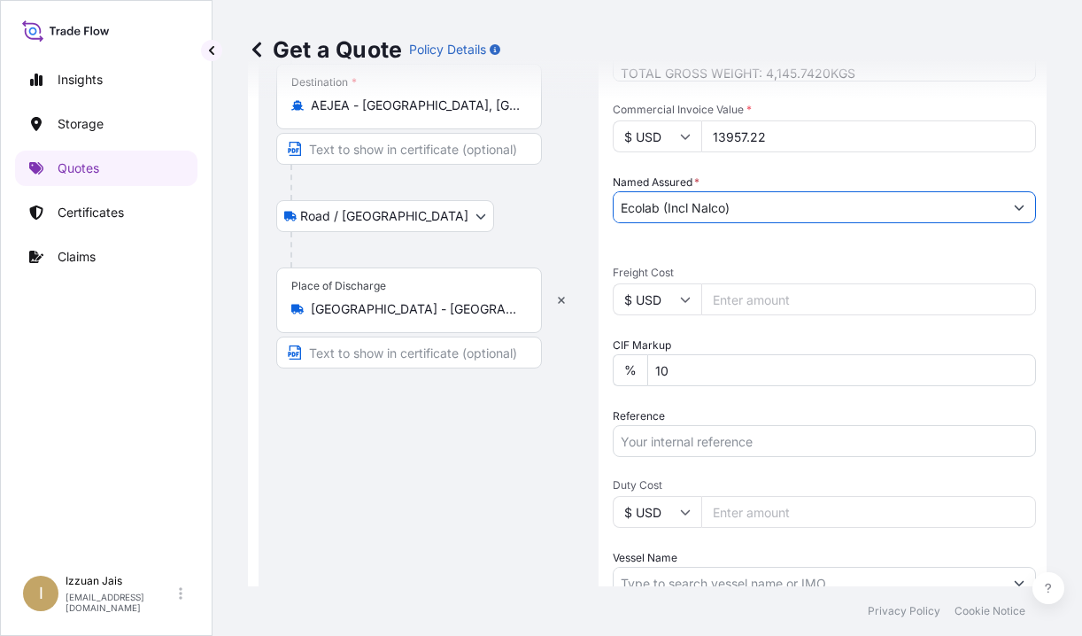
scroll to position [620, 0]
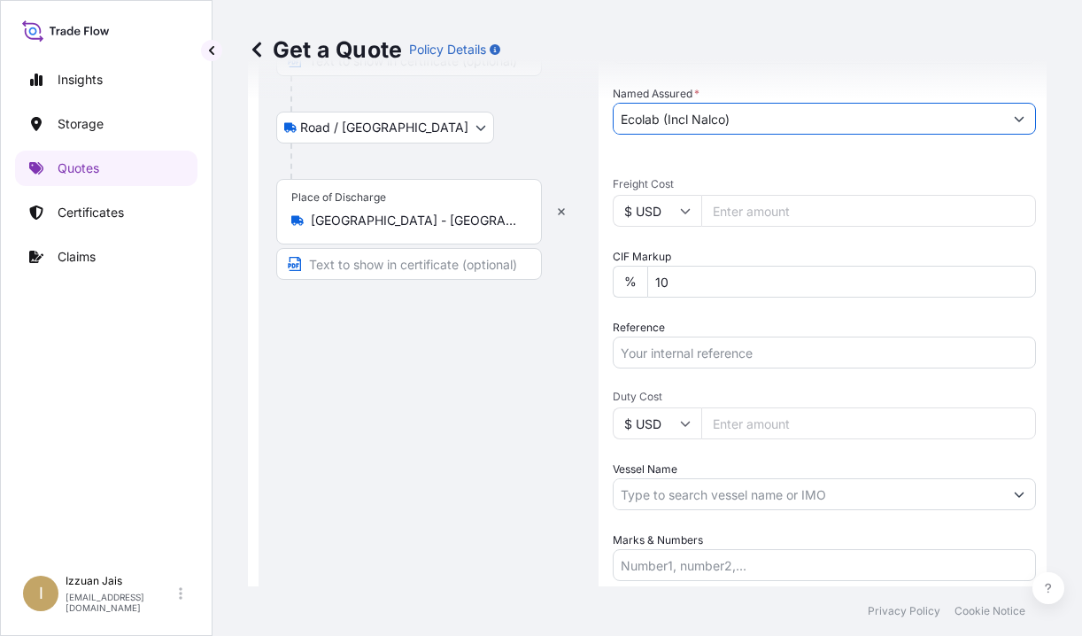
type input "Ecolab (Incl Nalco)"
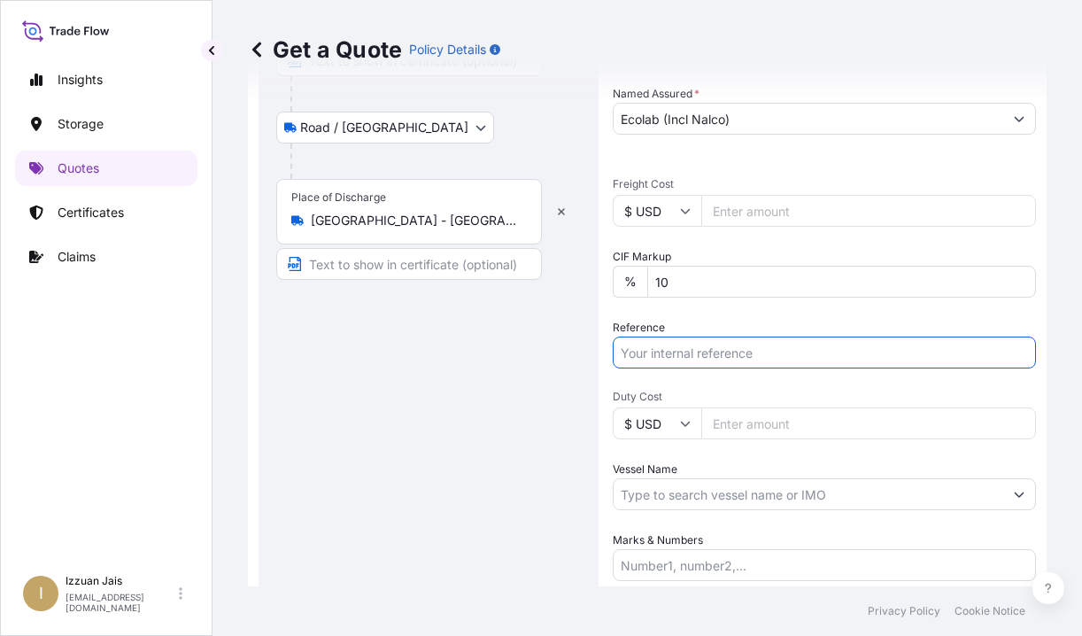
click at [711, 341] on input "Reference" at bounding box center [824, 352] width 423 height 32
click at [672, 357] on input "Reference" at bounding box center [824, 352] width 423 height 32
paste input "US30220875076"
type input "US30220875076"
click at [738, 428] on input "Duty Cost" at bounding box center [868, 423] width 335 height 32
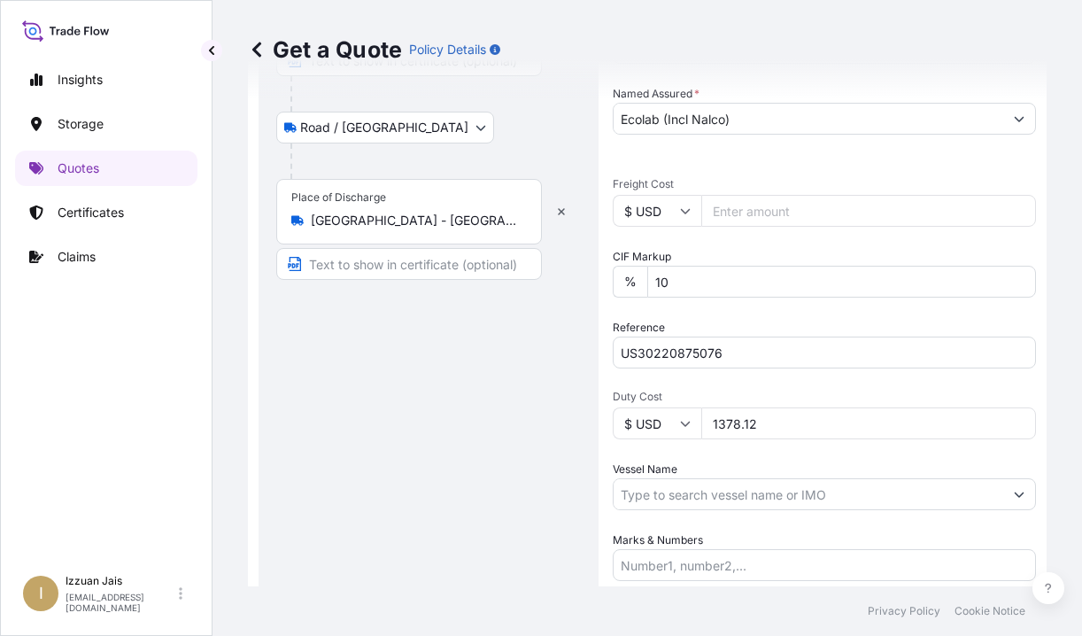
type input "1378.12"
click at [744, 493] on input "Vessel Name" at bounding box center [808, 494] width 390 height 32
click at [425, 370] on div "Route Details Reset Route Details Place of loading New York, NY, USA Road / Inl…" at bounding box center [428, 101] width 305 height 1187
click at [675, 489] on input "Vessel Name" at bounding box center [808, 494] width 390 height 32
paste input "ONE GRUS"
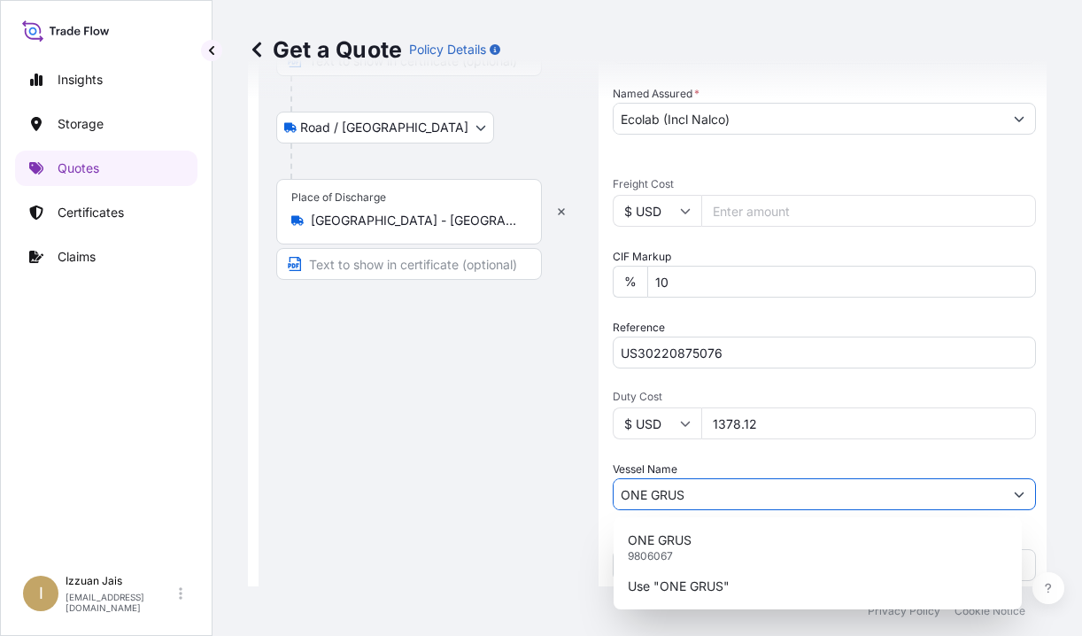
scroll to position [757, 0]
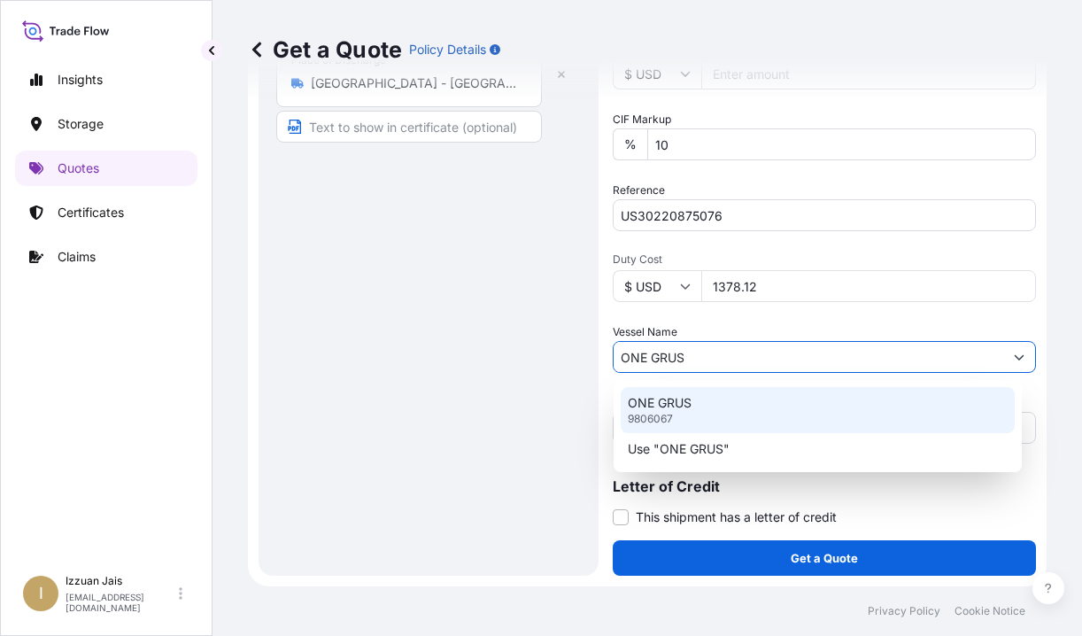
click at [697, 404] on div "ONE GRUS 9806067" at bounding box center [818, 410] width 394 height 46
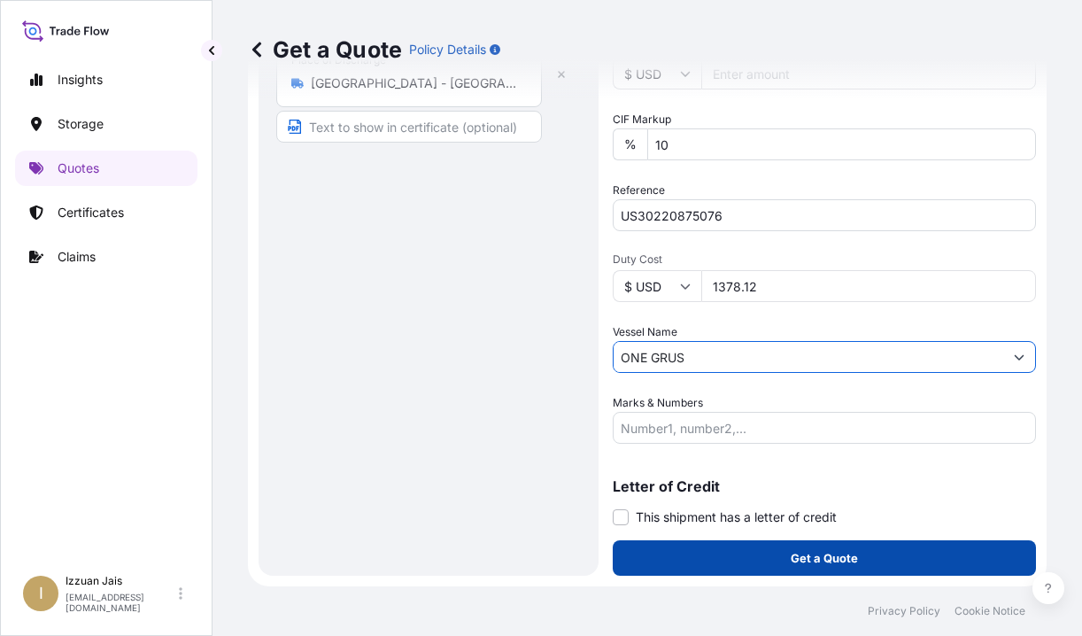
type input "ONE GRUS"
click at [797, 573] on button "Get a Quote" at bounding box center [824, 557] width 423 height 35
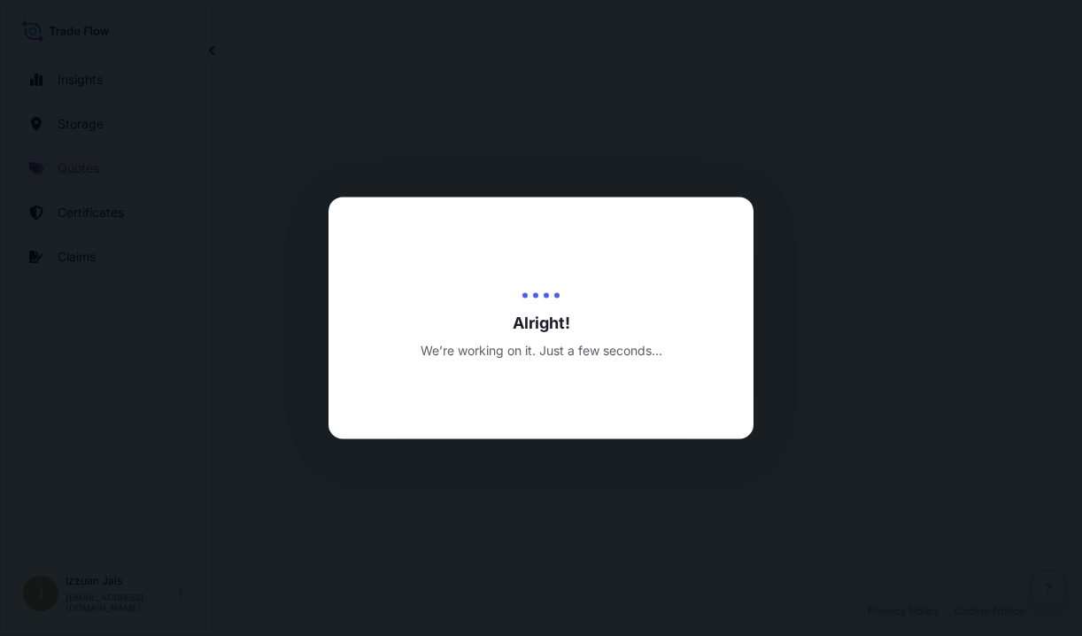
scroll to position [1272, 0]
select select "Road / Inland"
select select "Water"
select select "Road / Inland"
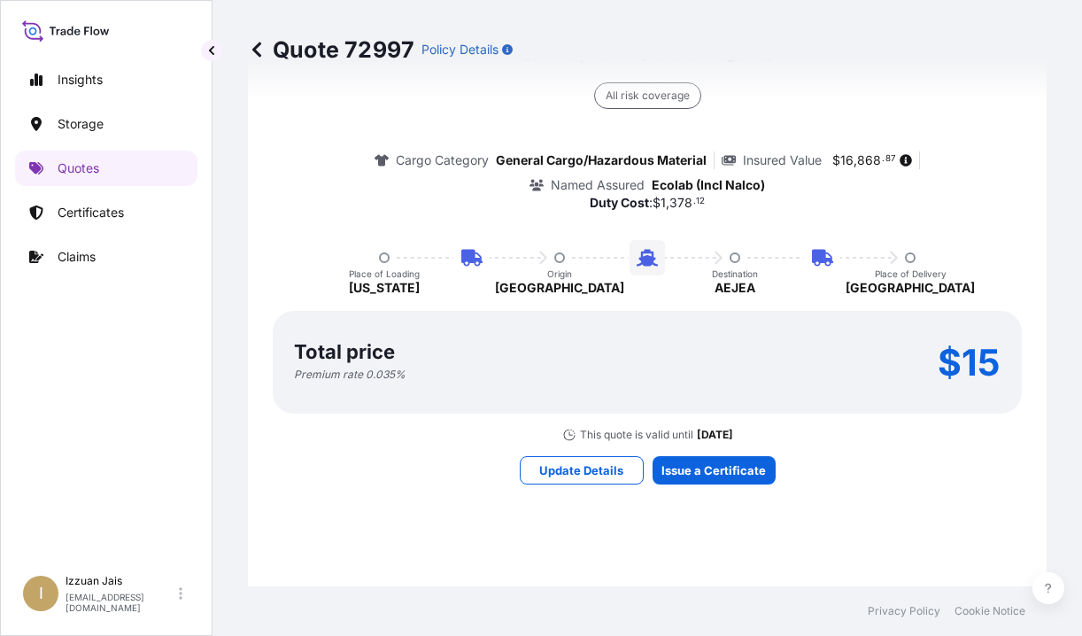
scroll to position [1915, 0]
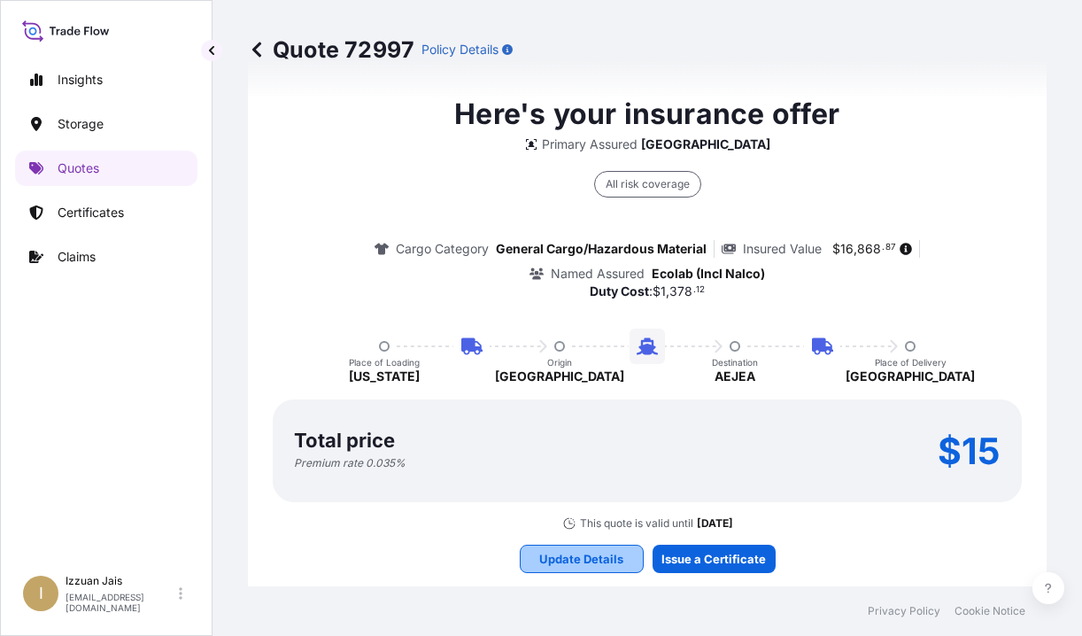
click at [579, 562] on p "Update Details" at bounding box center [581, 559] width 84 height 18
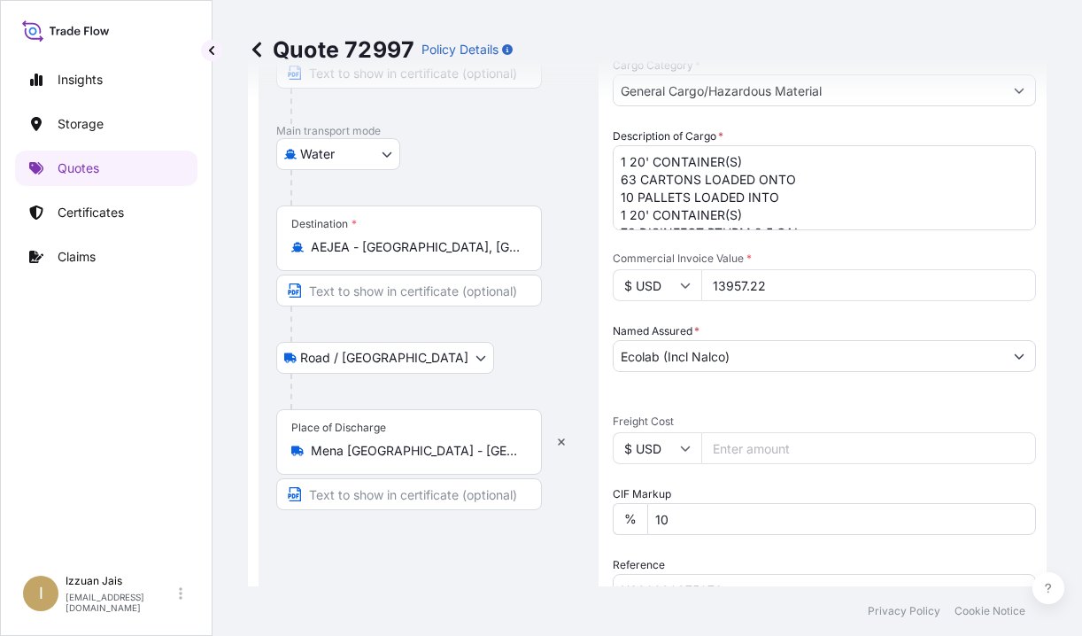
scroll to position [471, 0]
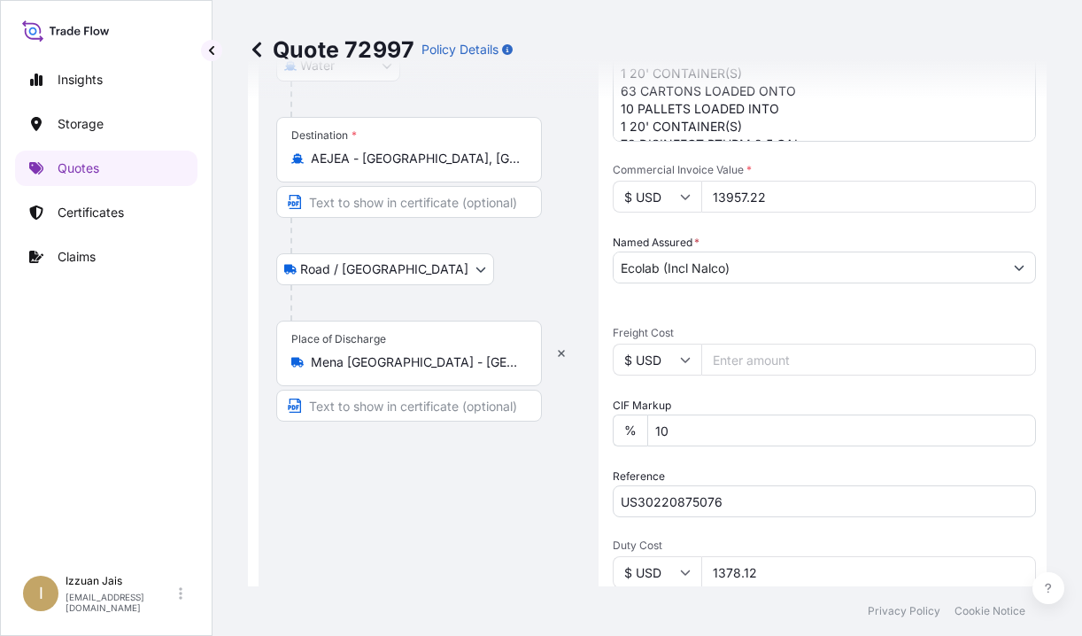
click at [410, 456] on div "Route Details Place of loading New York, NY, USA Road / Inland Road / Inland Or…" at bounding box center [428, 250] width 305 height 1187
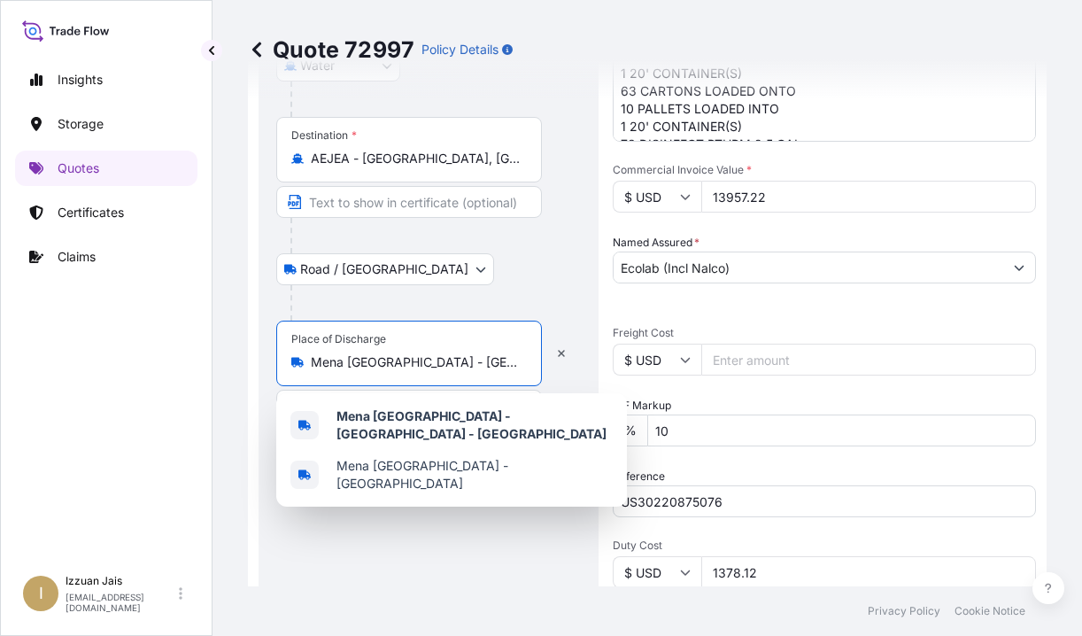
click at [457, 359] on input "Mena Jabal Ali - Dubai - United Arab Emirates" at bounding box center [415, 362] width 209 height 18
click at [565, 357] on icon "button" at bounding box center [561, 353] width 11 height 11
select select
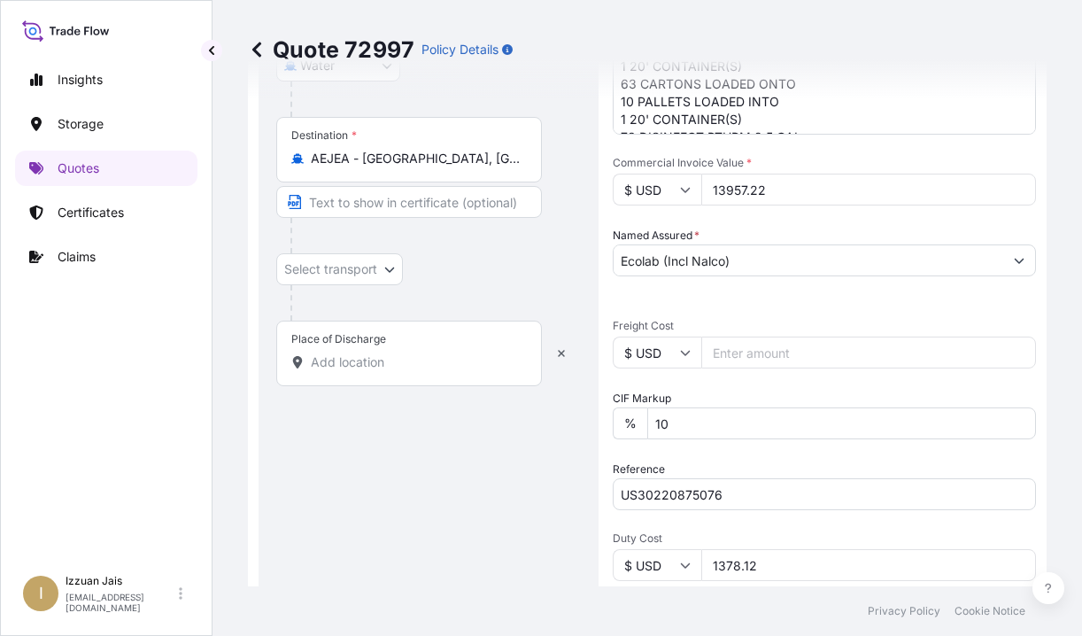
click at [331, 359] on input "Place of Discharge" at bounding box center [415, 362] width 209 height 18
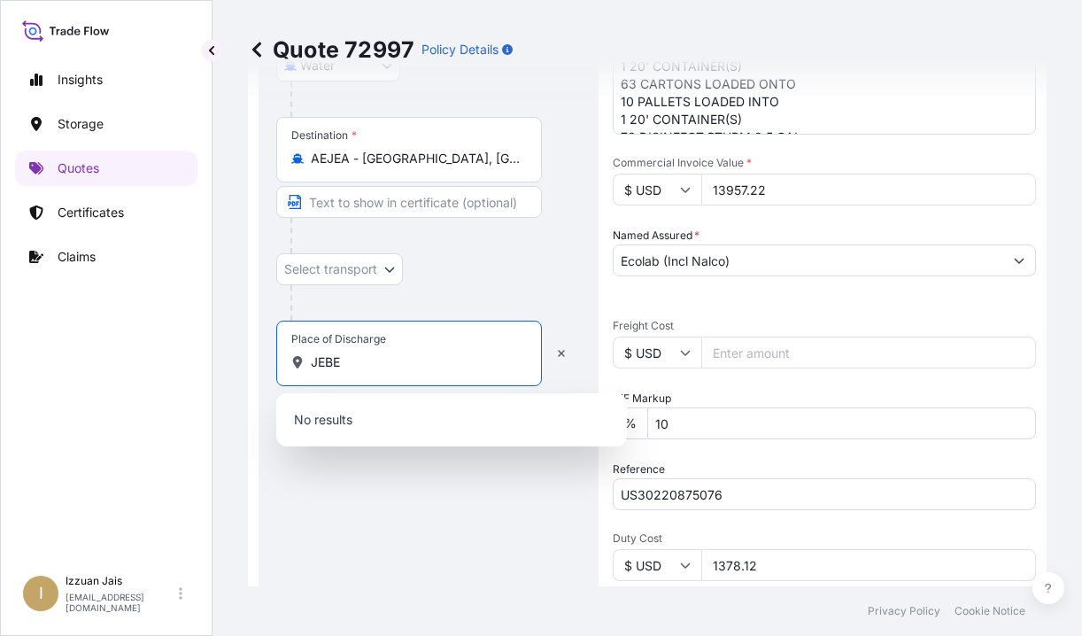
type input "JEBEL"
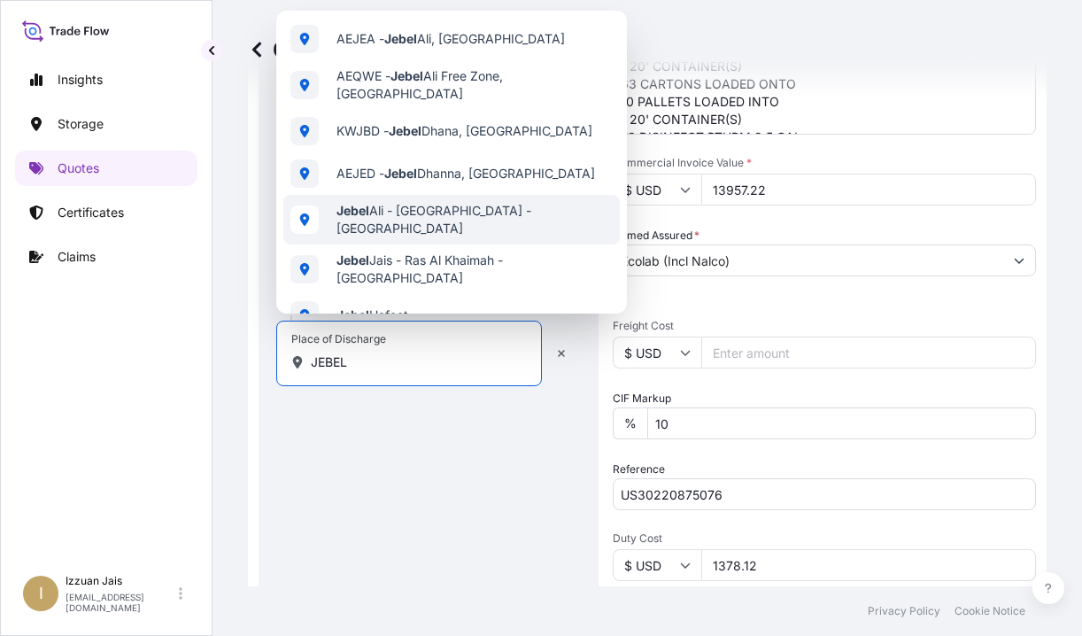
click at [359, 233] on div "Jebel Ali - Dubai - United Arab Emirates" at bounding box center [451, 220] width 336 height 50
select select "Road / Inland"
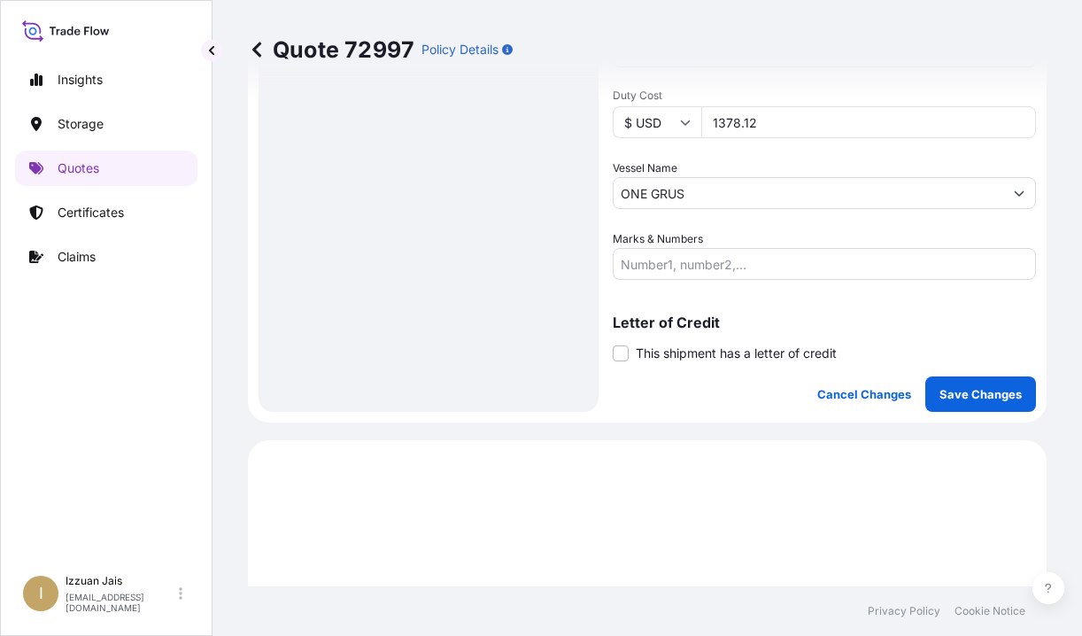
scroll to position [1009, 0]
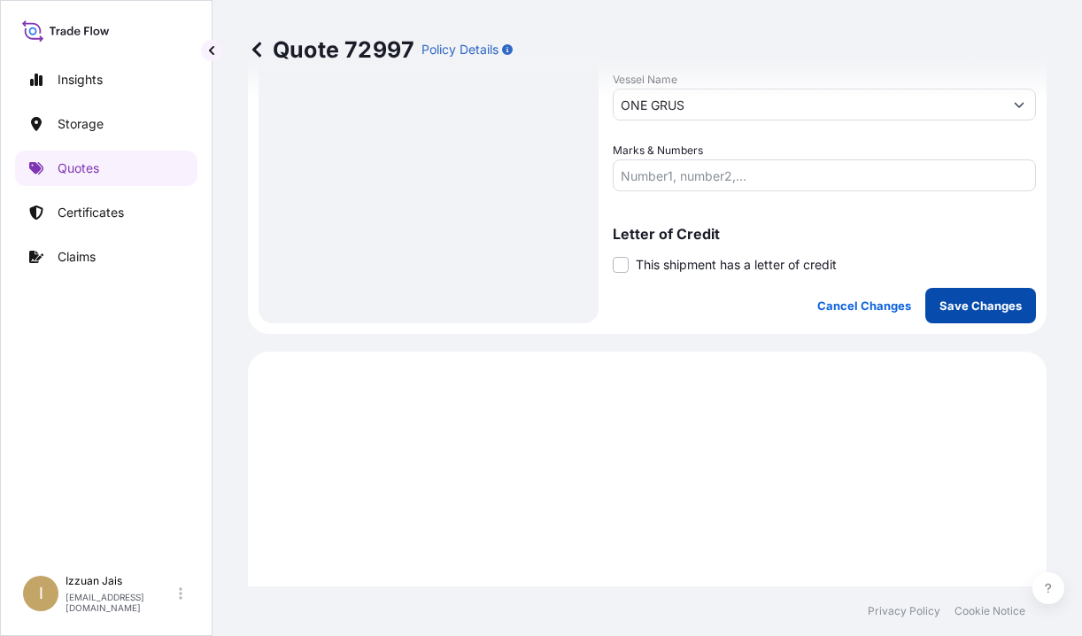
type input "Jebel Ali - Dubai - United Arab Emirates"
click at [944, 315] on button "Save Changes" at bounding box center [980, 305] width 111 height 35
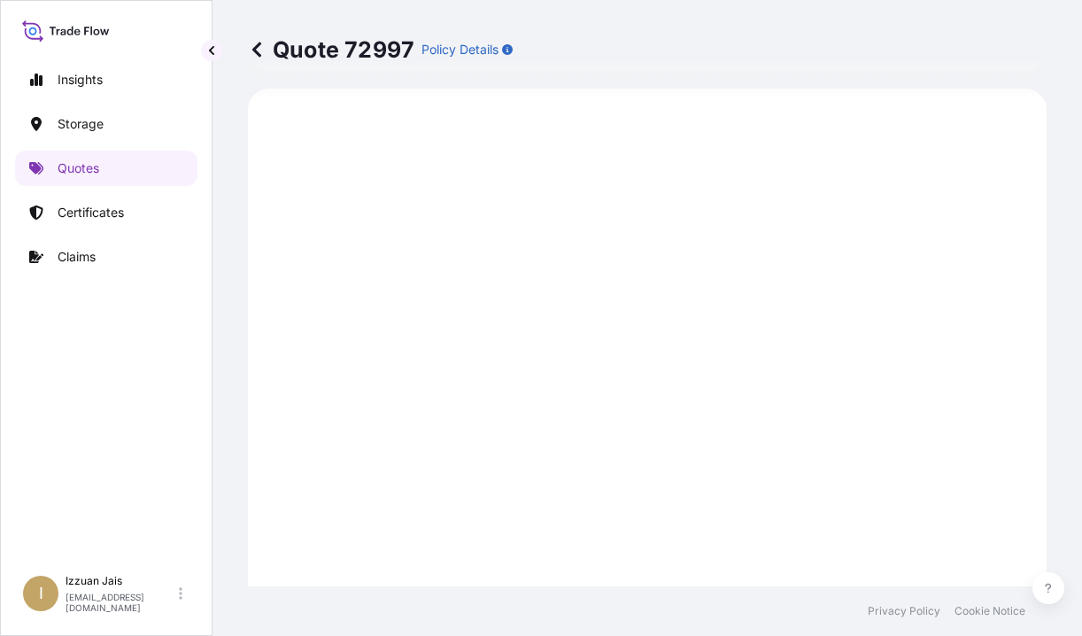
select select "Road / Inland"
select select "Water"
select select "Road / Inland"
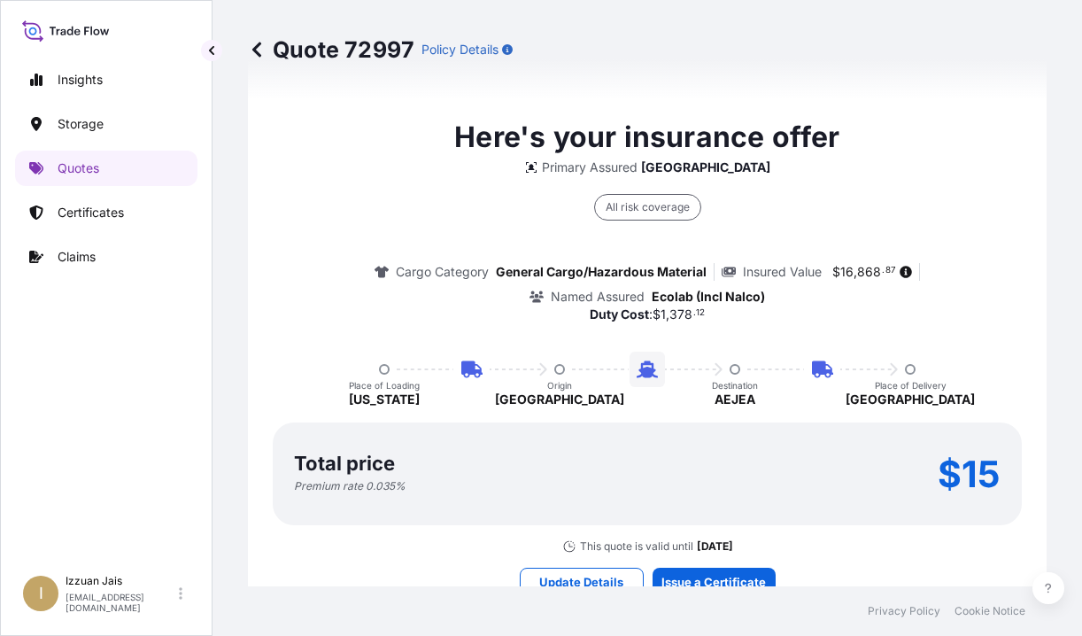
scroll to position [2069, 0]
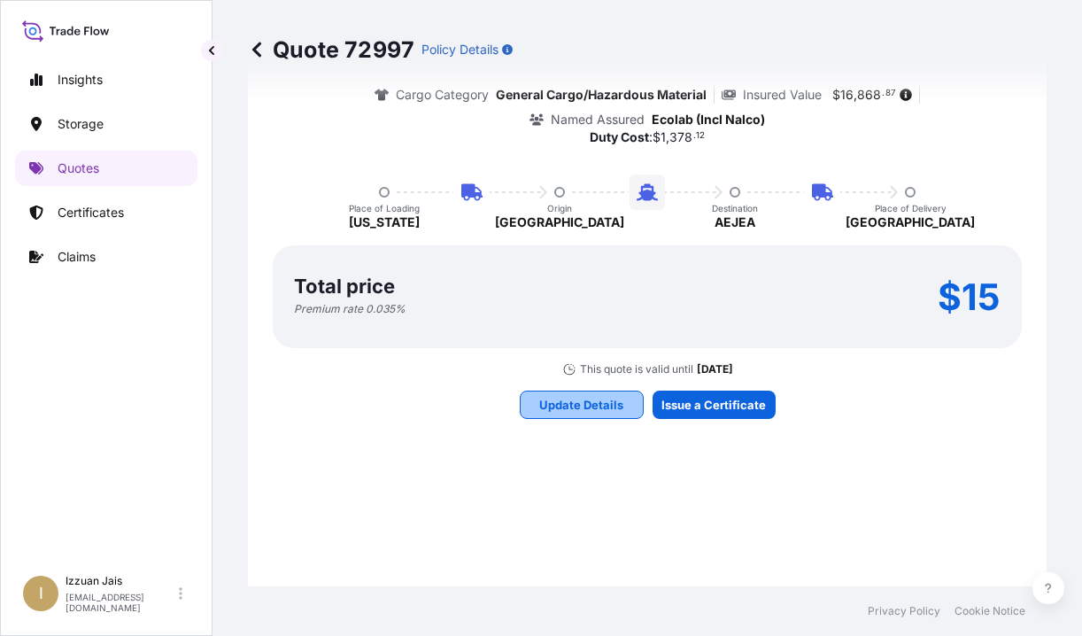
click at [561, 404] on p "Update Details" at bounding box center [581, 405] width 84 height 18
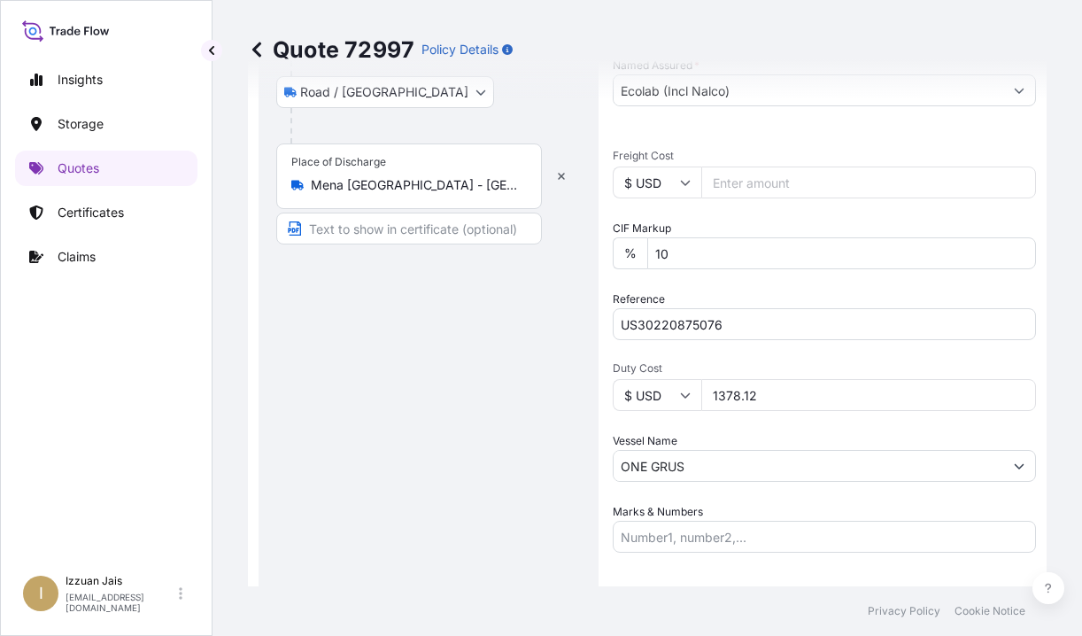
scroll to position [471, 0]
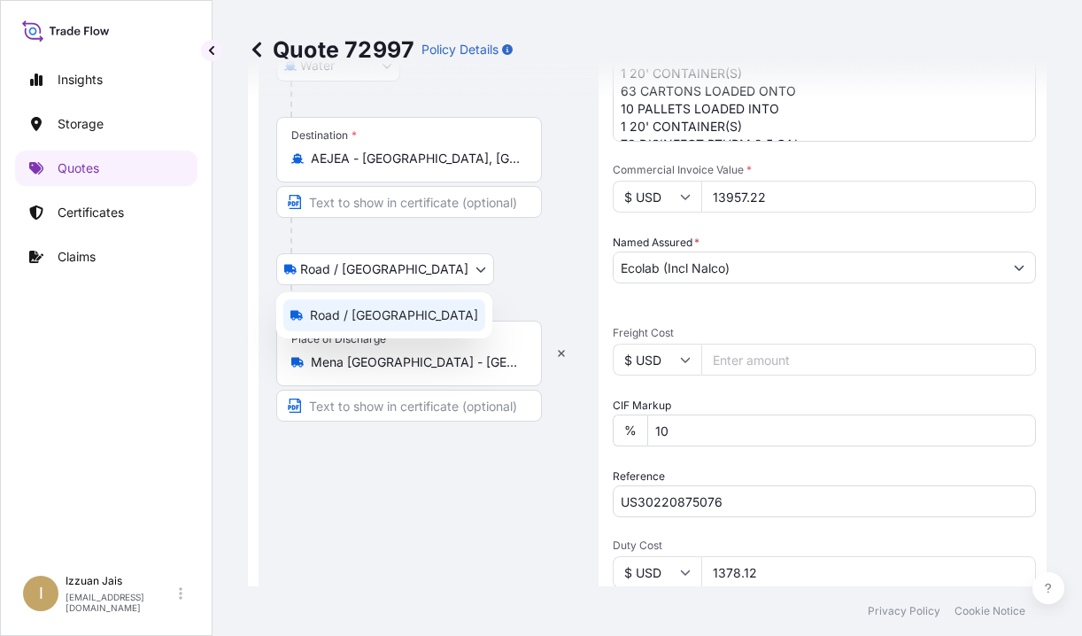
click at [401, 275] on body "Insights Storage Quotes Certificates Claims I Izzuan Jais izzuan.jais@psabdp.co…" at bounding box center [541, 318] width 1082 height 636
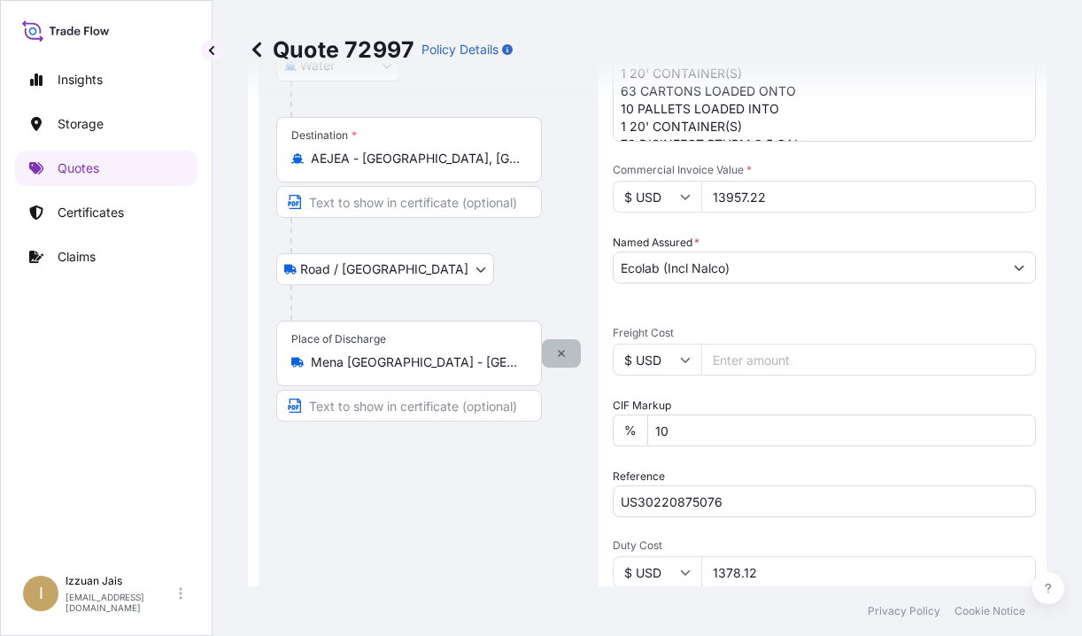
click at [559, 350] on icon "button" at bounding box center [561, 353] width 11 height 11
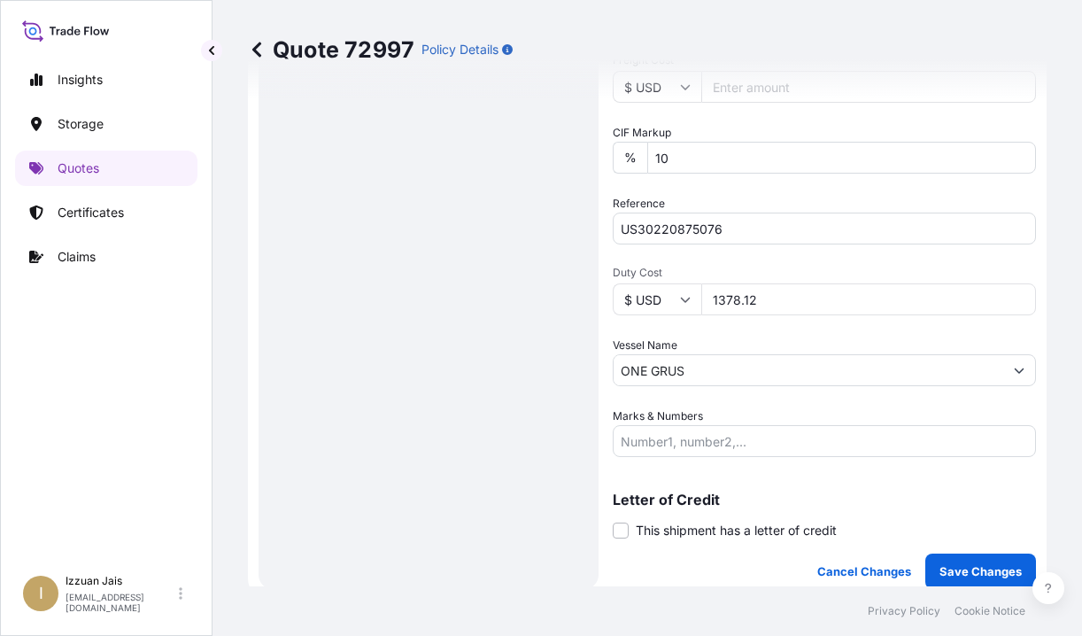
scroll to position [1098, 0]
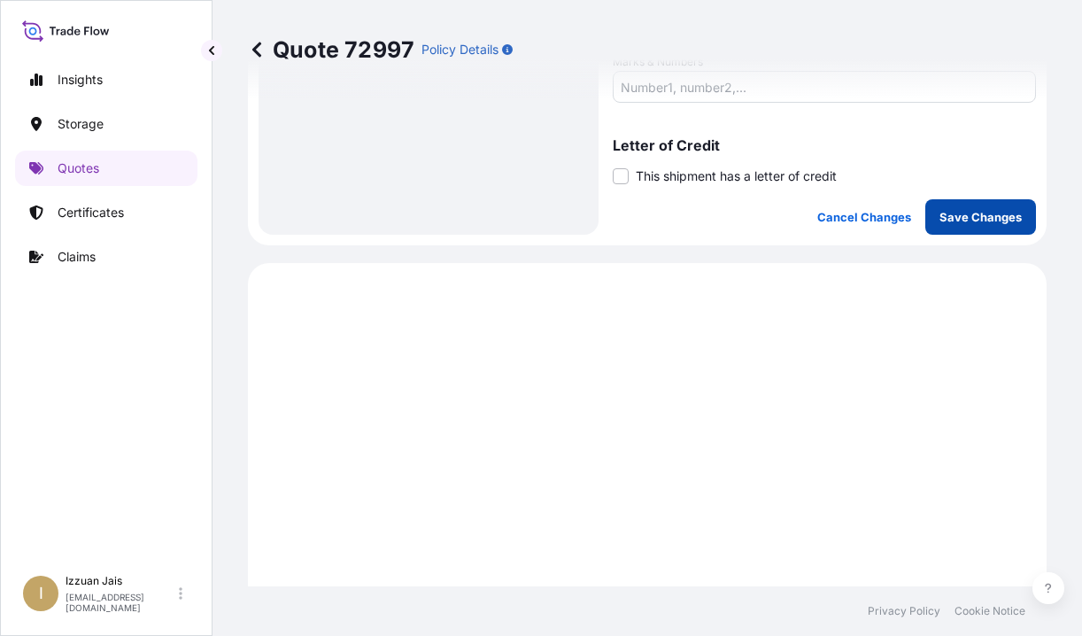
click at [962, 211] on p "Save Changes" at bounding box center [980, 217] width 82 height 18
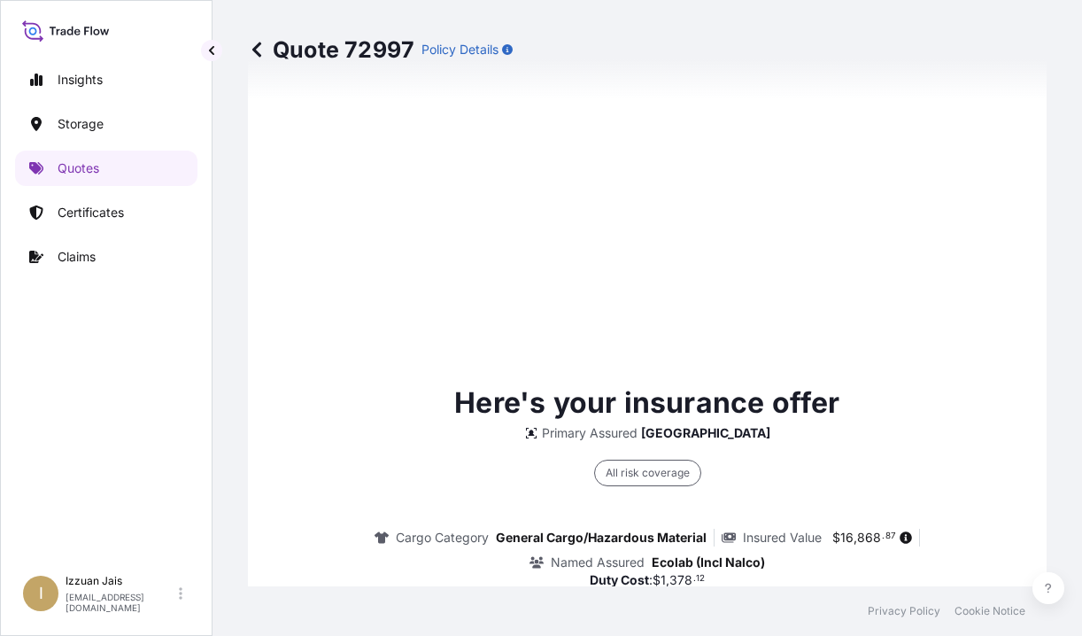
scroll to position [1980, 0]
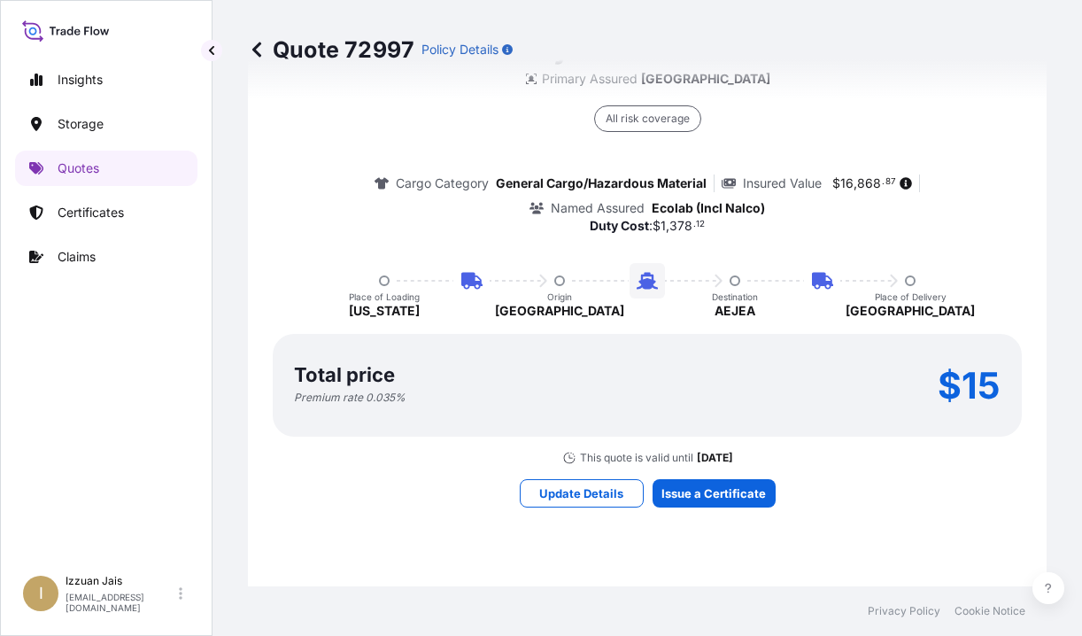
select select "Road / Inland"
select select "Water"
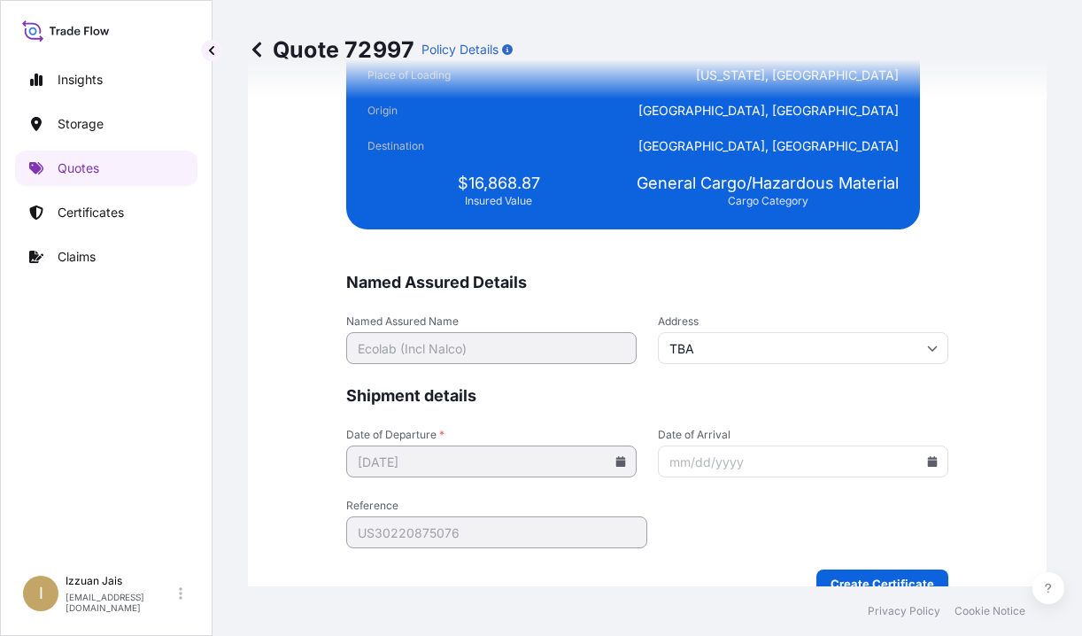
scroll to position [4394, 0]
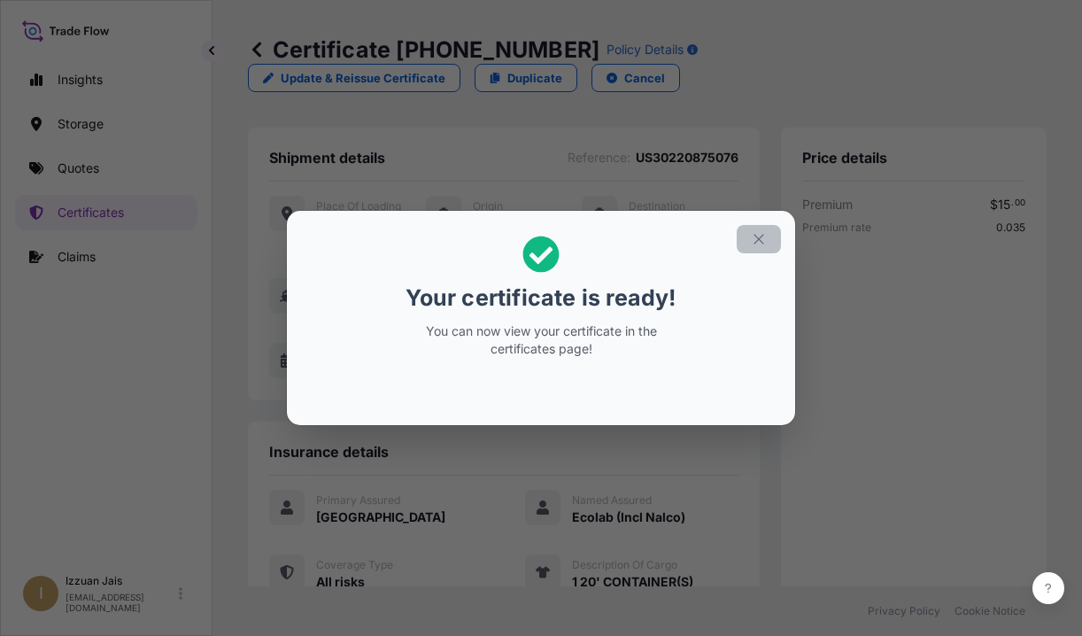
click at [759, 243] on icon "button" at bounding box center [759, 239] width 16 height 16
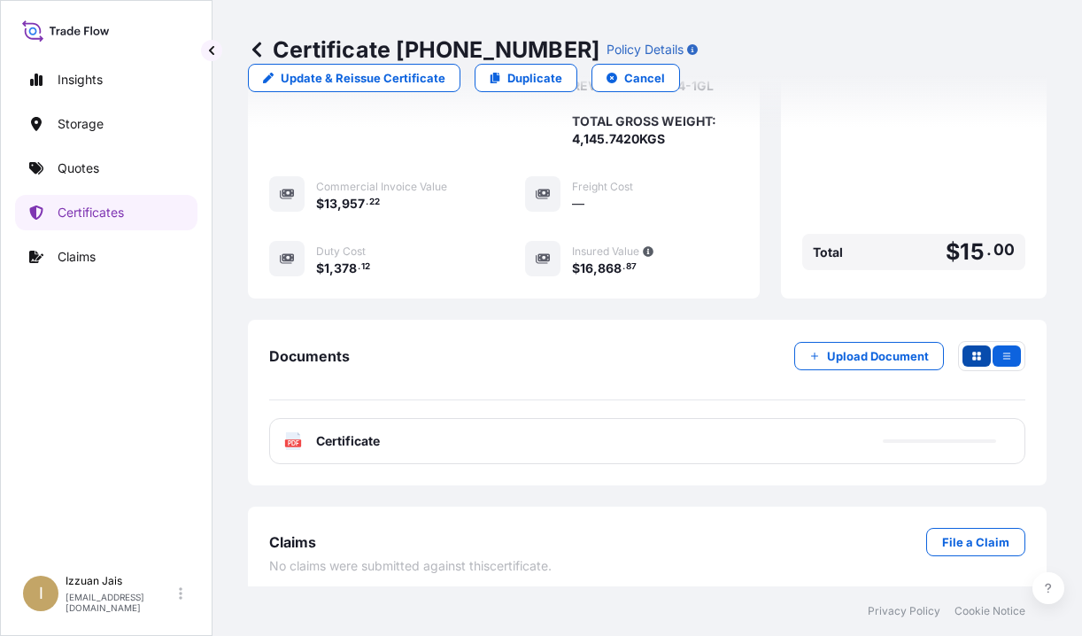
scroll to position [1001, 0]
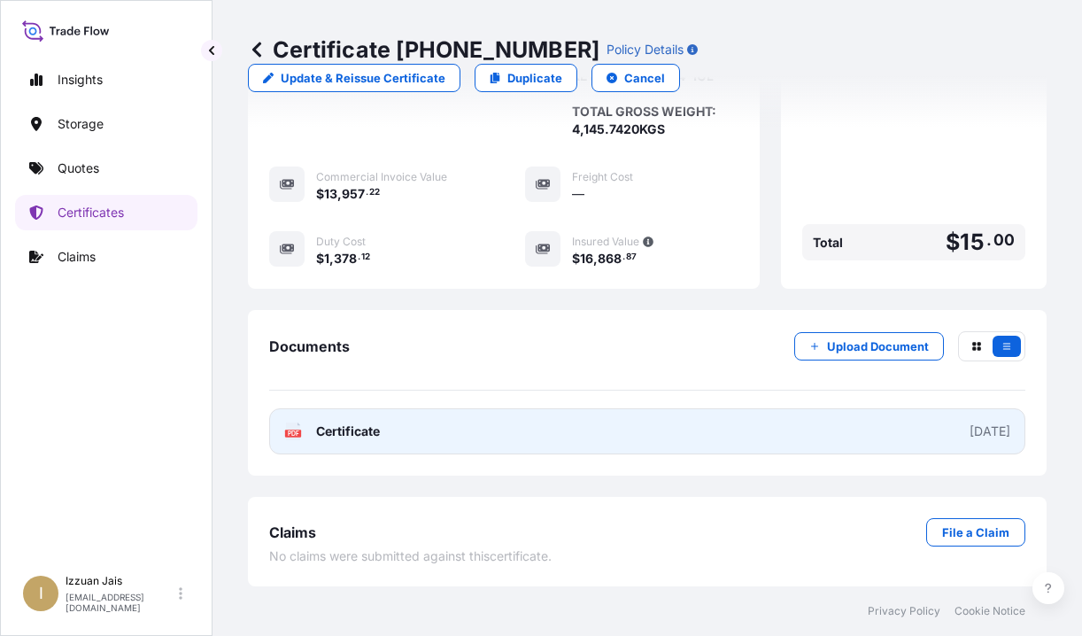
click at [363, 432] on span "Certificate" at bounding box center [348, 431] width 64 height 18
